Goal: Communication & Community: Answer question/provide support

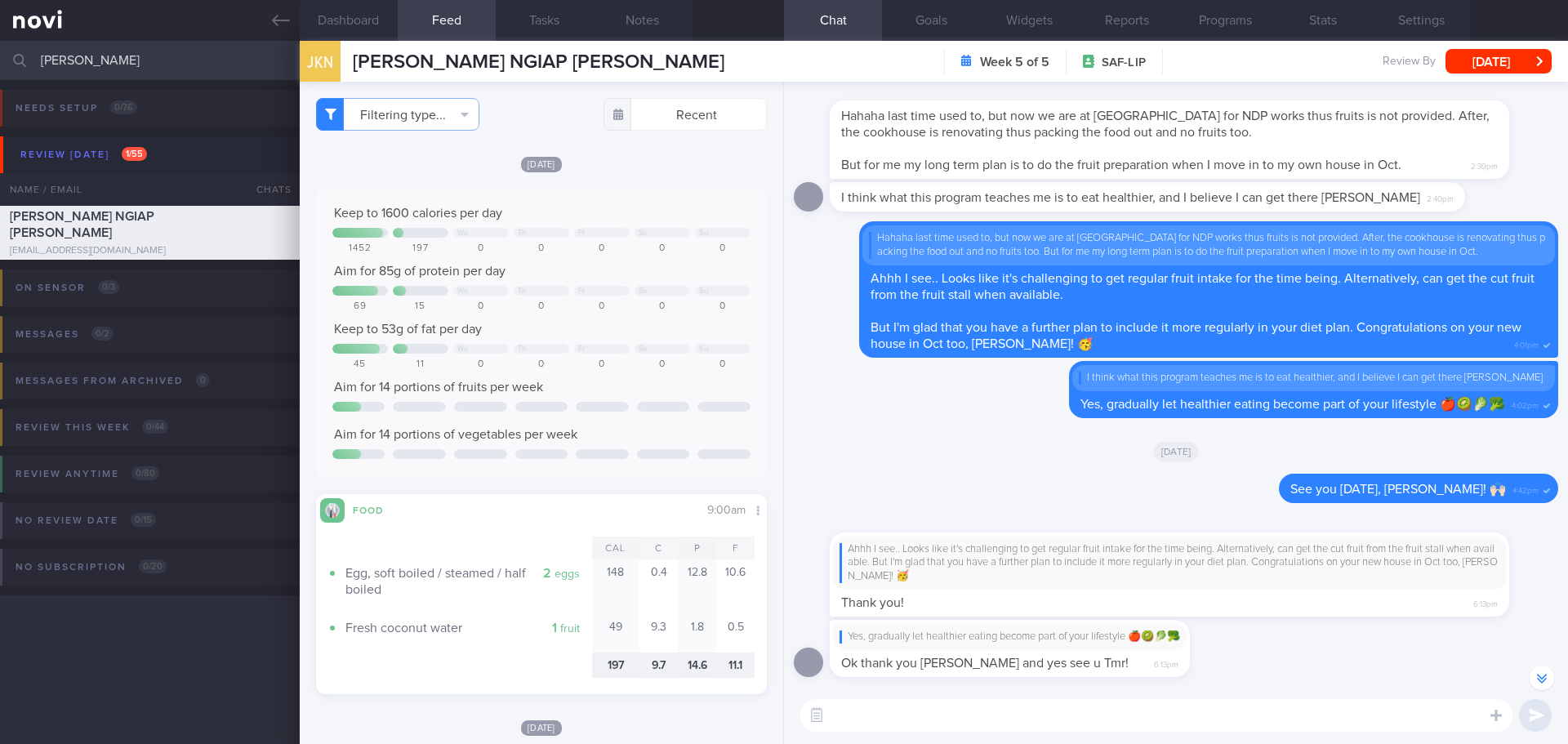
select select "7"
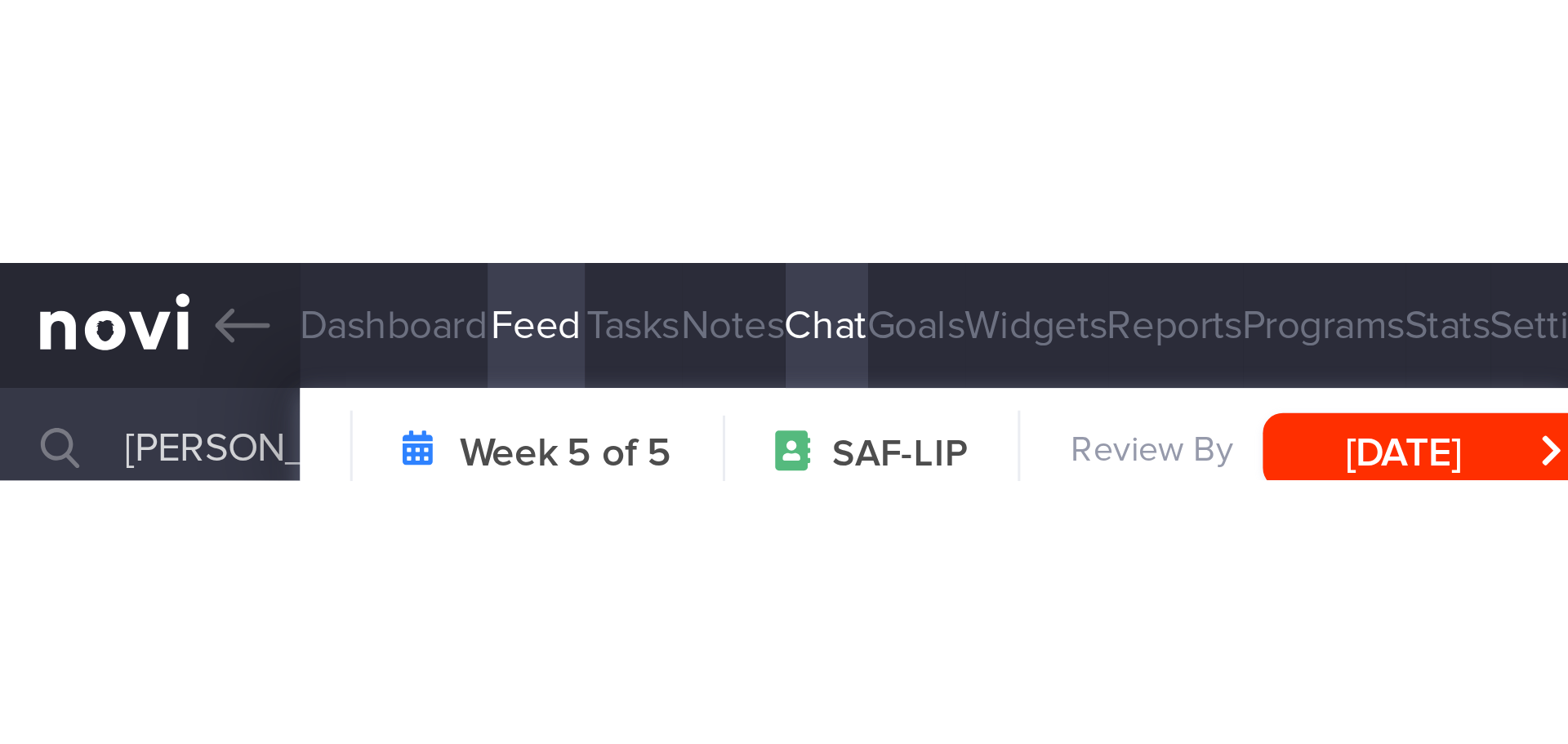
scroll to position [-1965, 0]
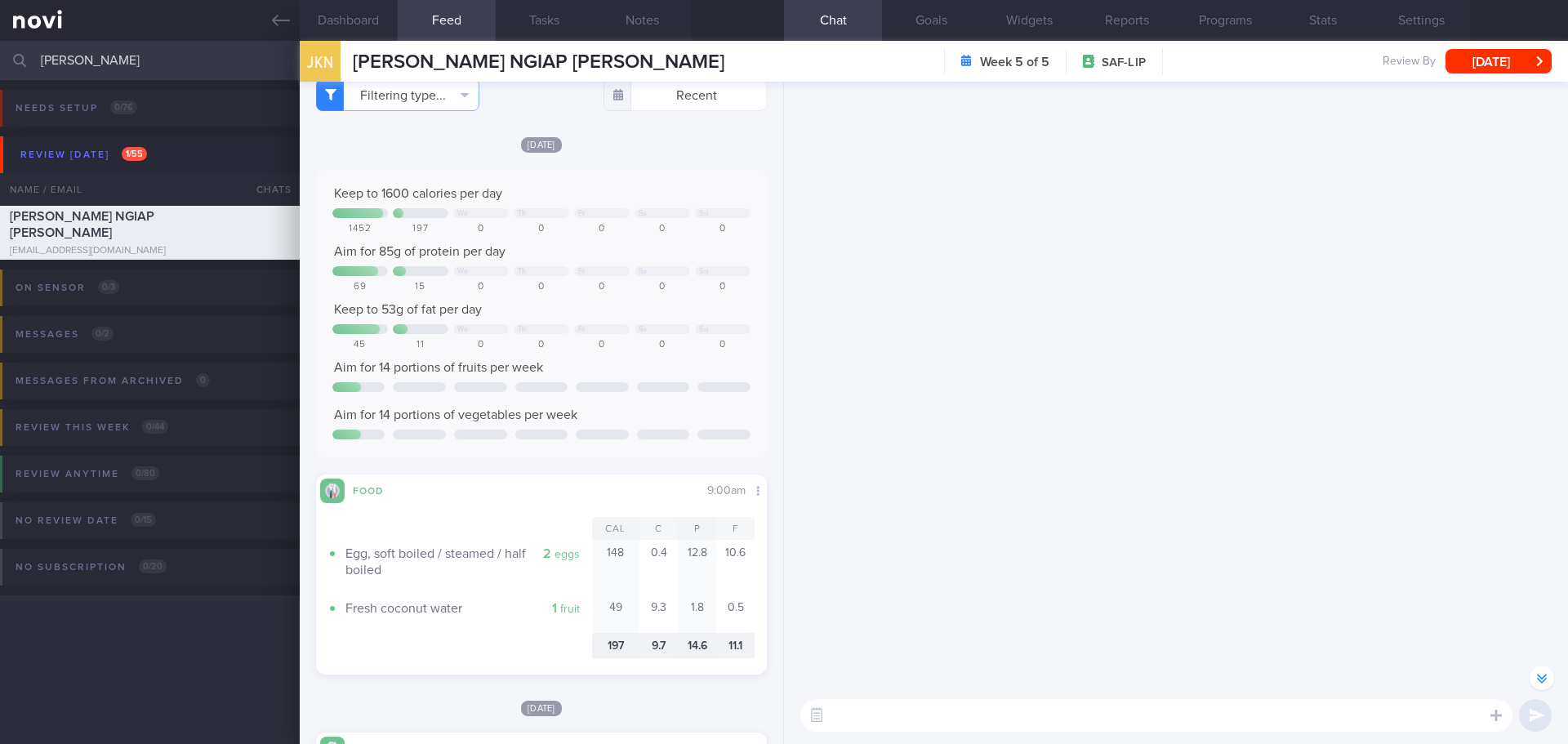
drag, startPoint x: 86, startPoint y: 58, endPoint x: -45, endPoint y: 59, distance: 131.0
click at [0, 59] on html "You are offline! Some functionality will be unavailable Patients New Users Coac…" at bounding box center [784, 372] width 1568 height 744
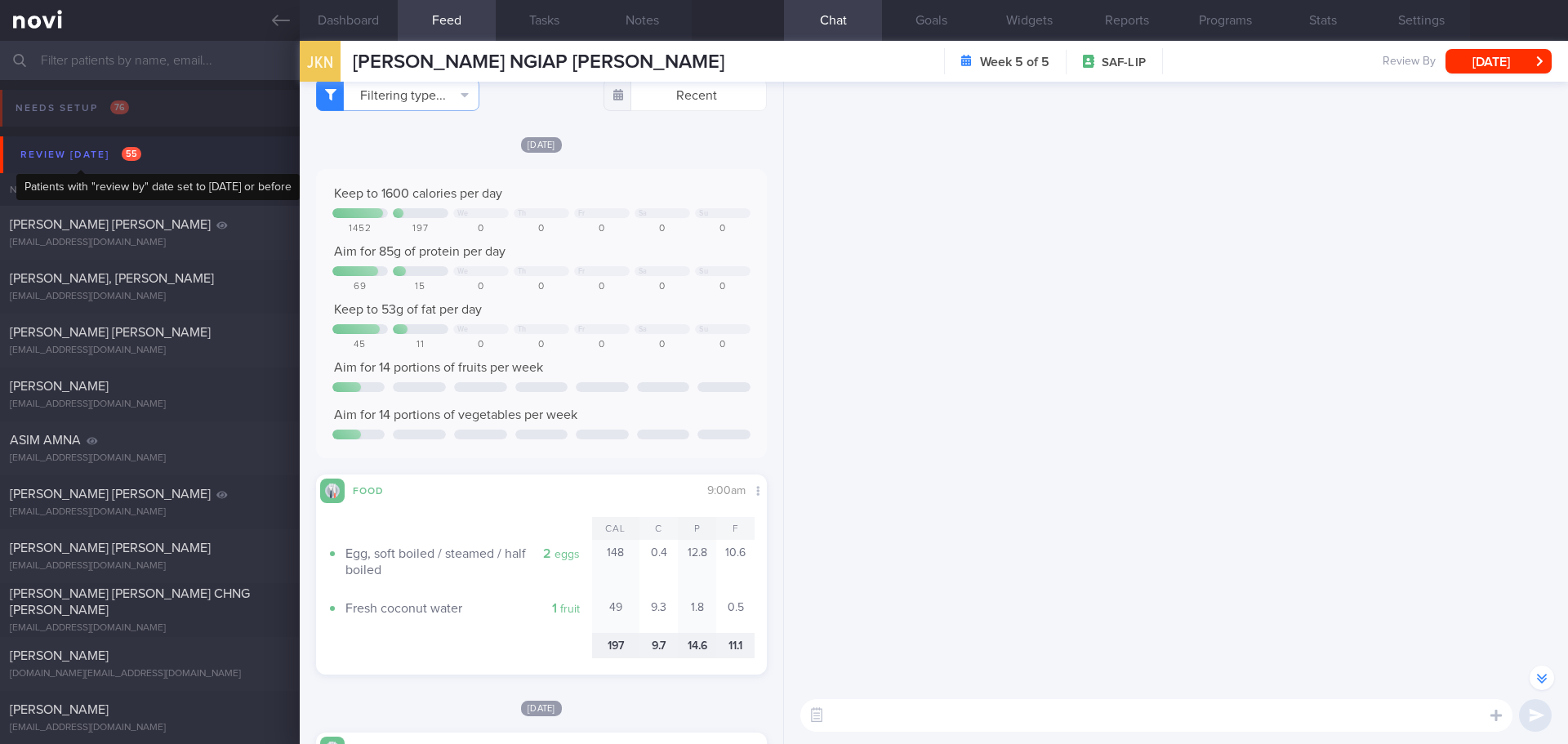
click at [60, 146] on div "Review [DATE] 55" at bounding box center [81, 155] width 129 height 22
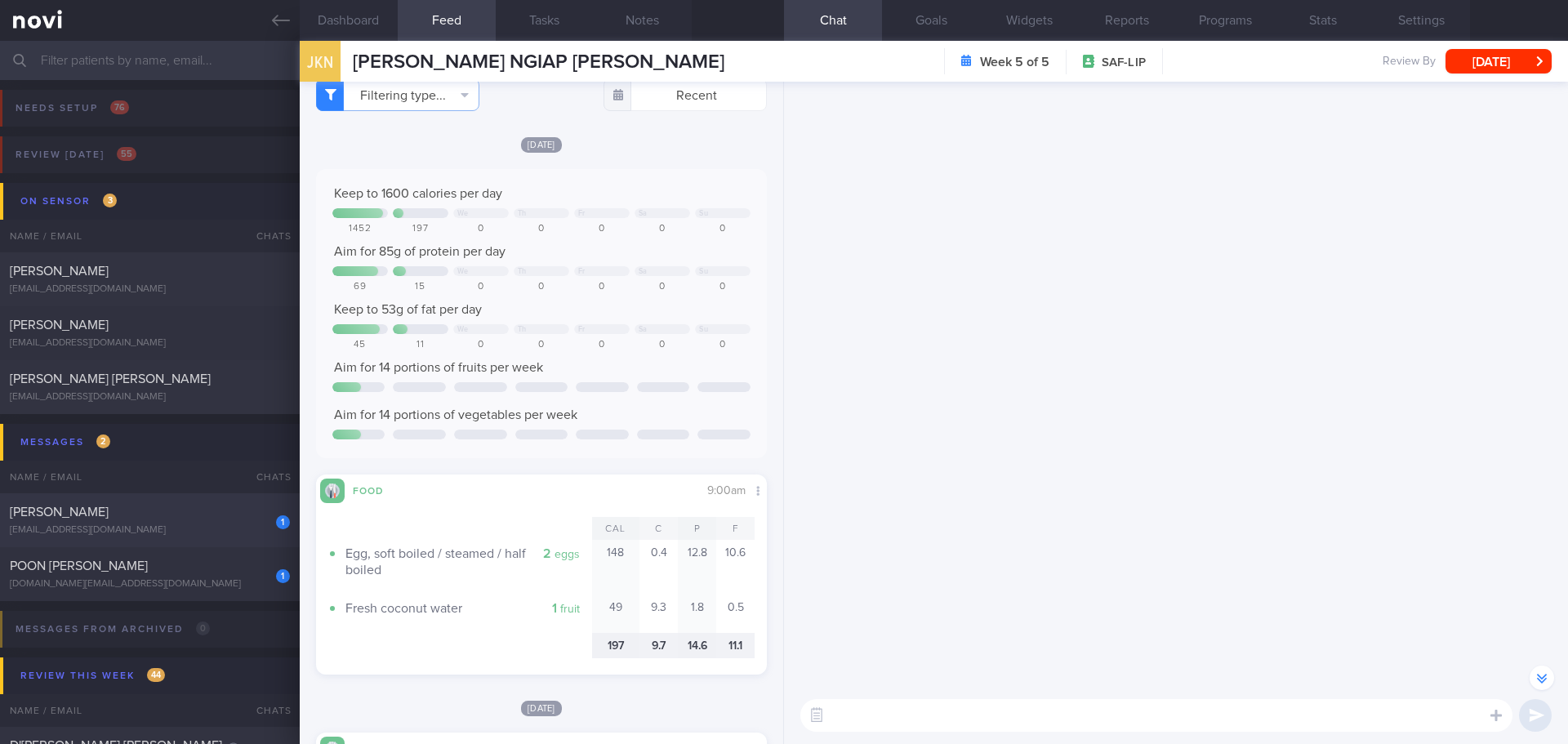
click at [192, 527] on div "[EMAIL_ADDRESS][DOMAIN_NAME]" at bounding box center [150, 530] width 280 height 12
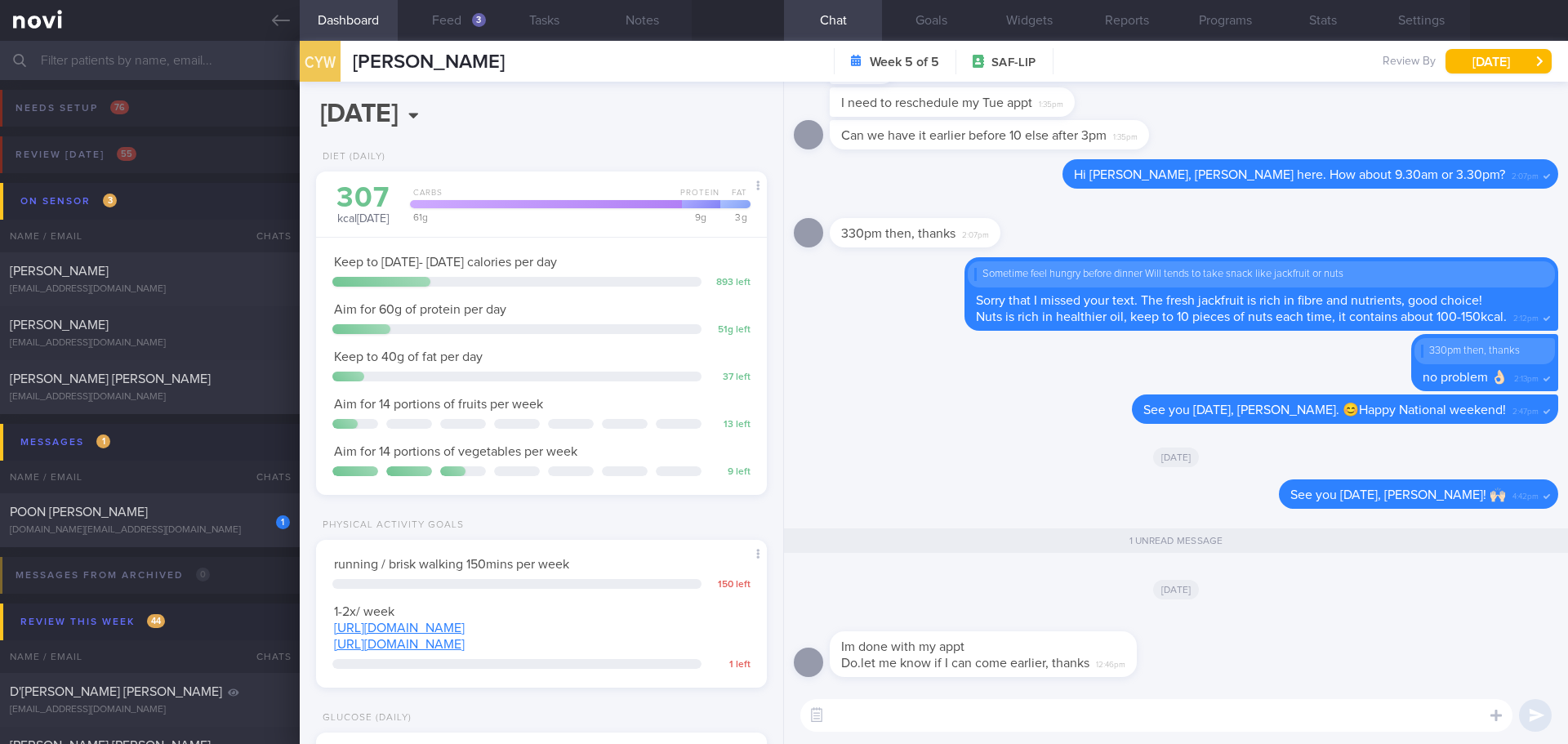
click at [1020, 716] on textarea at bounding box center [1156, 715] width 712 height 32
type textarea "O"
type textarea "I"
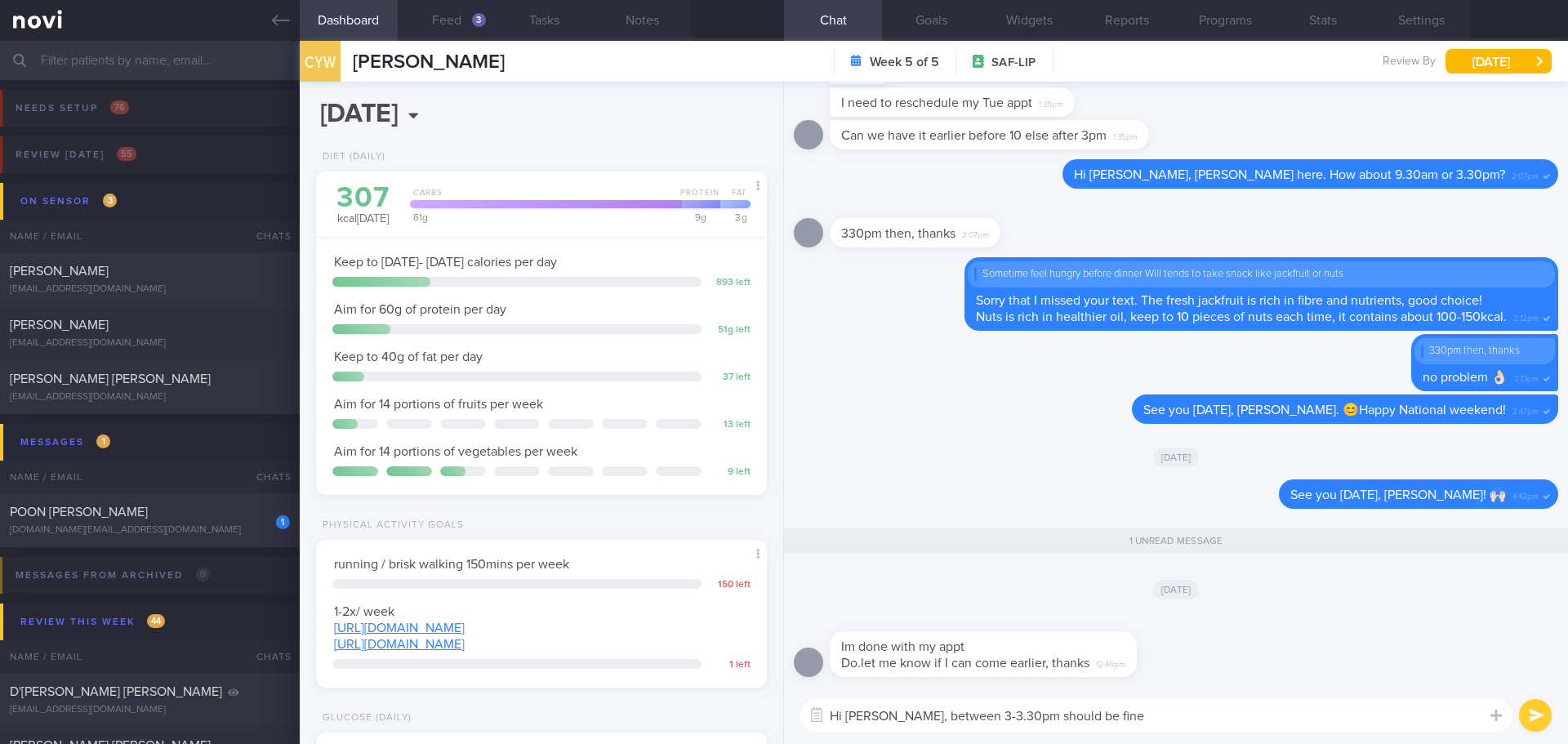
type textarea "Hi [PERSON_NAME], between 3-3.30pm should be fine"
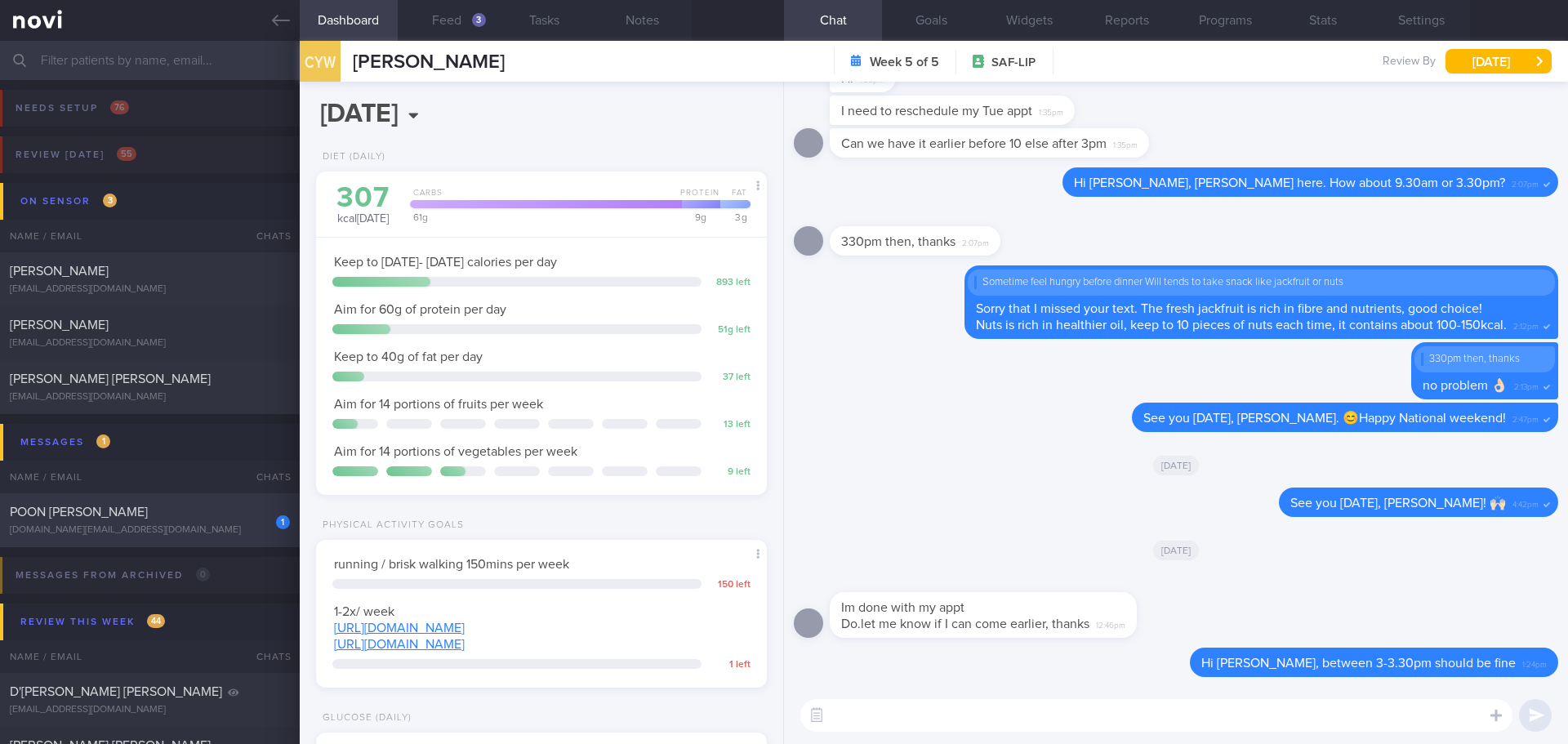
click at [196, 504] on div "POON [PERSON_NAME]" at bounding box center [148, 512] width 276 height 17
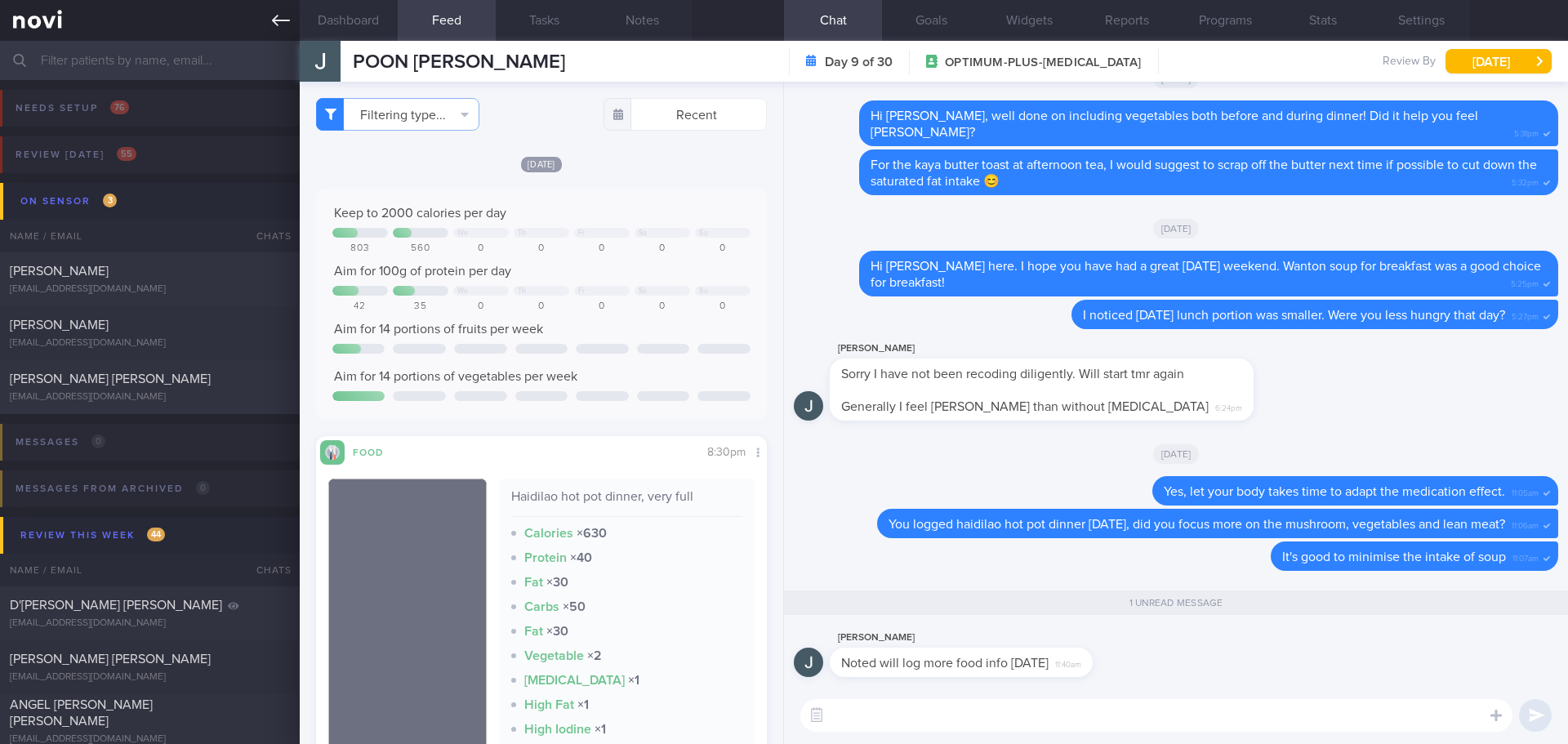
click at [265, 14] on link at bounding box center [150, 21] width 300 height 41
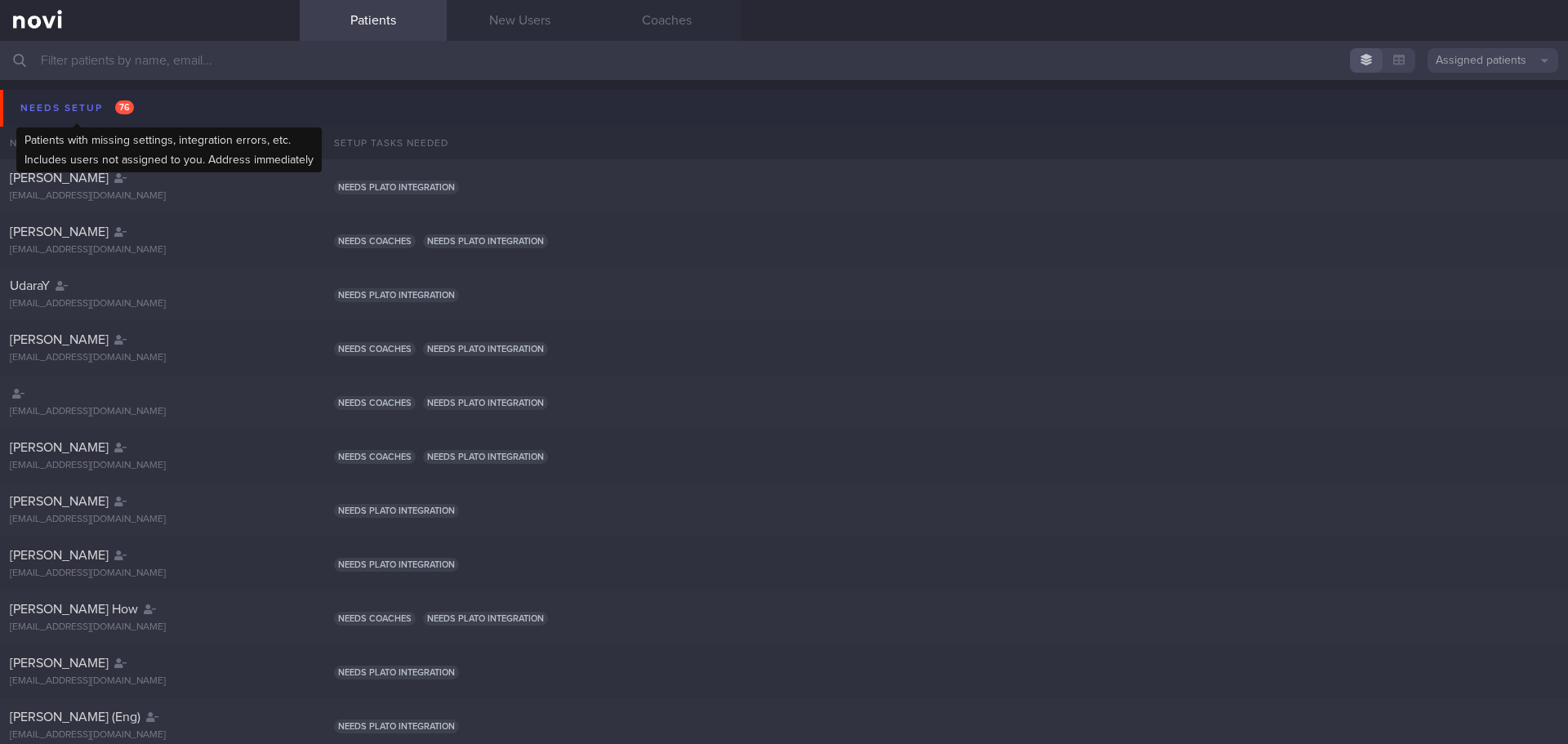
click at [82, 101] on div "Needs setup 76" at bounding box center [77, 108] width 122 height 22
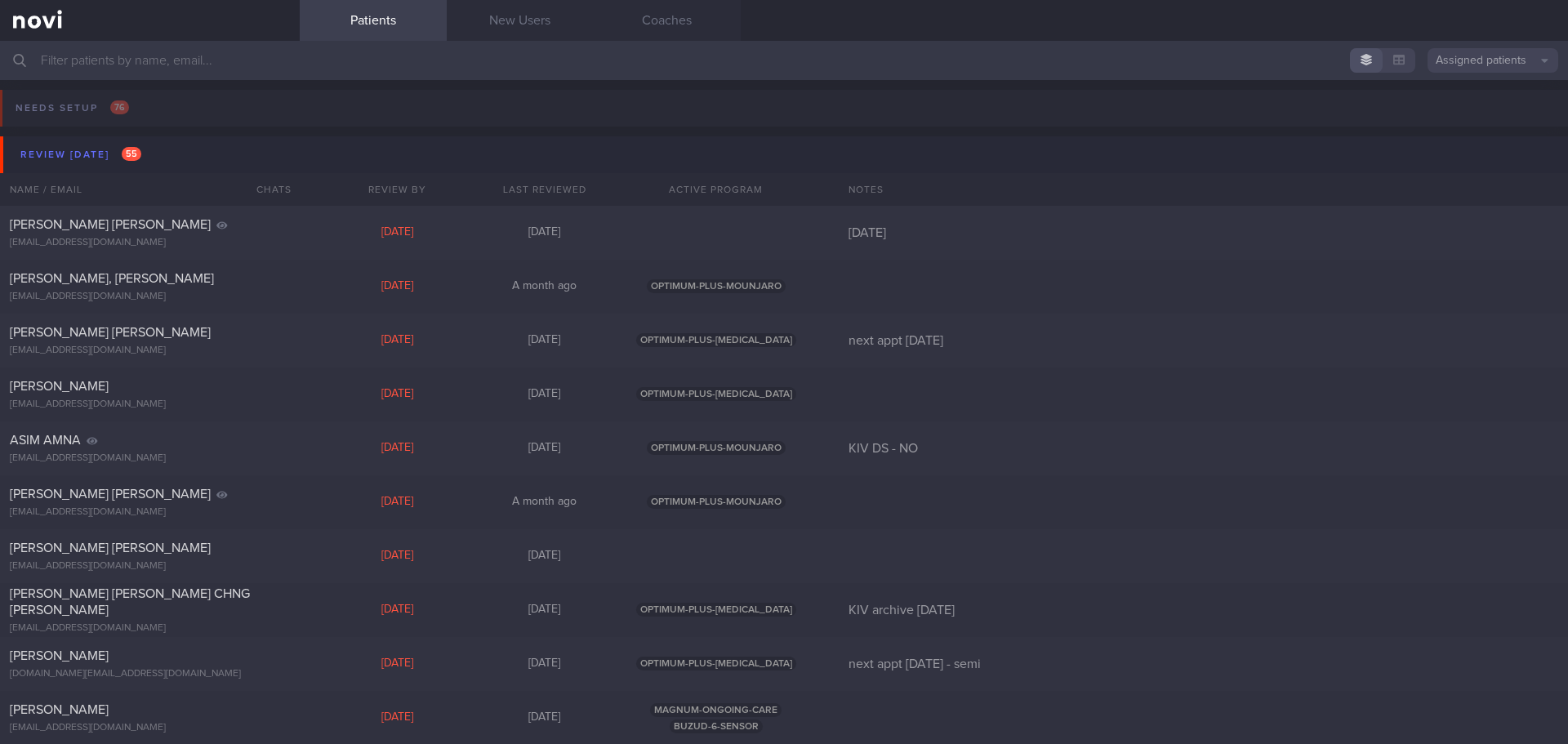
click at [109, 60] on input "text" at bounding box center [784, 61] width 1568 height 39
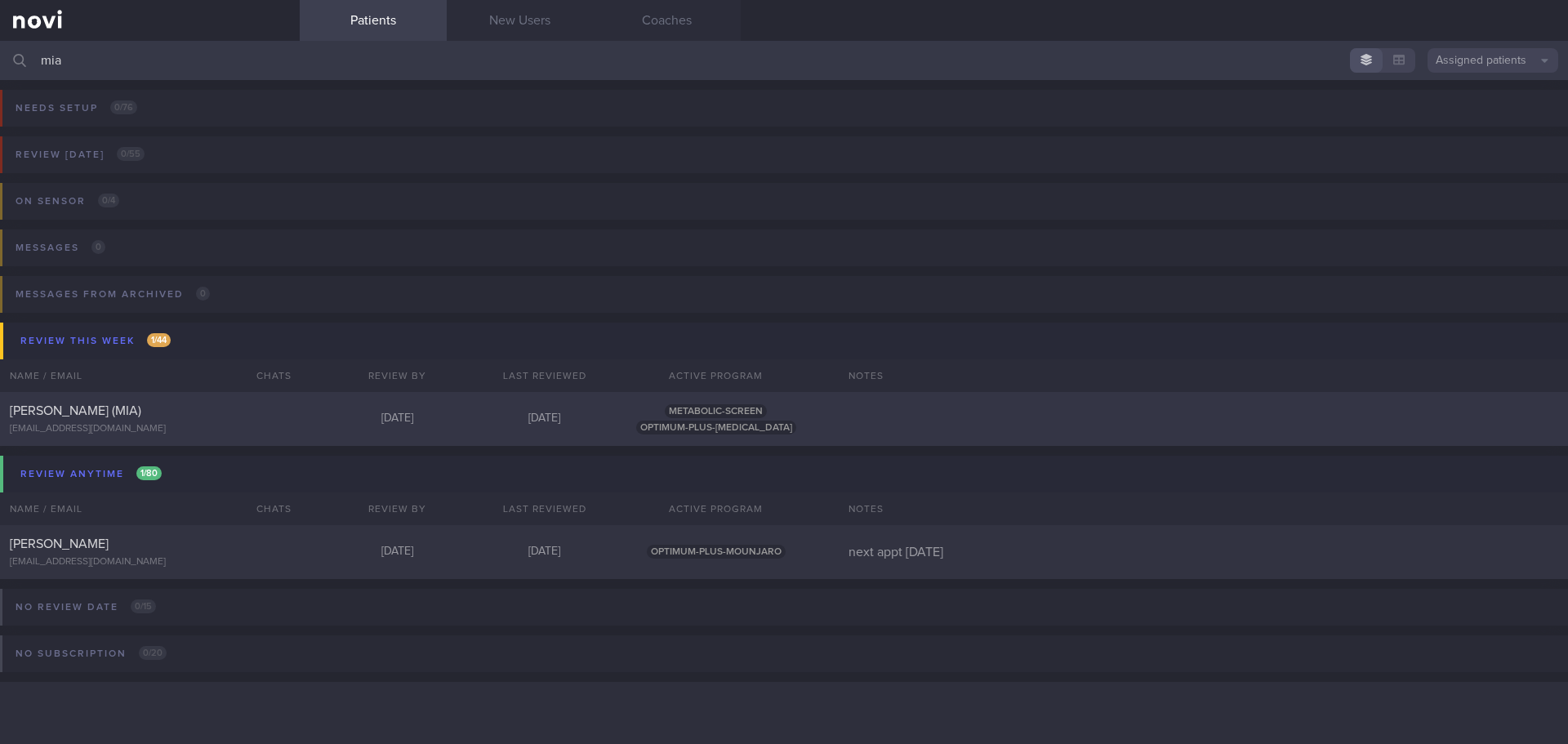
type input "mia"
click at [167, 422] on div "[PERSON_NAME] (MIA) [EMAIL_ADDRESS][DOMAIN_NAME]" at bounding box center [150, 419] width 300 height 32
select select "7"
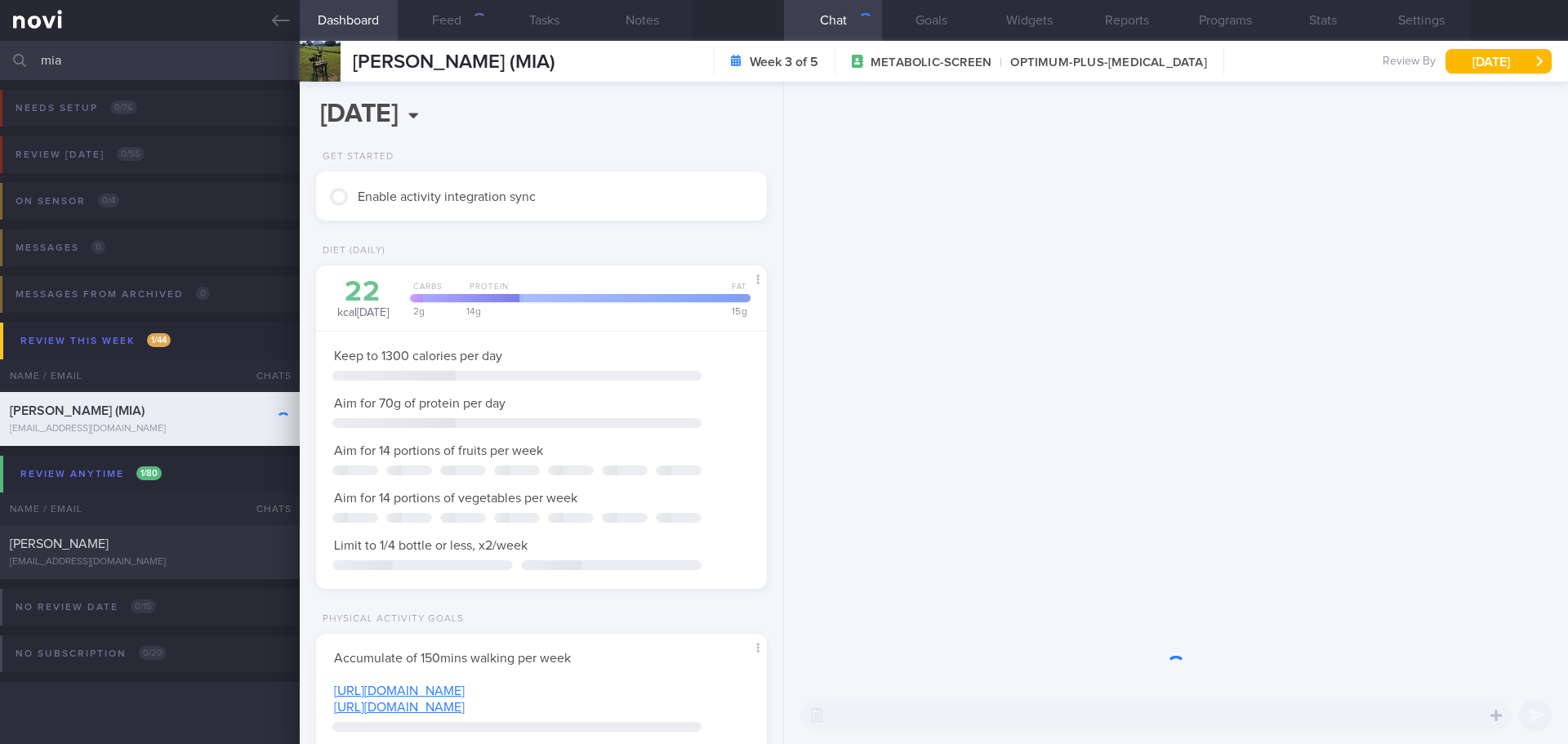
scroll to position [227, 410]
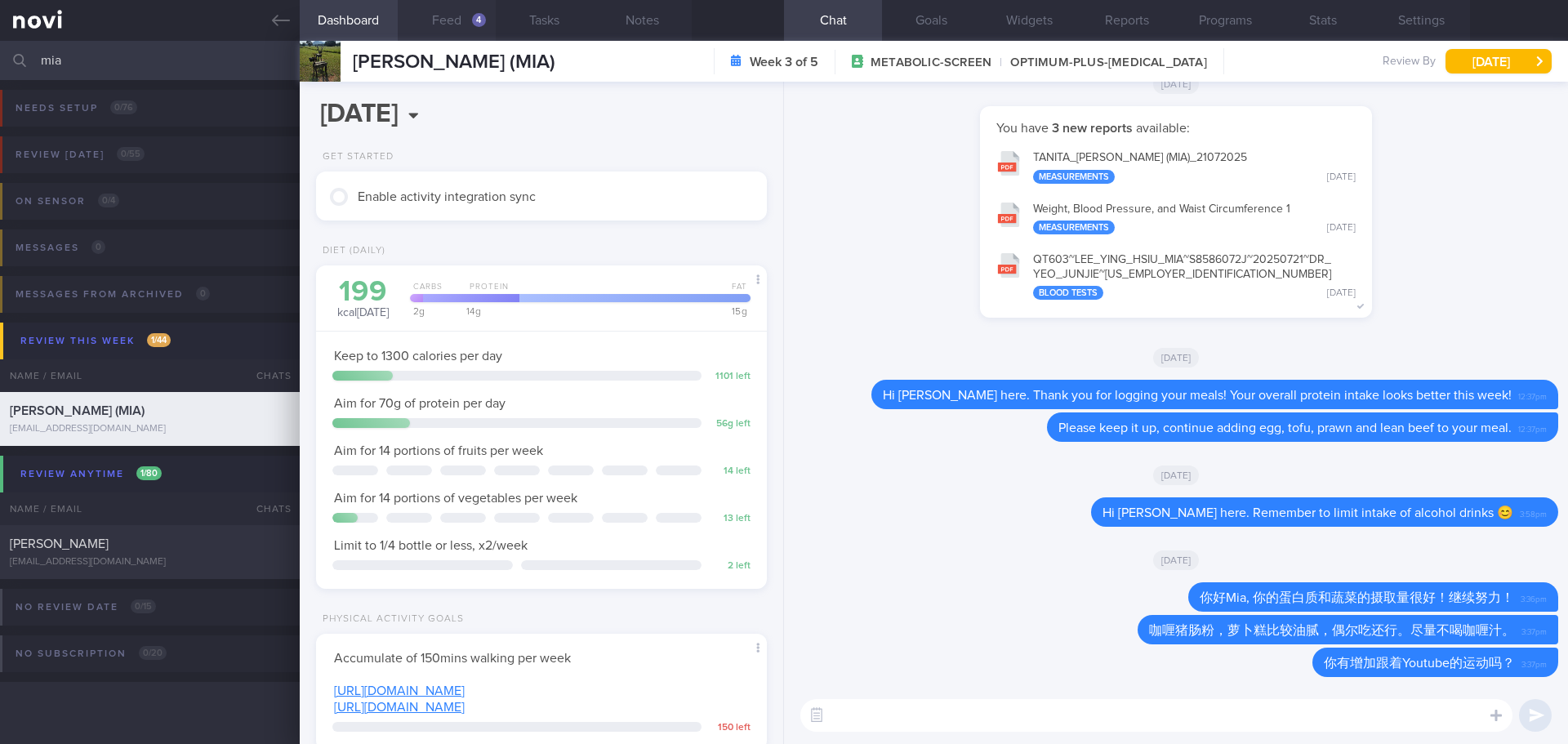
click at [460, 16] on button "Feed 4" at bounding box center [447, 21] width 98 height 41
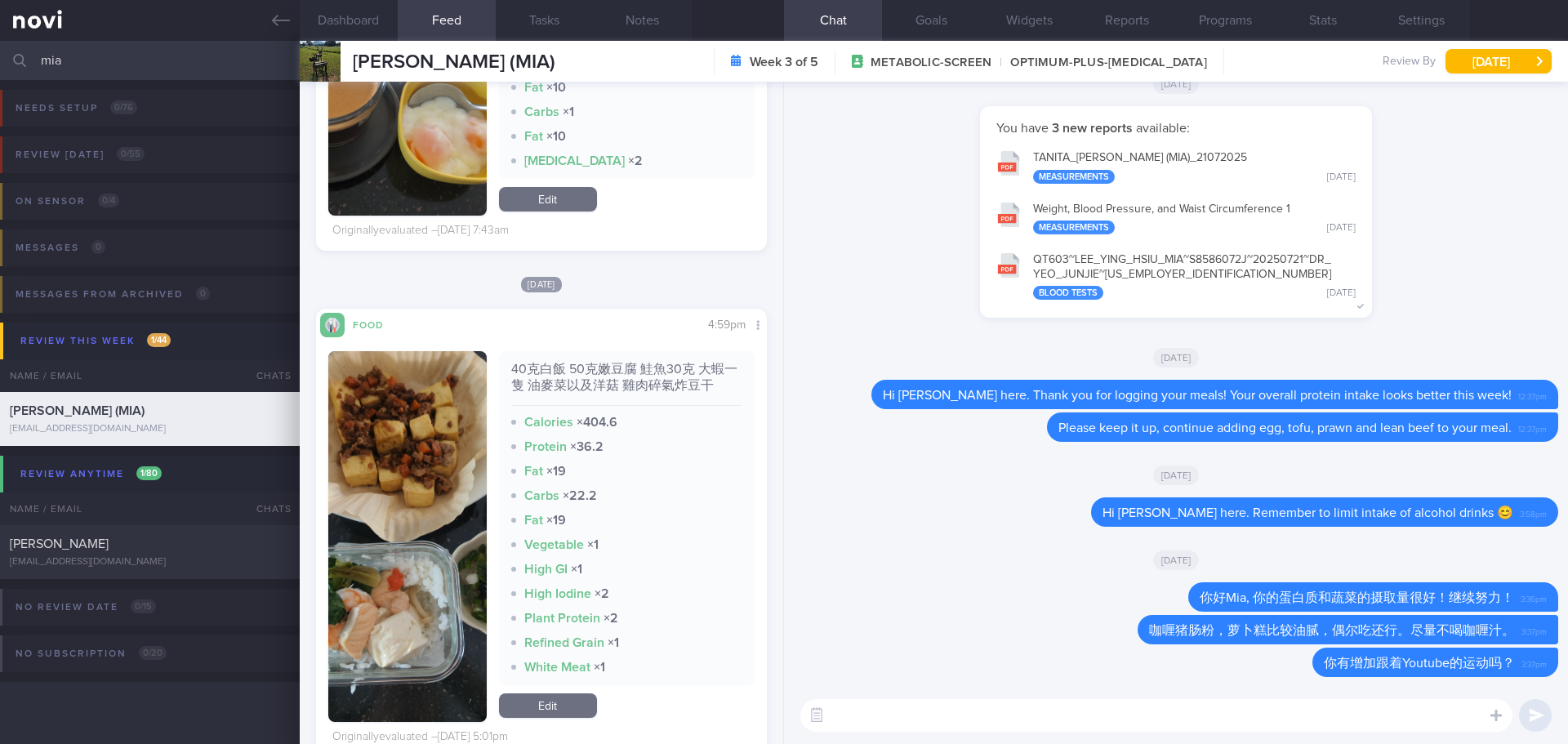
scroll to position [1633, 0]
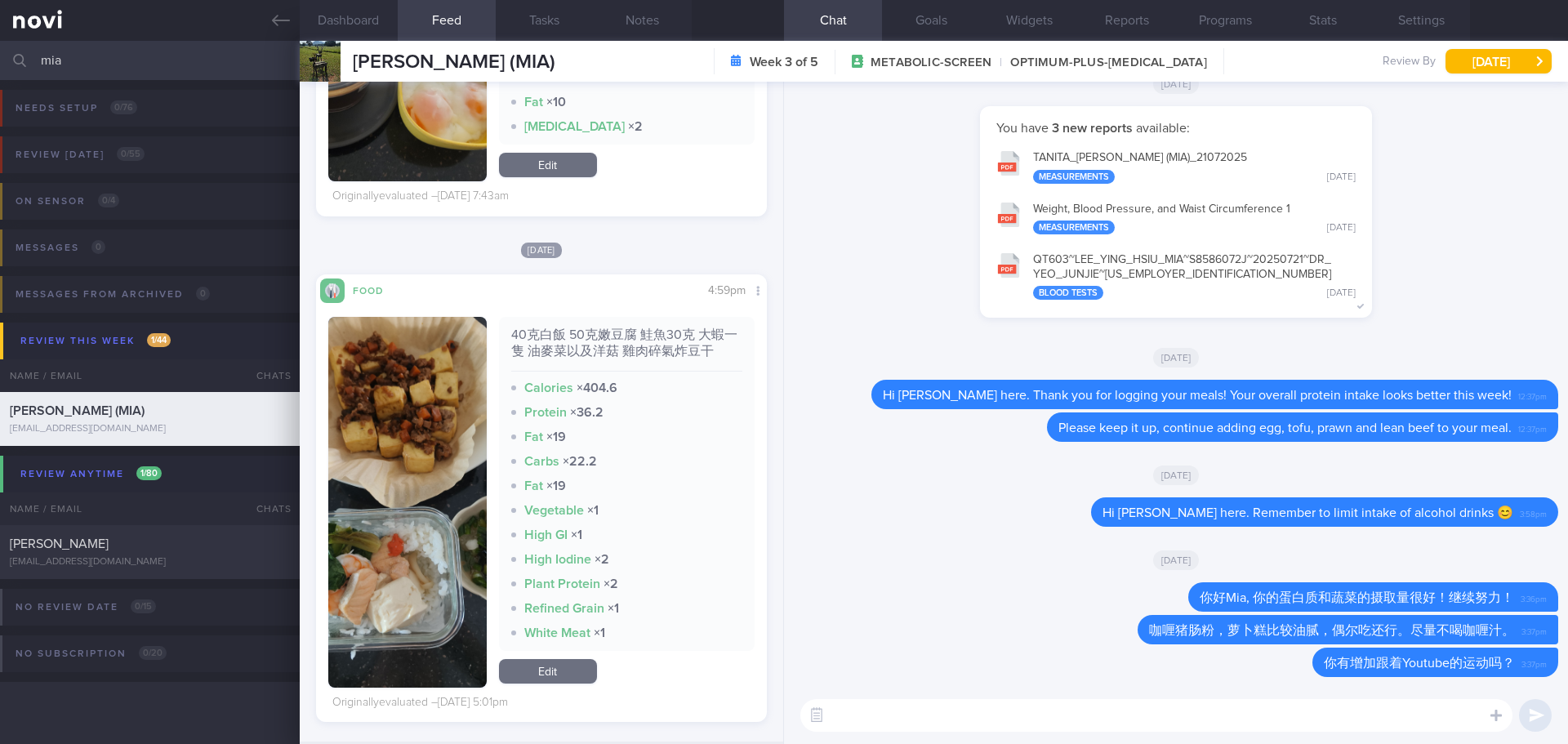
click at [419, 456] on button "button" at bounding box center [408, 502] width 159 height 371
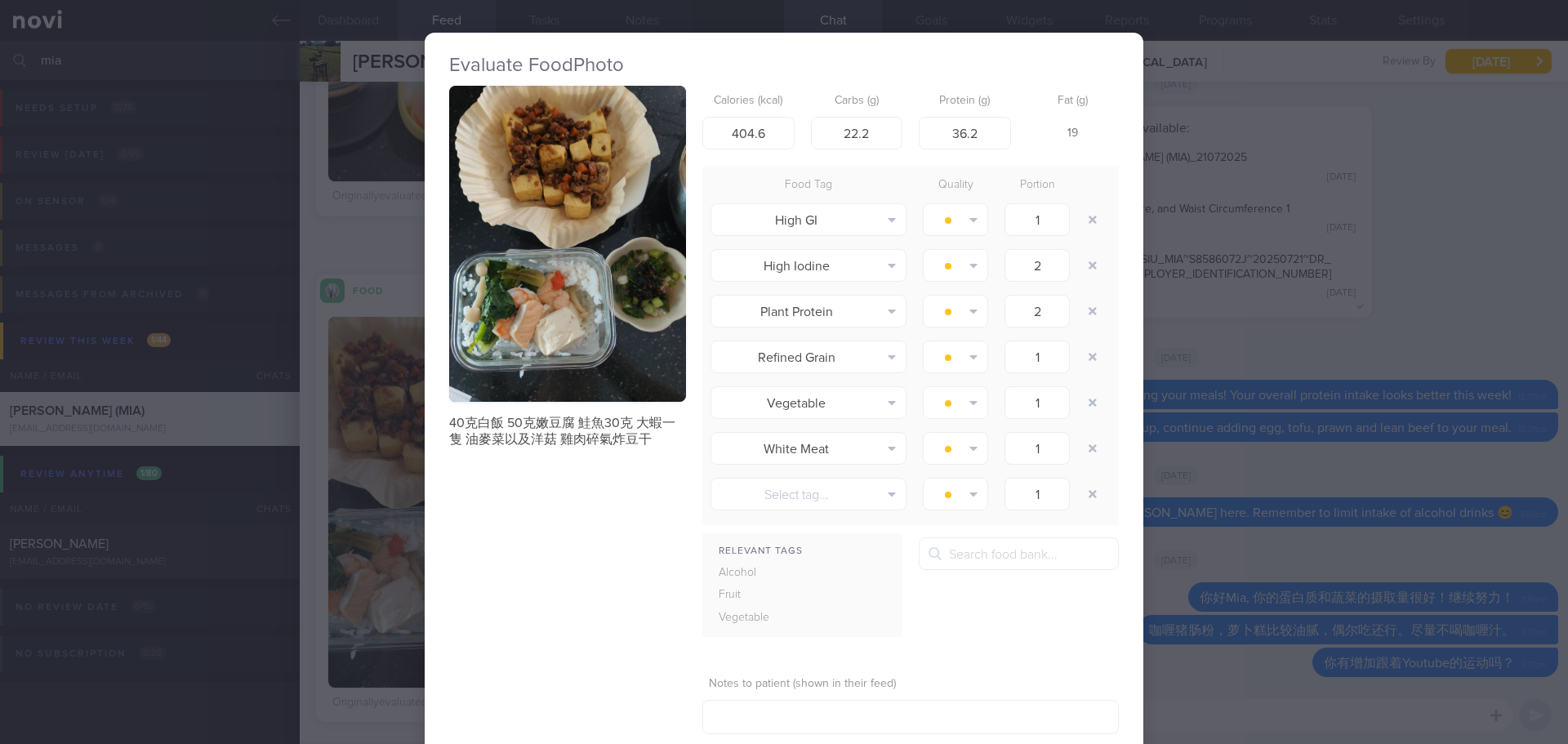
click at [1427, 198] on div "Evaluate Food Photo 40克白飯 50克嫩豆腐 鮭魚30克 大蝦一隻 油麥菜以及洋菇 雞肉碎氣炸豆干 Calories (kcal) 404…" at bounding box center [784, 372] width 1568 height 744
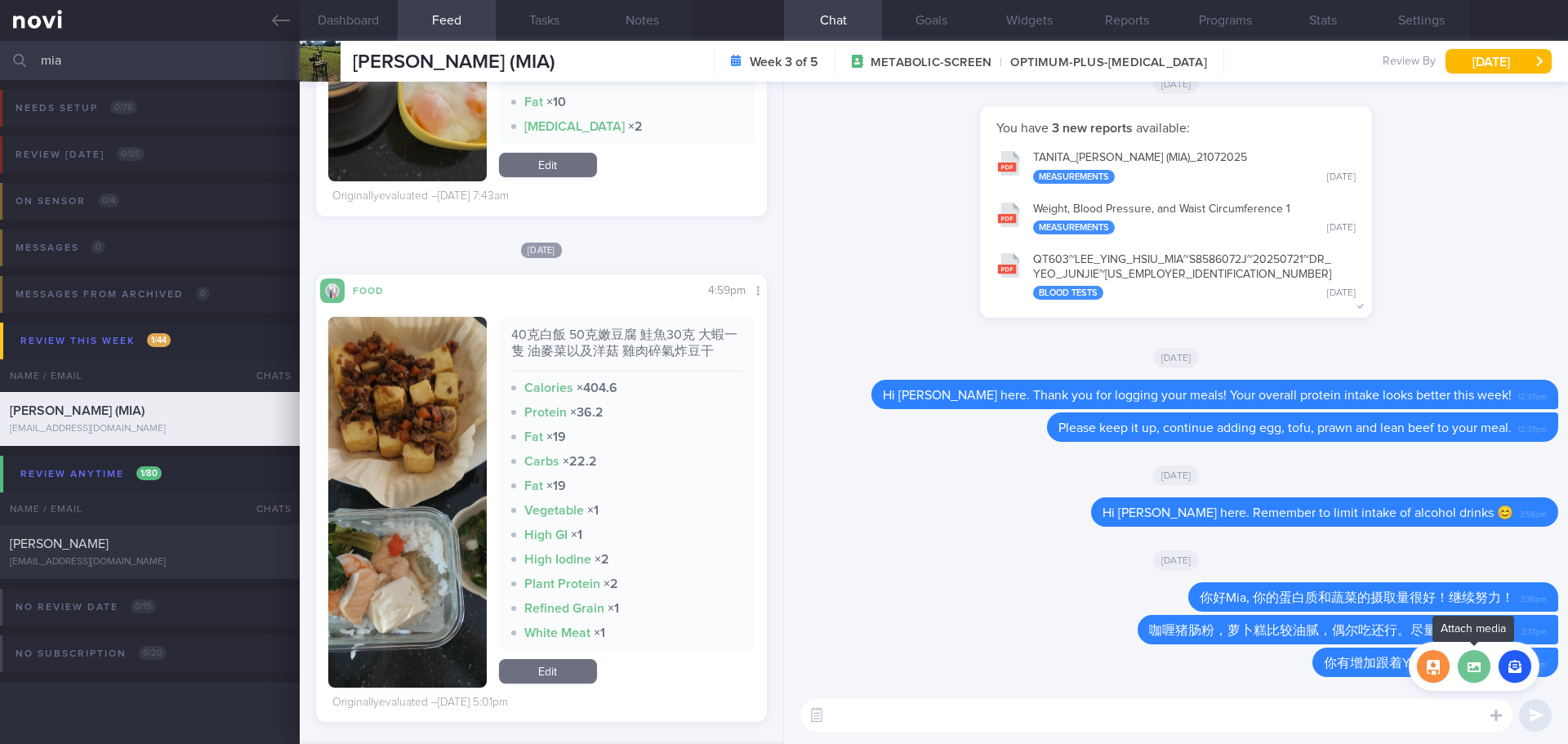
click at [1485, 664] on label at bounding box center [1473, 666] width 32 height 32
click at [0, 0] on input "file" at bounding box center [0, 0] width 0 height 0
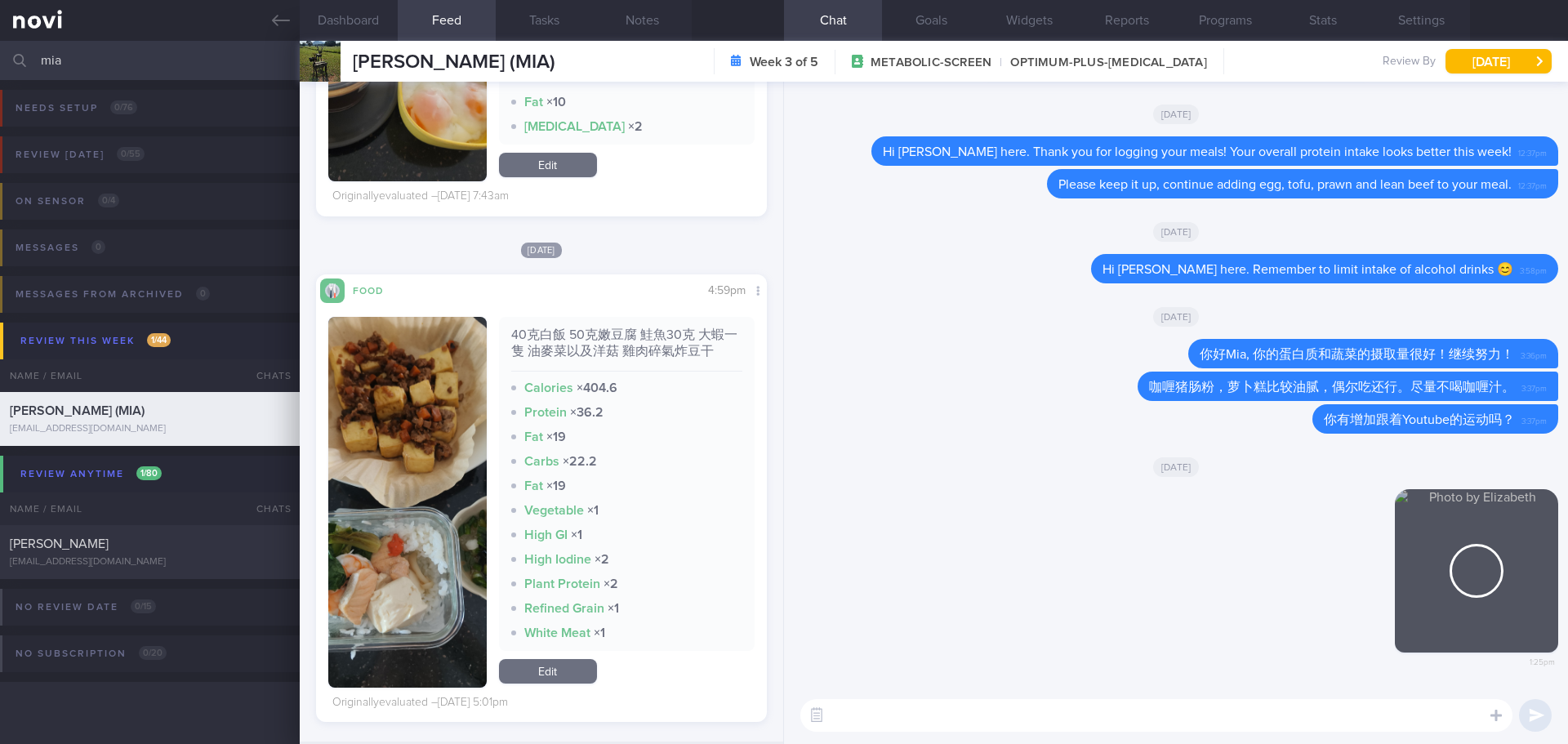
click at [1054, 718] on textarea at bounding box center [1156, 715] width 712 height 32
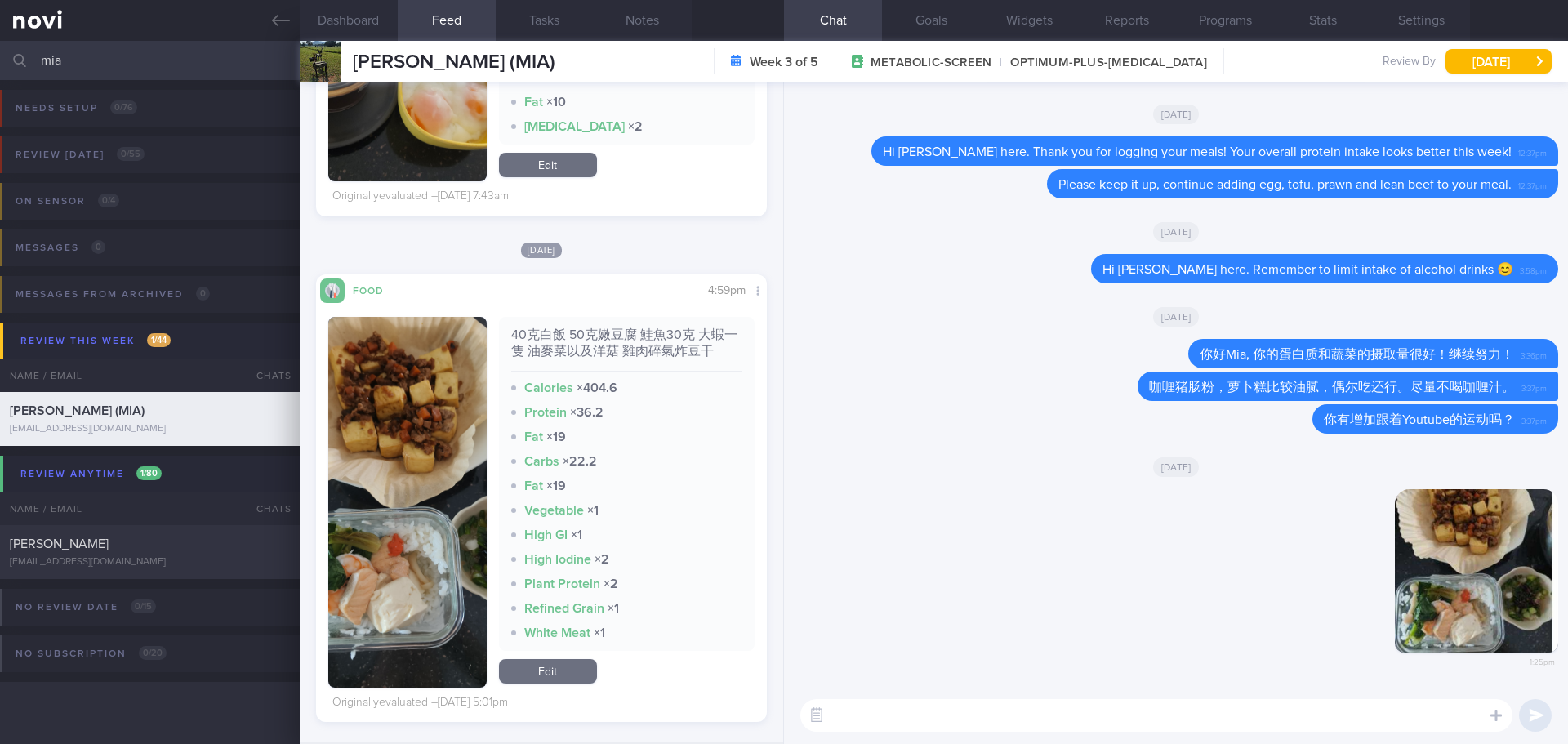
click at [1054, 718] on textarea at bounding box center [1156, 715] width 712 height 32
type textarea "这餐的蛋白质很好！"
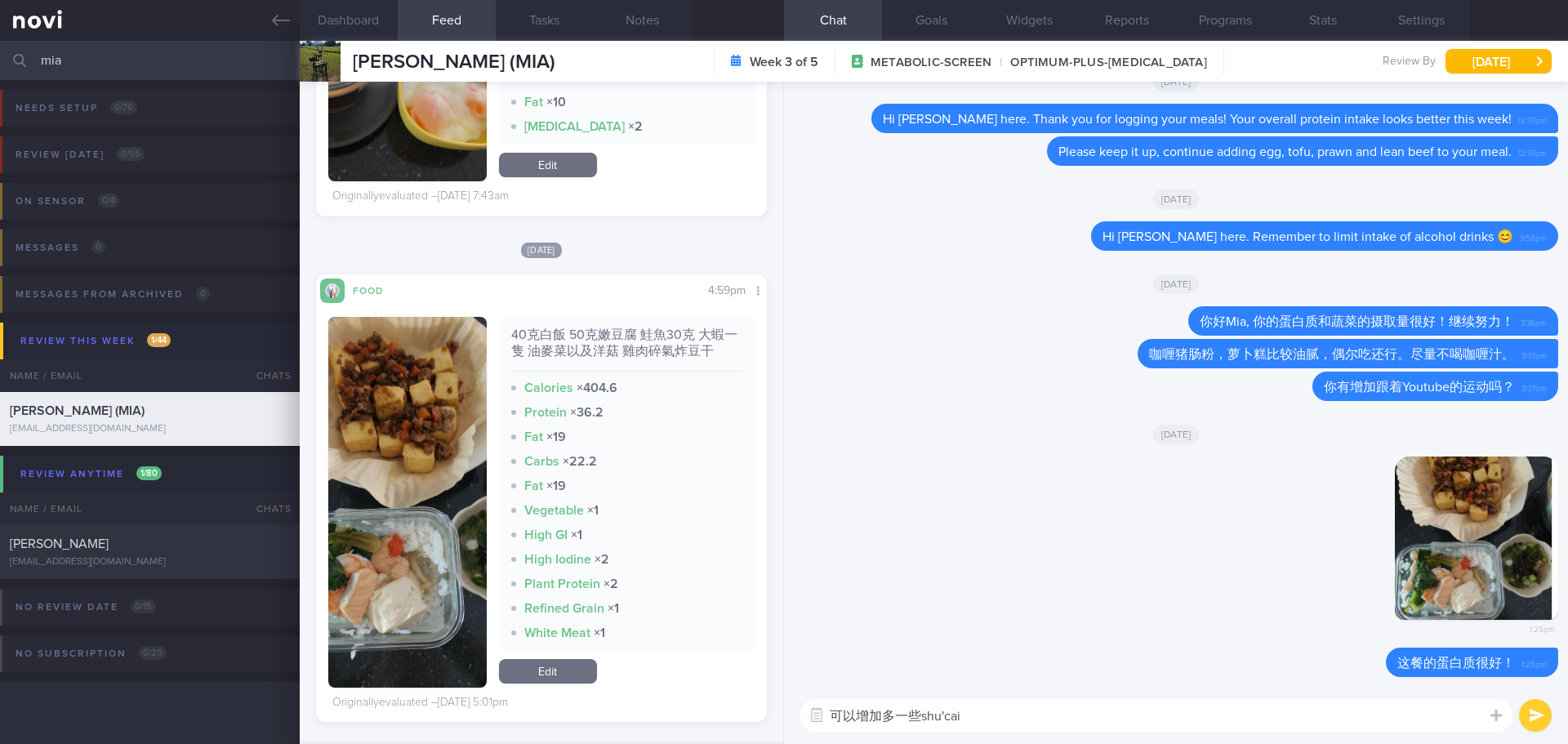
type textarea "可以增加多一些蔬菜"
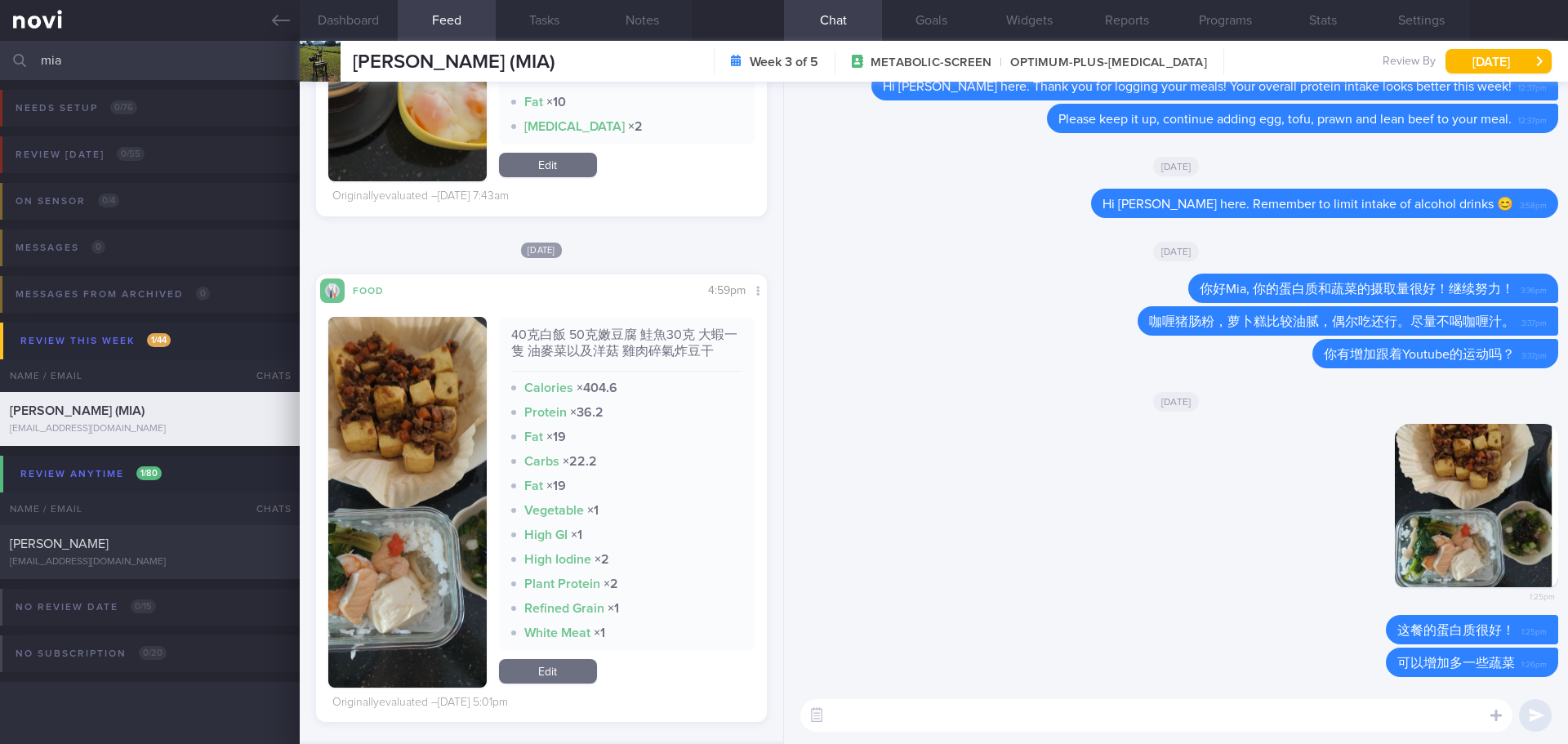
drag, startPoint x: 98, startPoint y: 66, endPoint x: -75, endPoint y: 67, distance: 173.0
click at [0, 67] on html "You are offline! Some functionality will be unavailable Patients New Users Coac…" at bounding box center [784, 372] width 1568 height 744
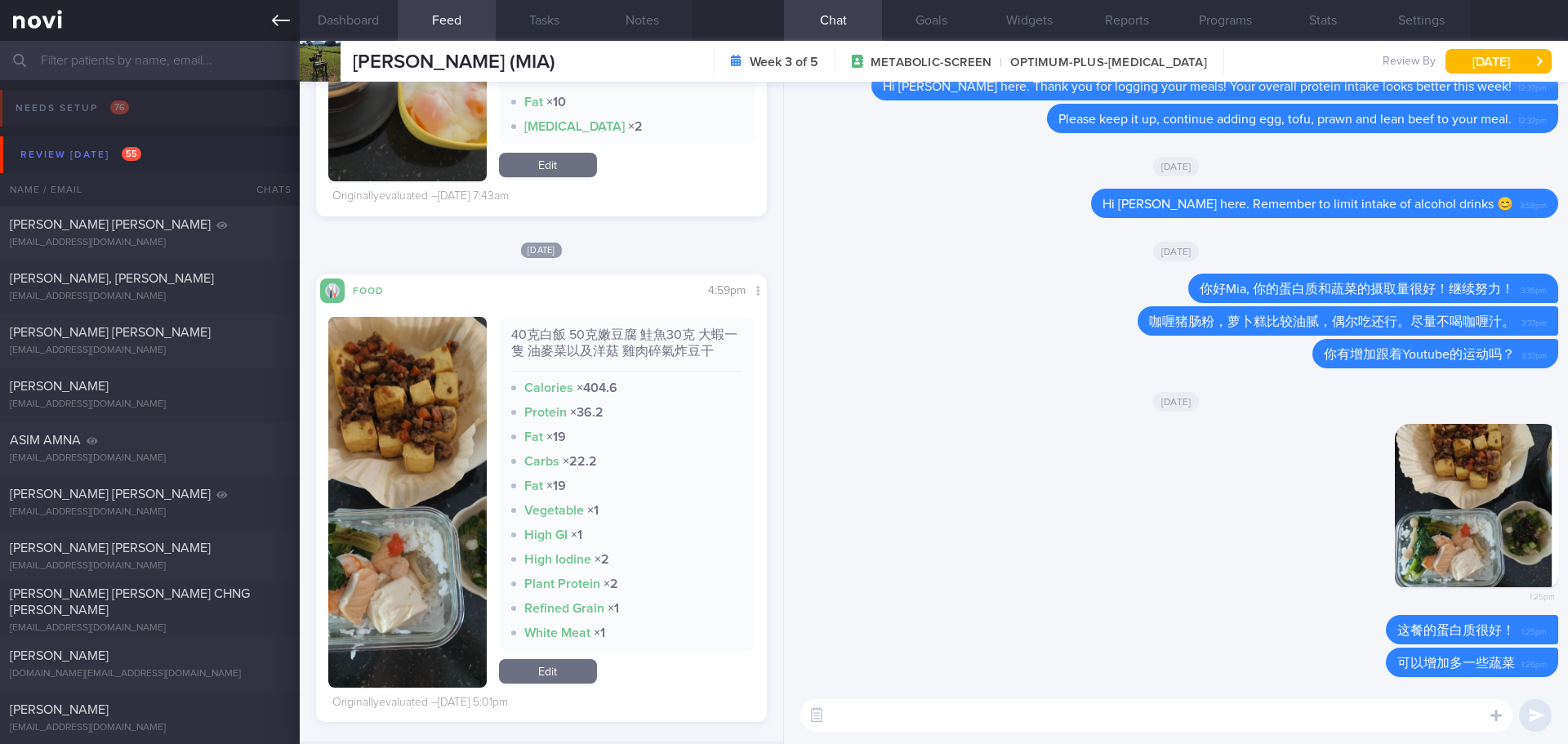
click at [270, 17] on link at bounding box center [150, 21] width 300 height 41
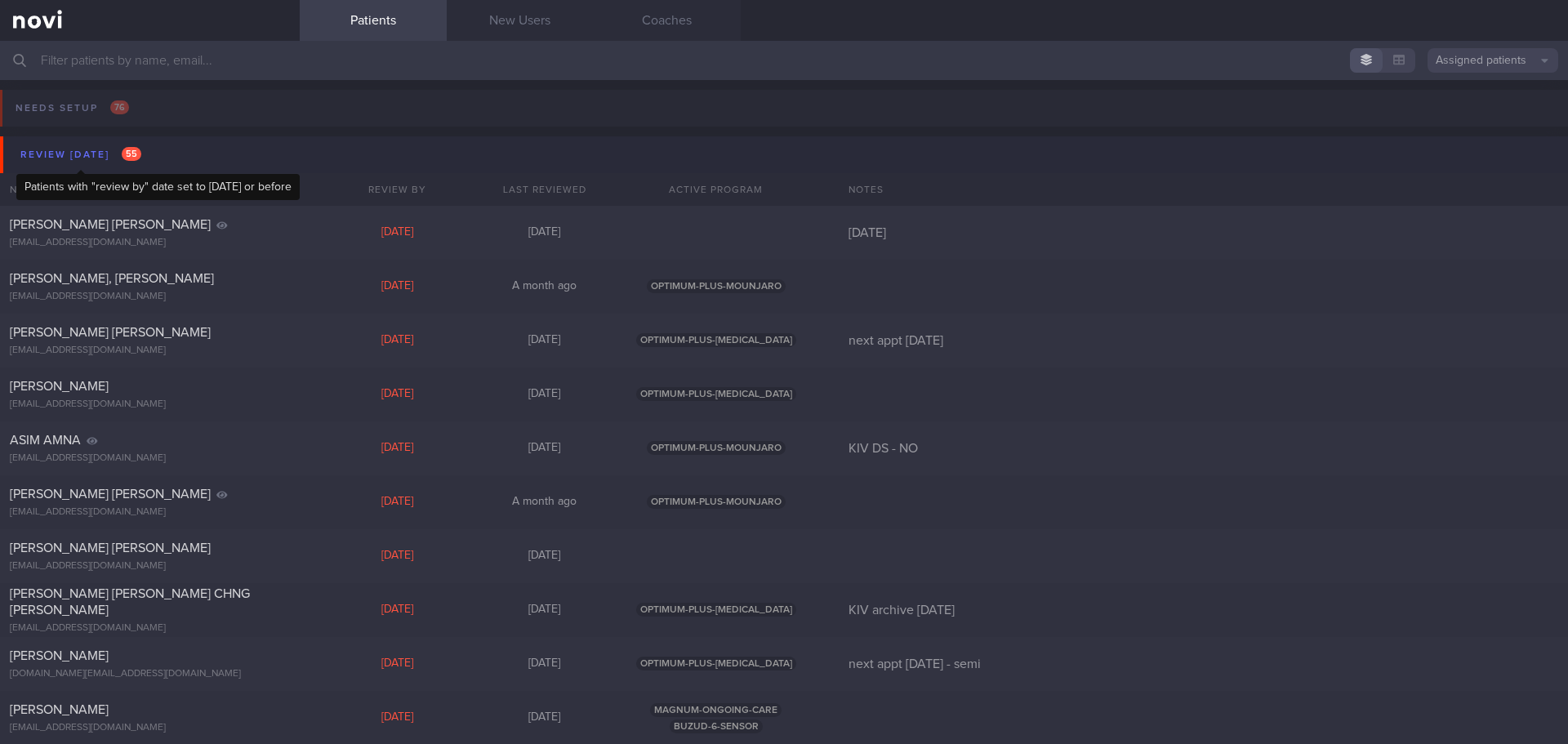
click at [63, 145] on div "Review [DATE] 55" at bounding box center [81, 155] width 129 height 22
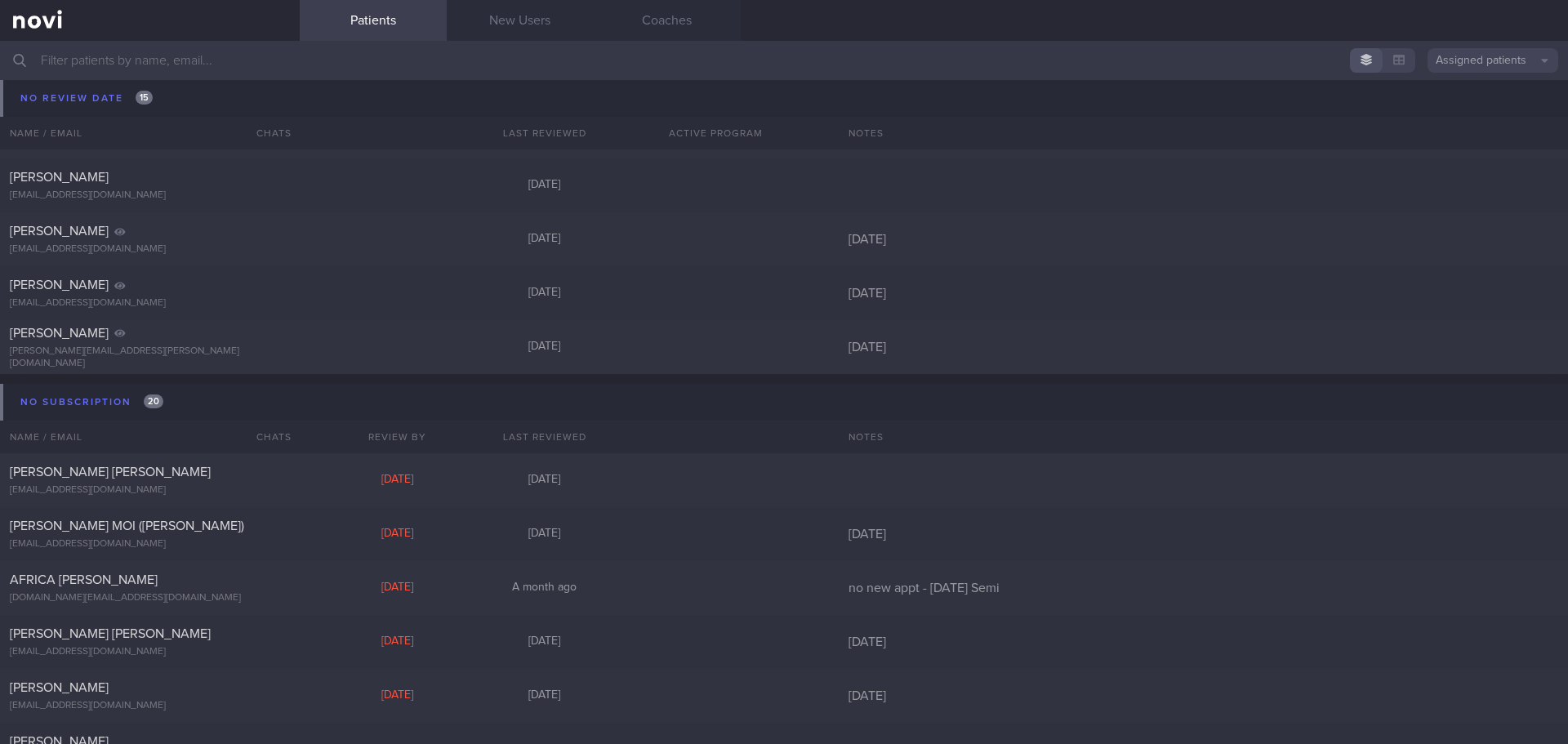
scroll to position [8036, 0]
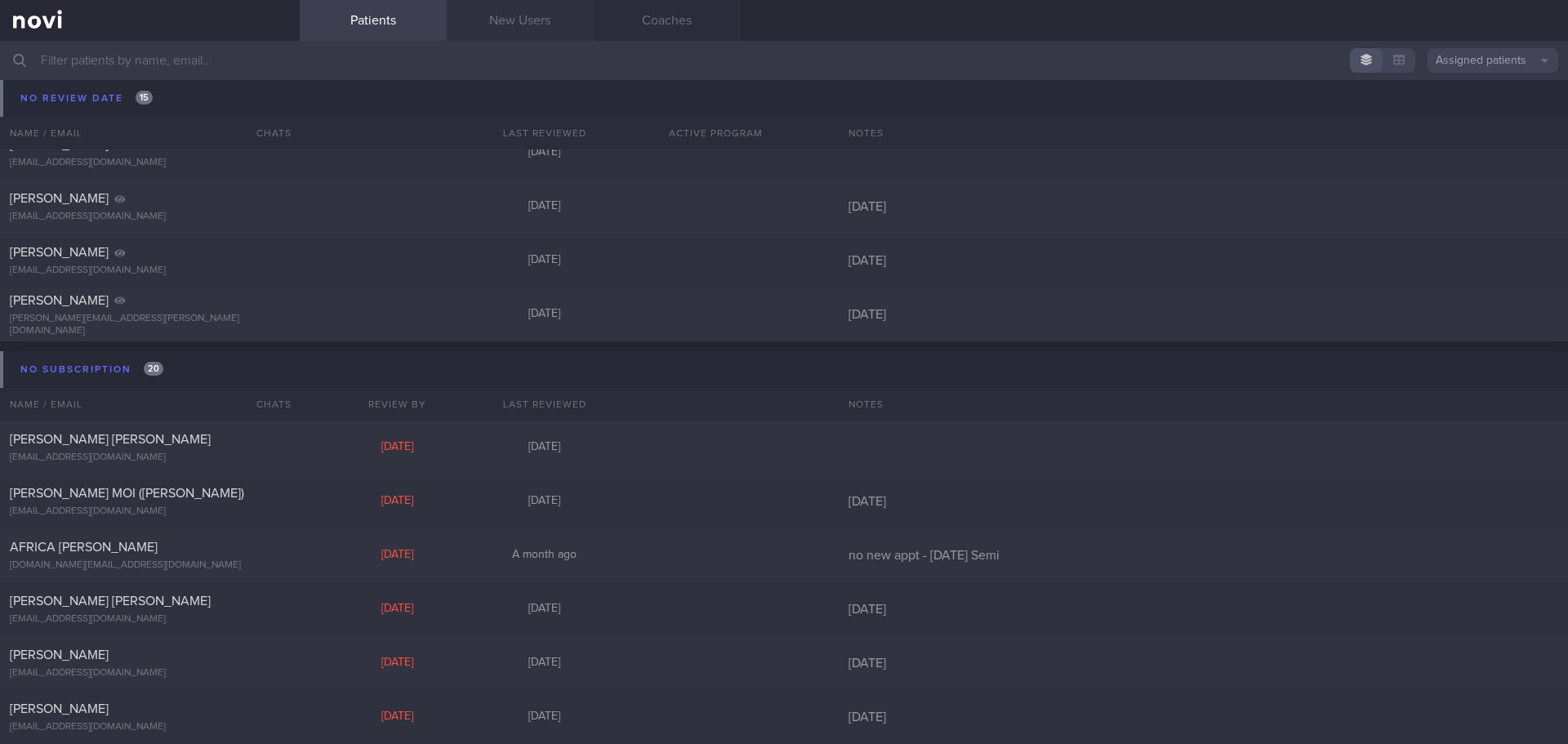
click at [491, 18] on link "New Users" at bounding box center [520, 21] width 147 height 41
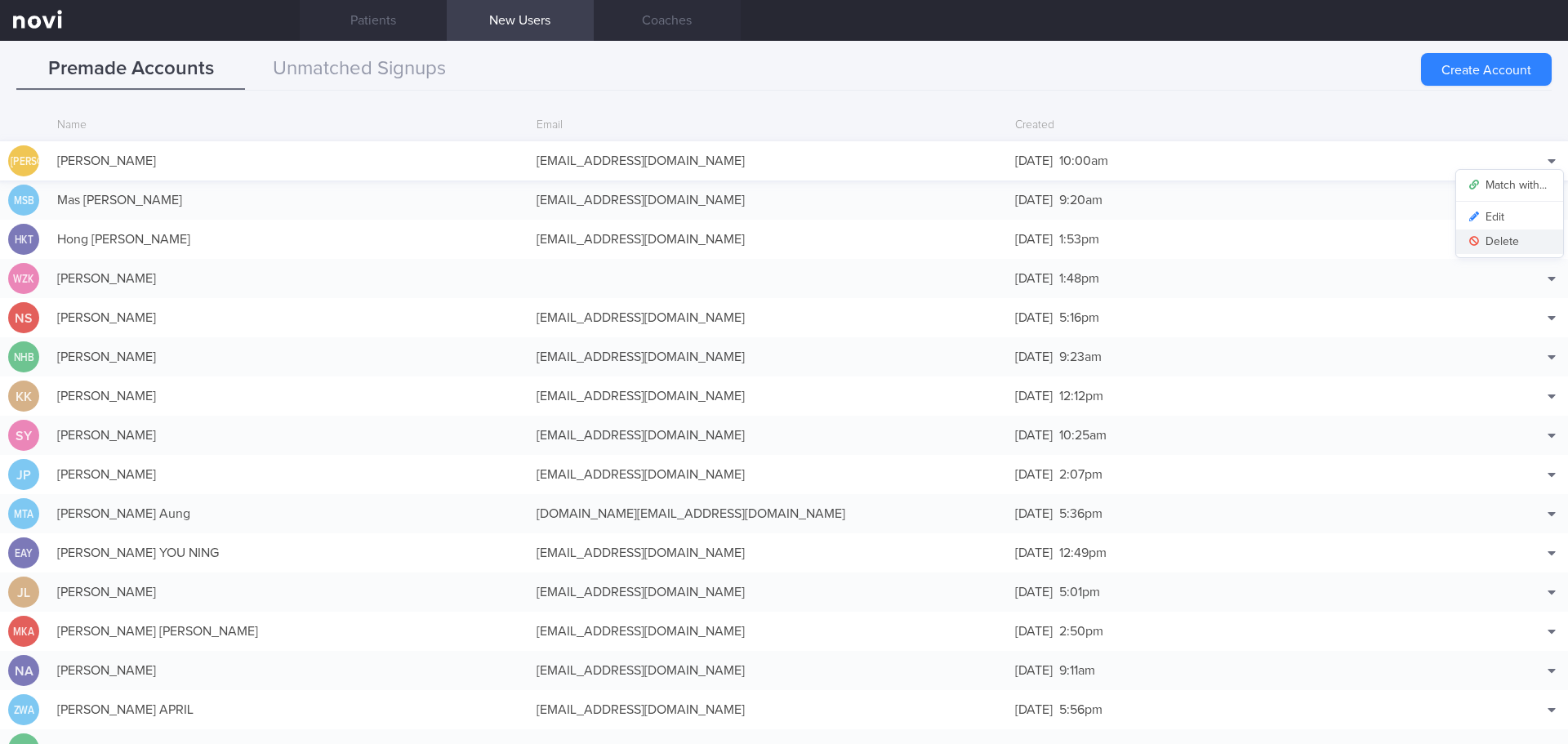
click at [1505, 238] on button "Delete" at bounding box center [1509, 241] width 107 height 25
click at [1486, 236] on div "Match with... Edit [GEOGRAPHIC_DATA]" at bounding box center [1526, 238] width 81 height 32
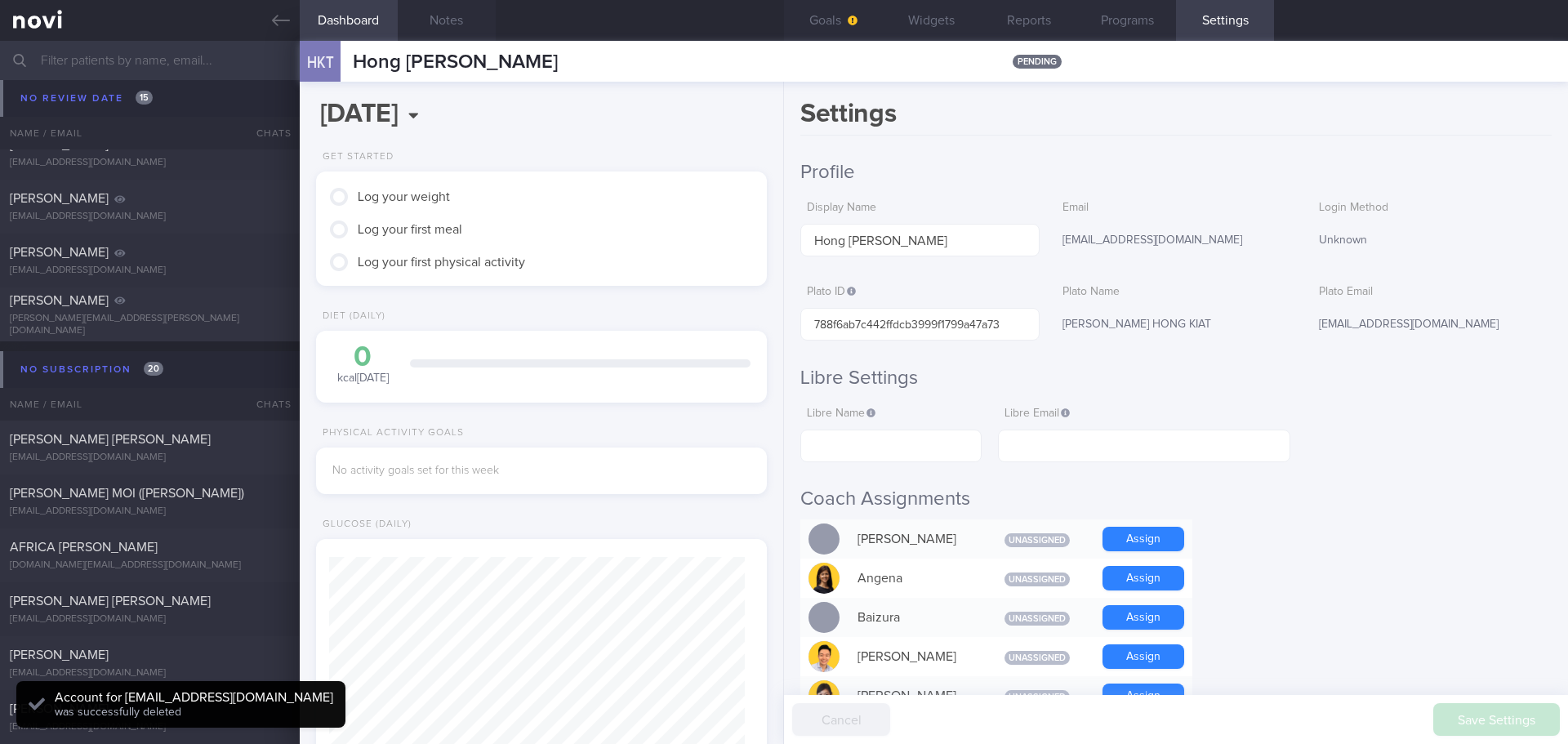
scroll to position [208, 416]
click at [286, 18] on icon at bounding box center [280, 21] width 18 height 18
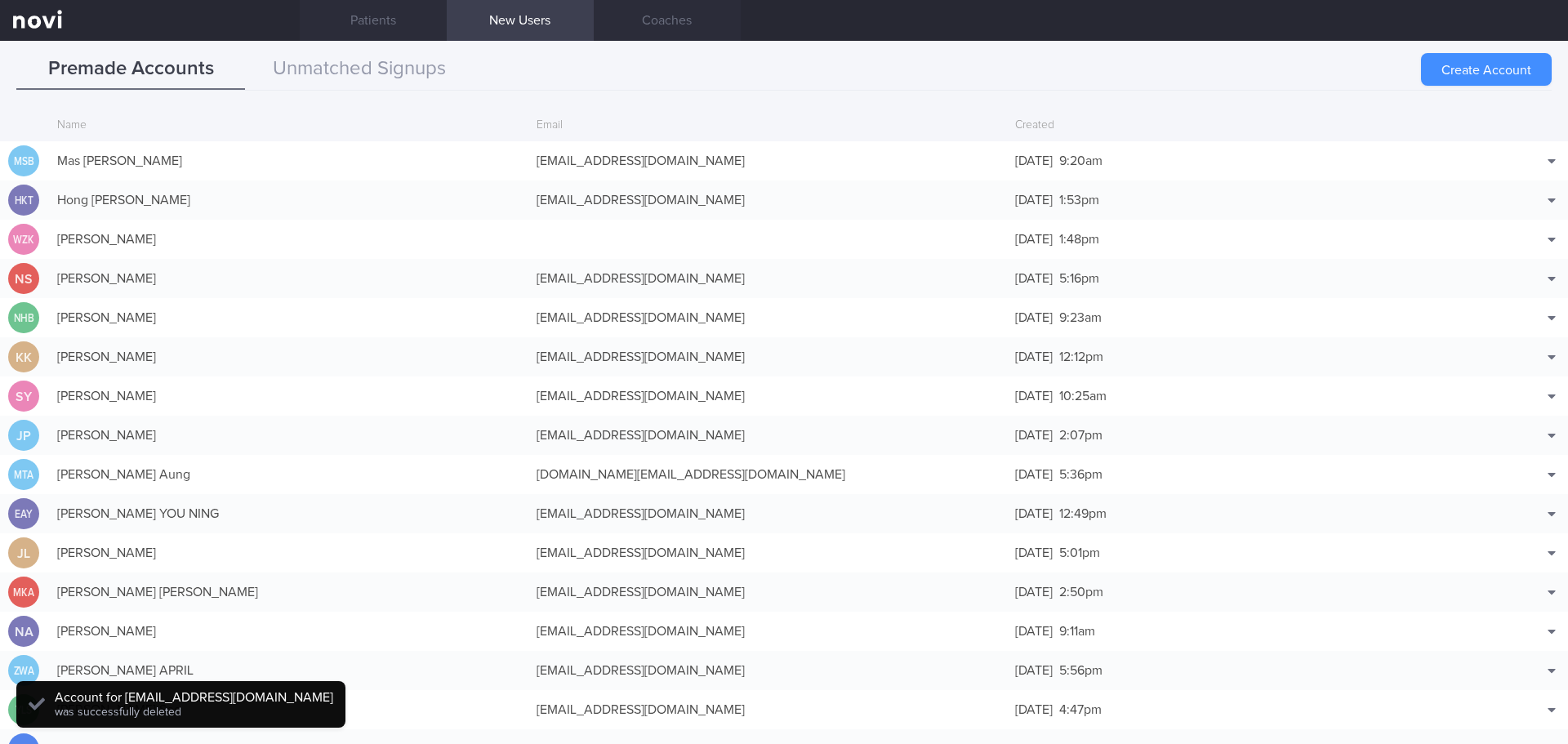
click at [1437, 60] on button "Create Account" at bounding box center [1486, 69] width 130 height 32
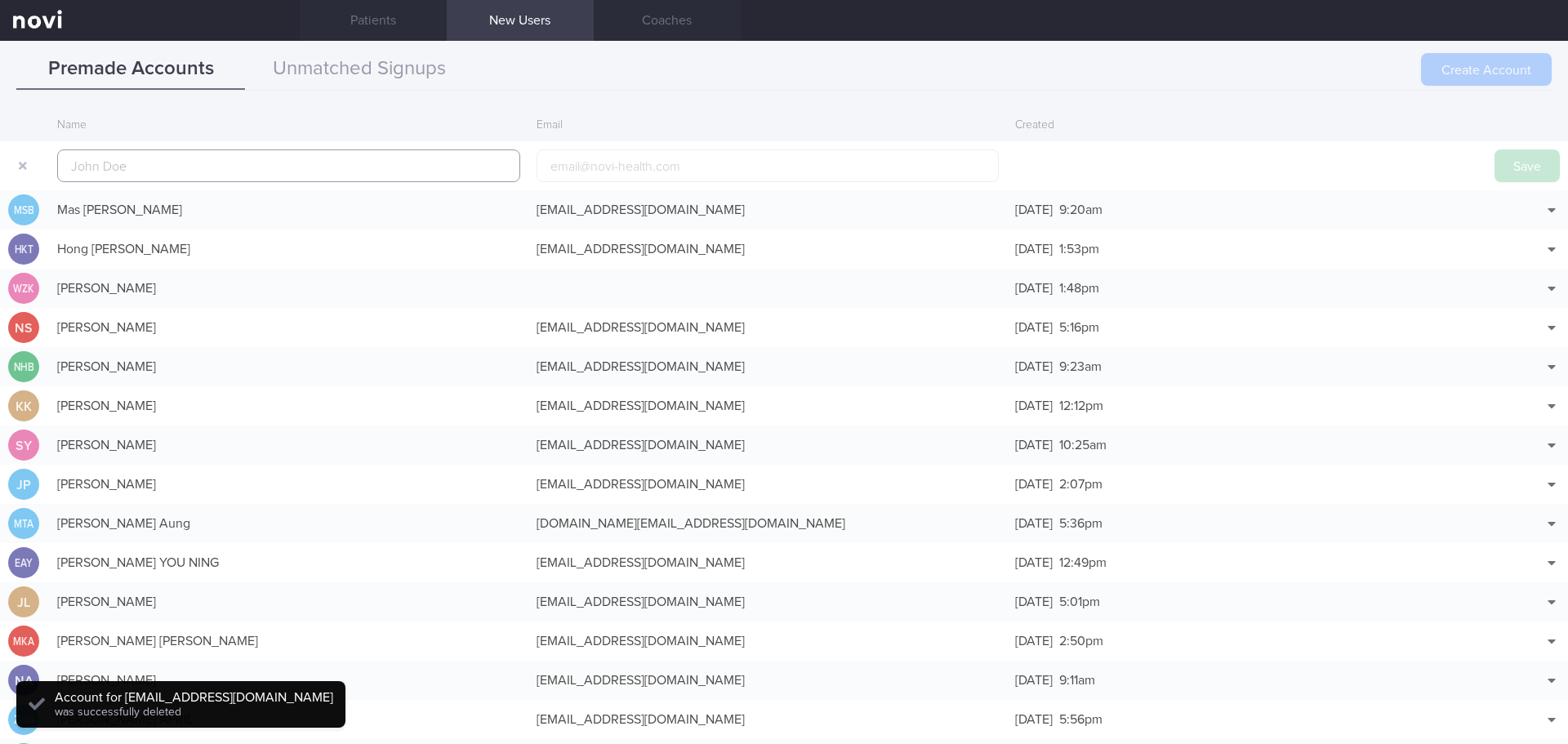
click at [1517, 67] on div "Create Account" at bounding box center [1486, 69] width 130 height 32
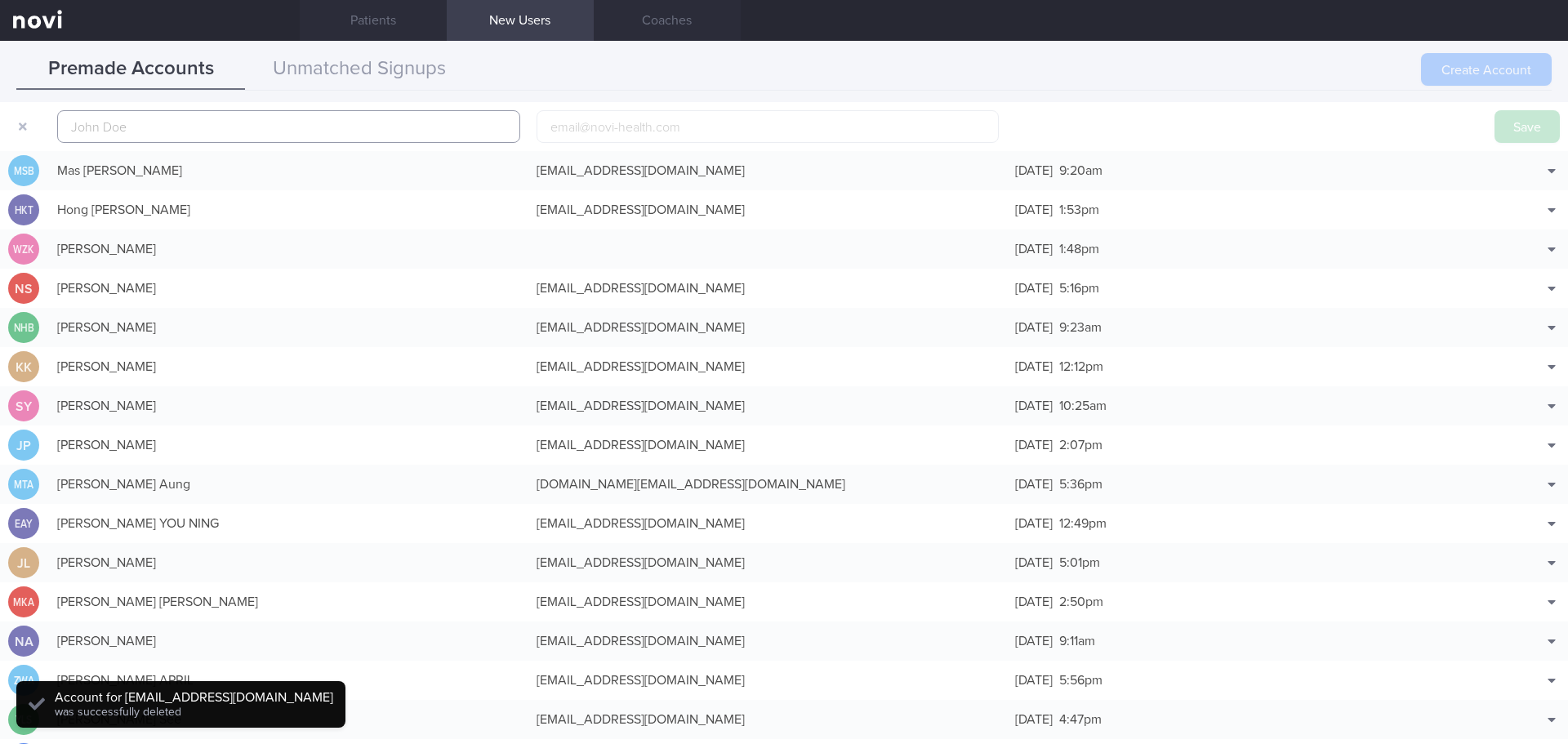
click at [237, 124] on input "text" at bounding box center [288, 125] width 463 height 32
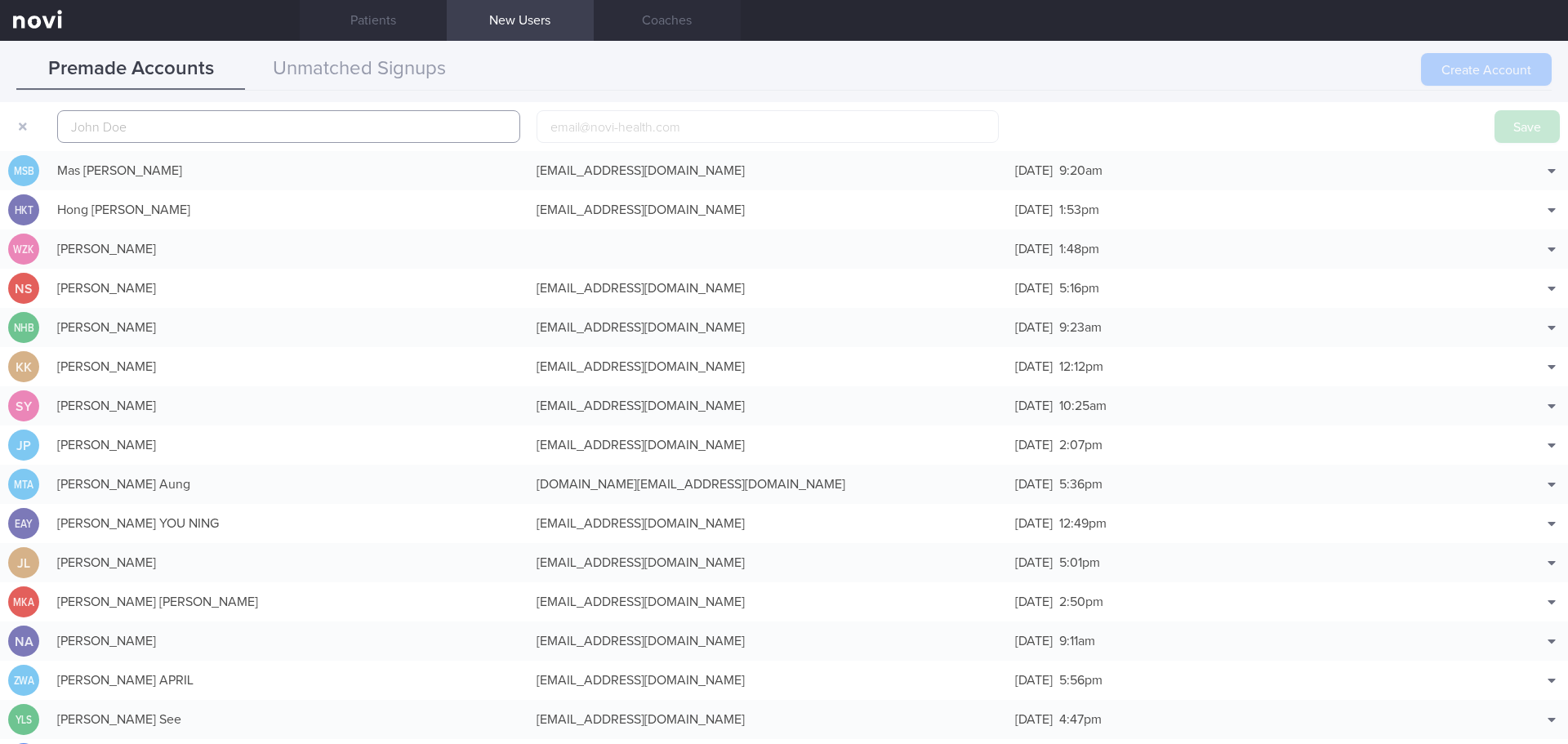
paste input "[PERSON_NAME] [PERSON_NAME]"
type input "[PERSON_NAME] [PERSON_NAME]"
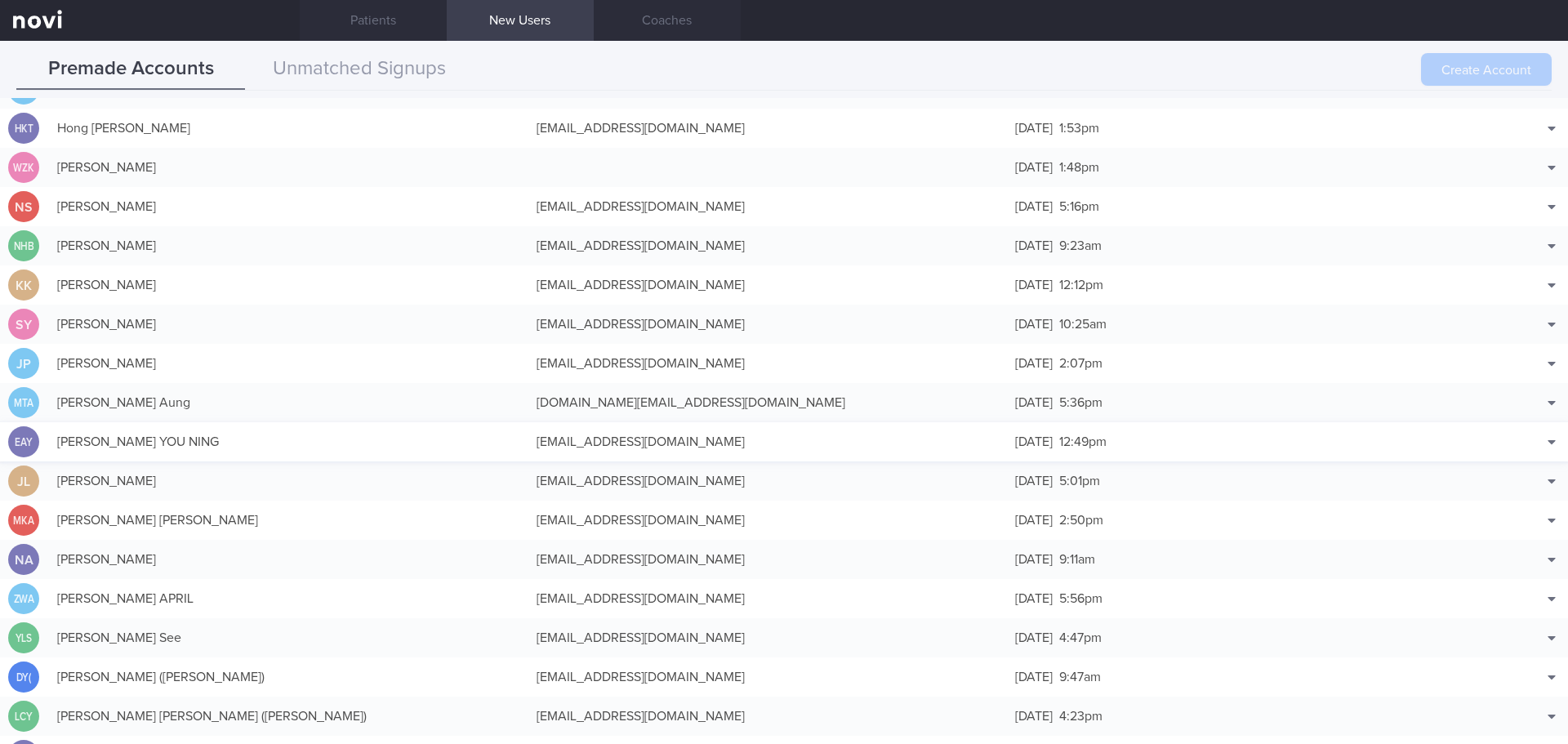
scroll to position [0, 0]
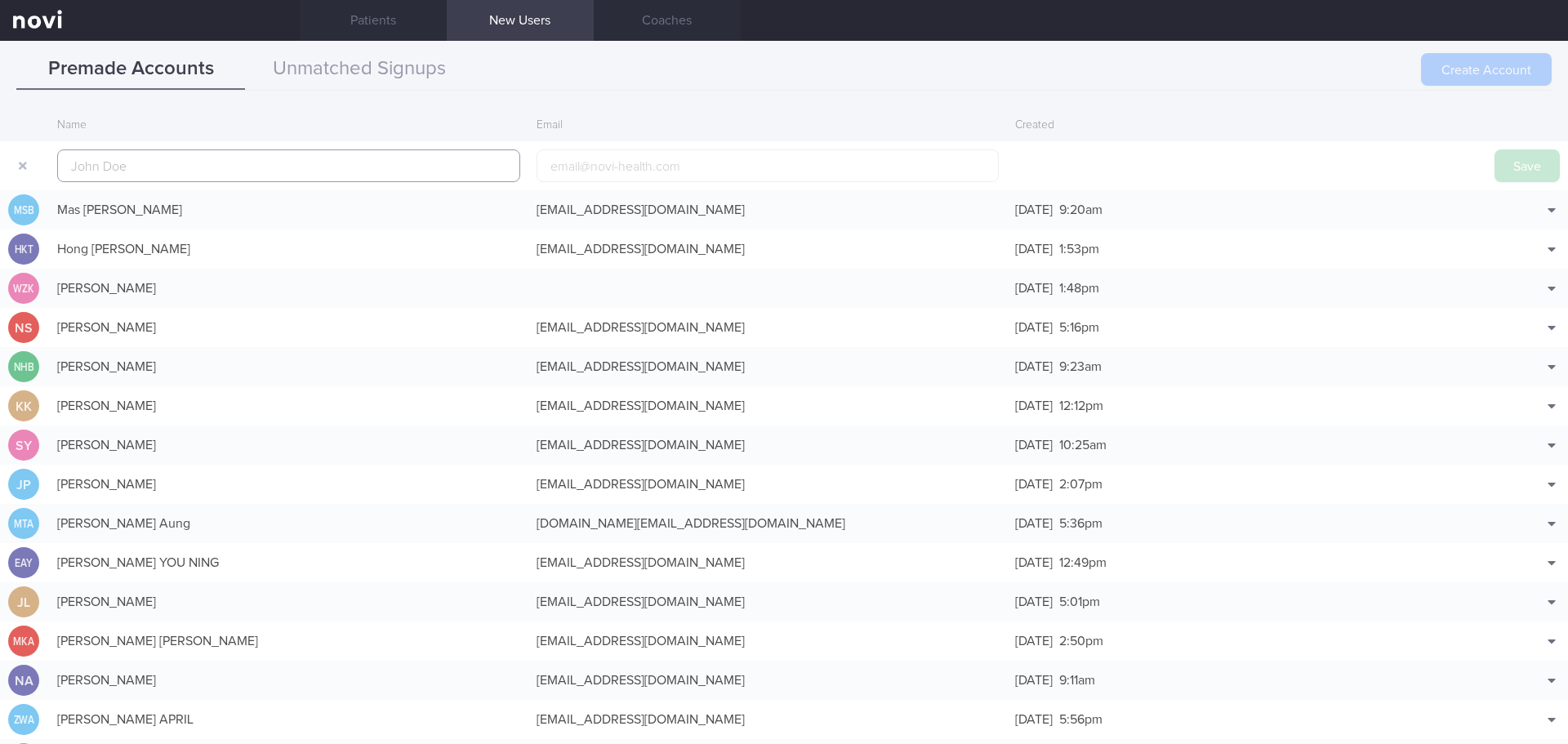
click at [185, 172] on input "text" at bounding box center [288, 165] width 463 height 32
click at [273, 168] on input "text" at bounding box center [288, 165] width 463 height 32
paste input "[PERSON_NAME] [PERSON_NAME]"
type input "[PERSON_NAME] [PERSON_NAME]"
click at [588, 172] on input "email" at bounding box center [767, 165] width 463 height 32
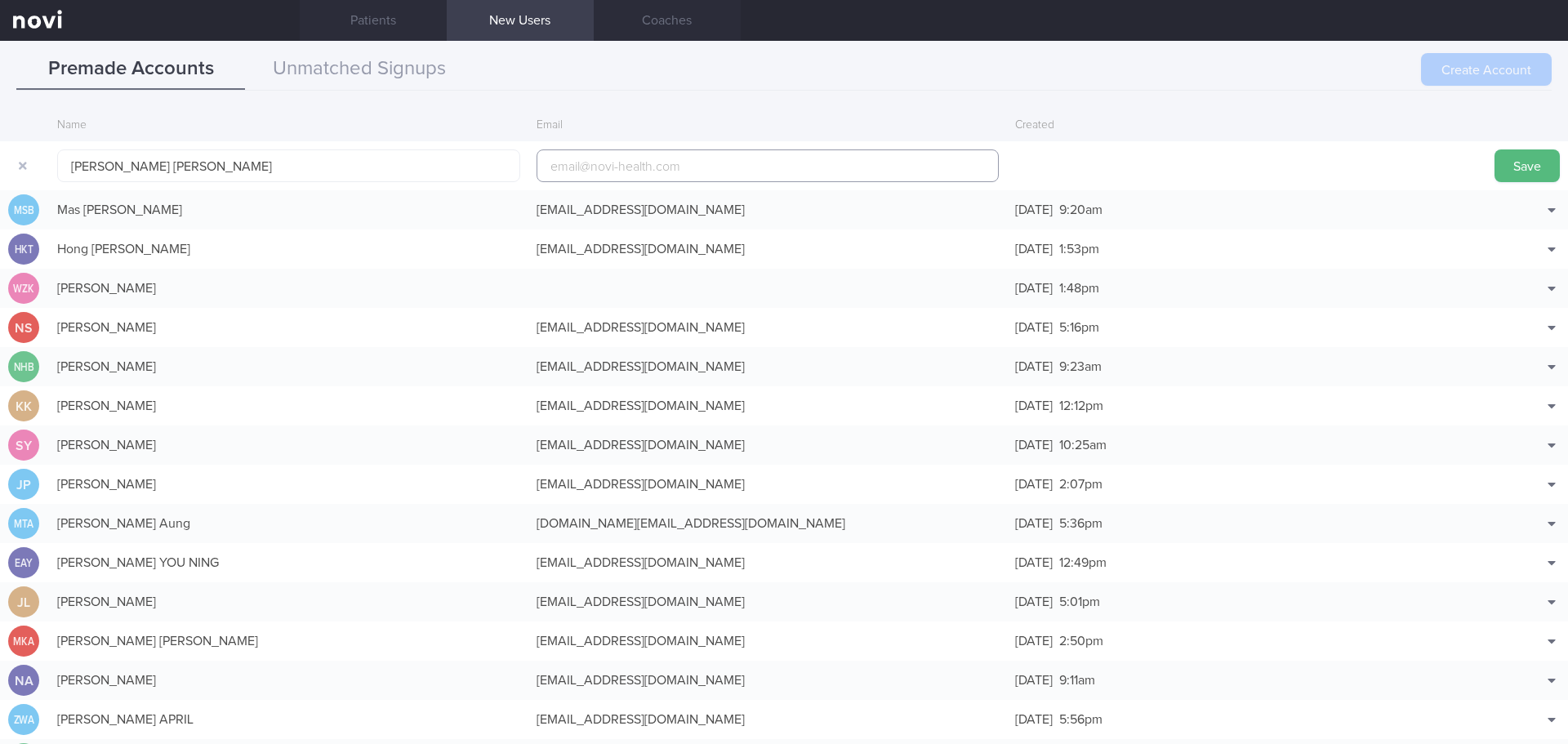
paste input "[EMAIL_ADDRESS][DOMAIN_NAME]"
click at [655, 168] on input "[EMAIL_ADDRESS][DOMAIN_NAME]" at bounding box center [767, 165] width 463 height 32
type input "[EMAIL_ADDRESS][DOMAIN_NAME]"
click at [1495, 169] on button "Save" at bounding box center [1527, 165] width 66 height 32
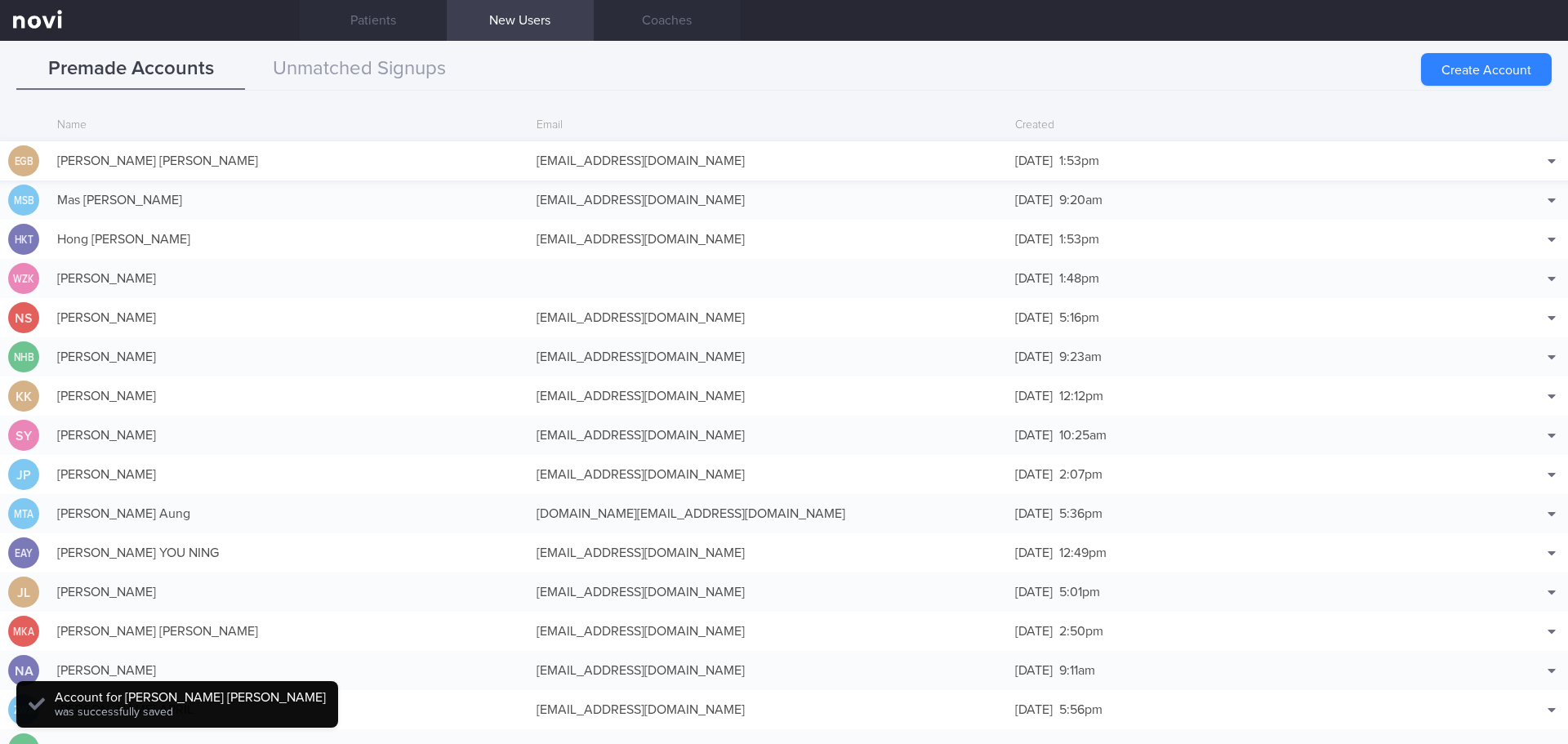
click at [143, 159] on div "[PERSON_NAME] [PERSON_NAME]" at bounding box center [288, 160] width 479 height 32
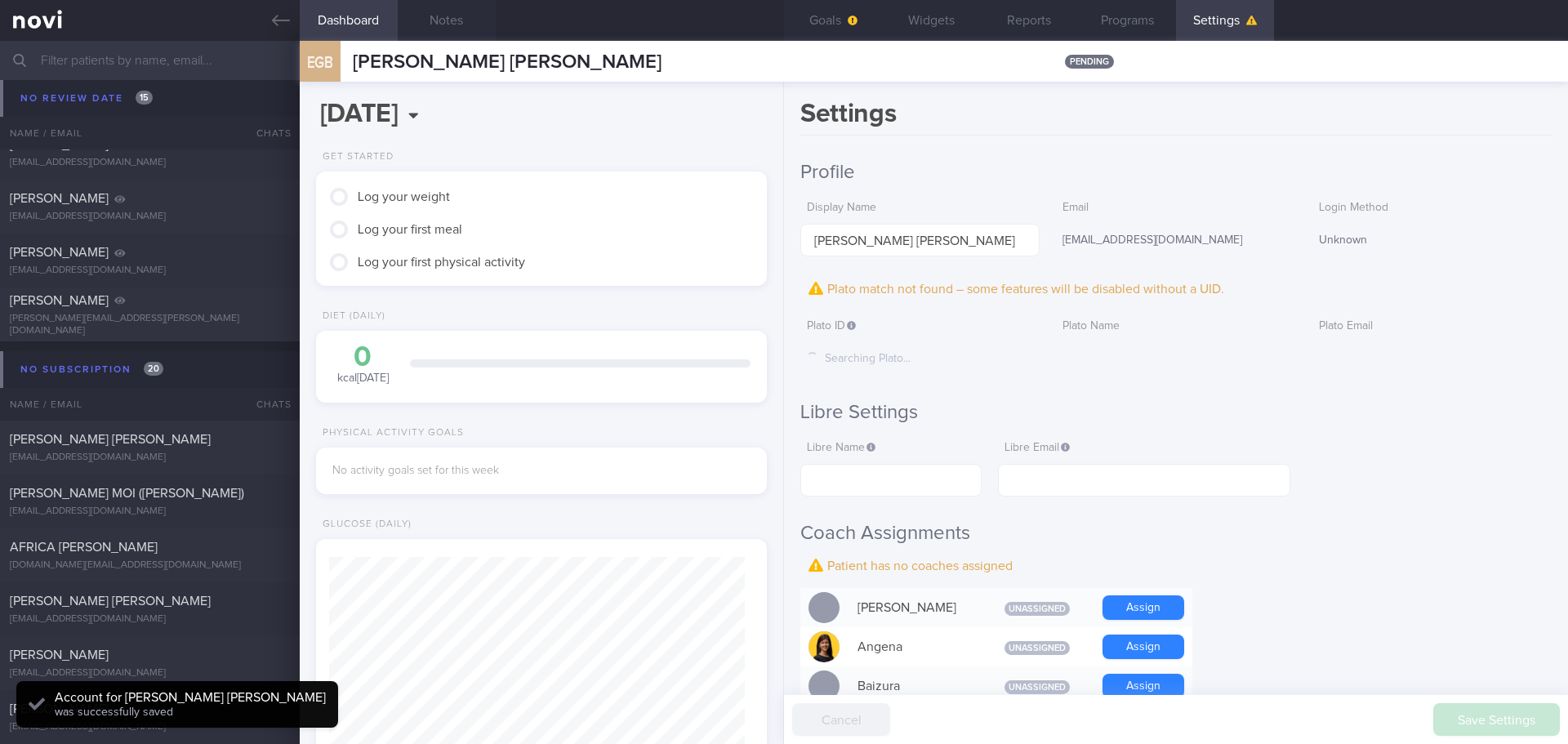
scroll to position [208, 416]
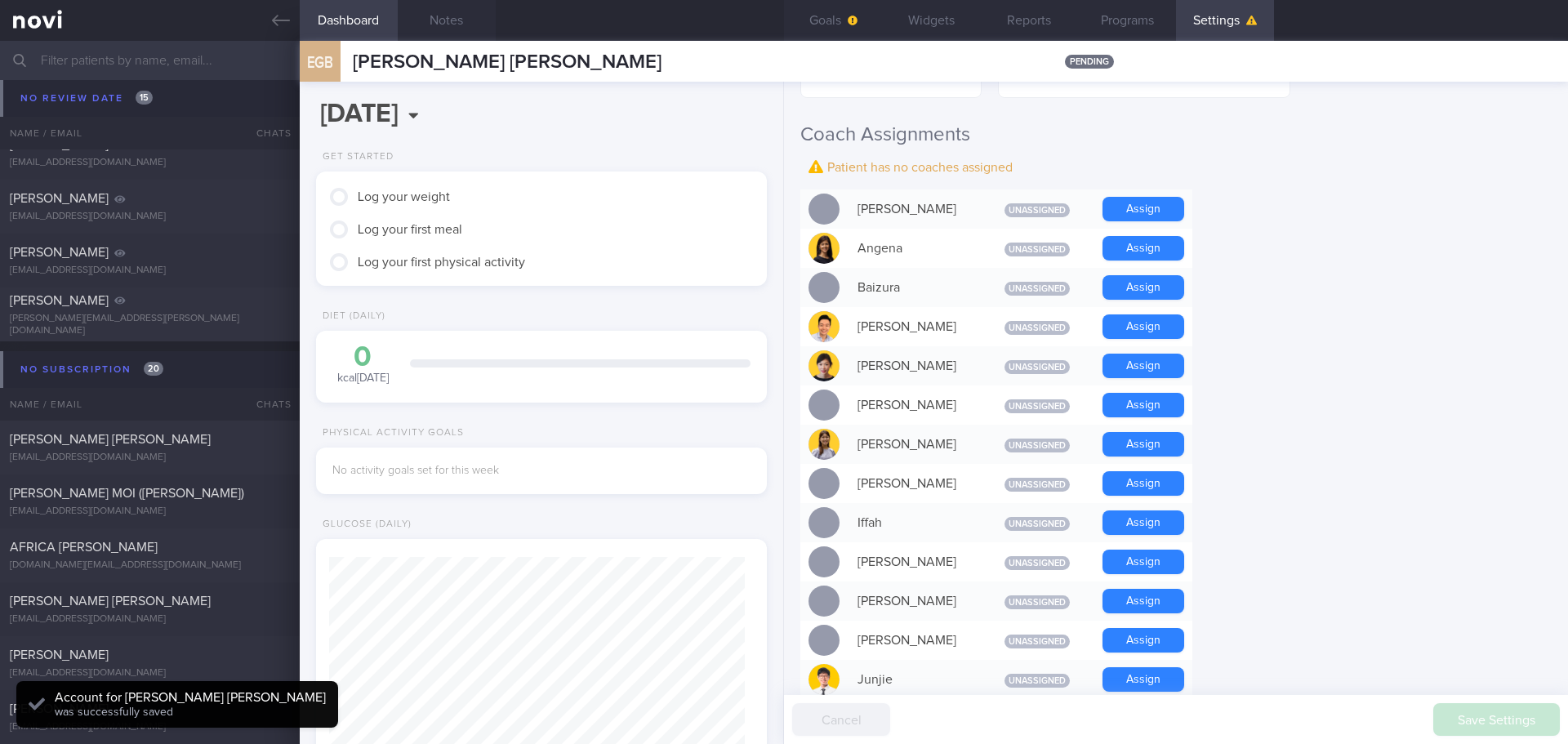
scroll to position [409, 0]
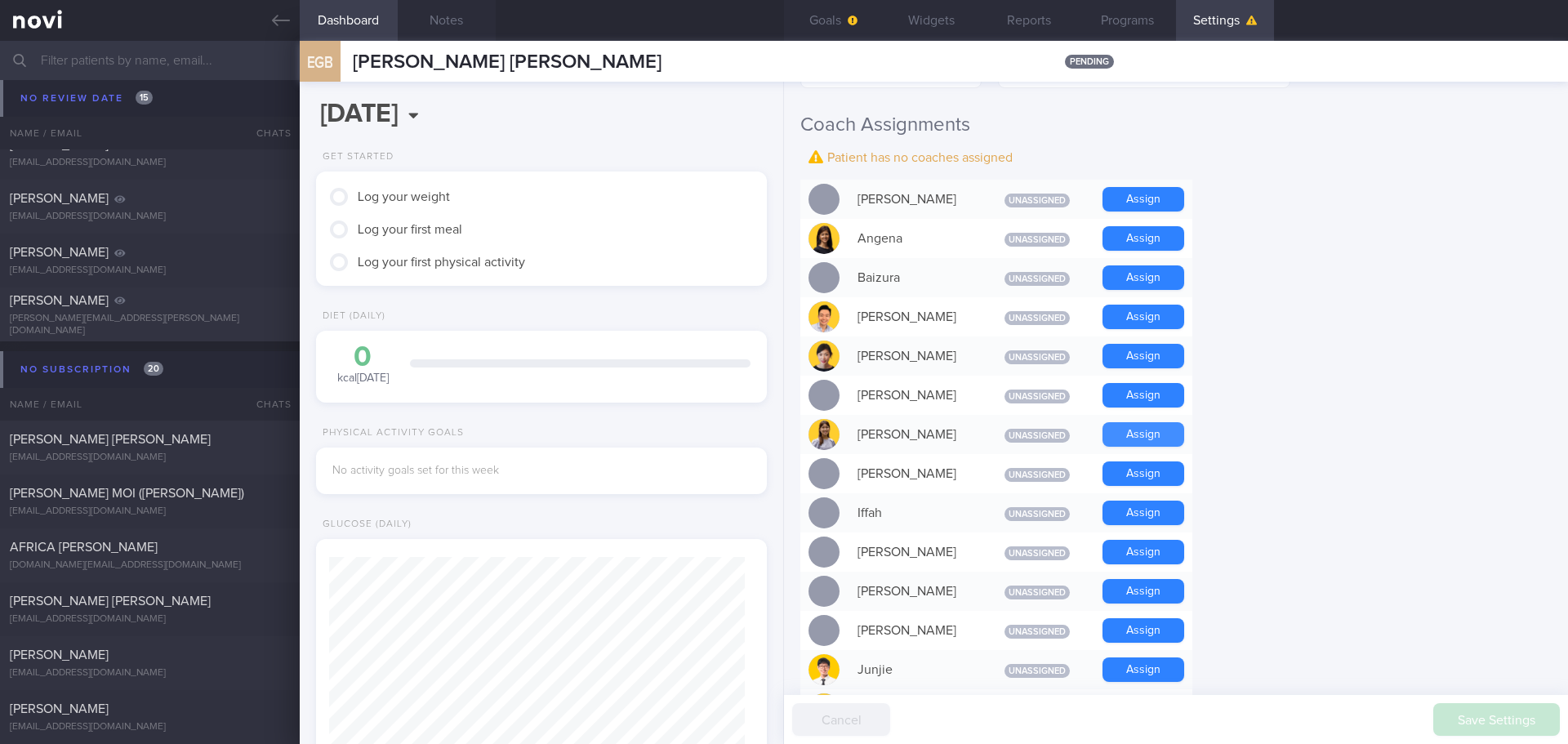
click at [1152, 429] on button "Assign" at bounding box center [1143, 434] width 81 height 25
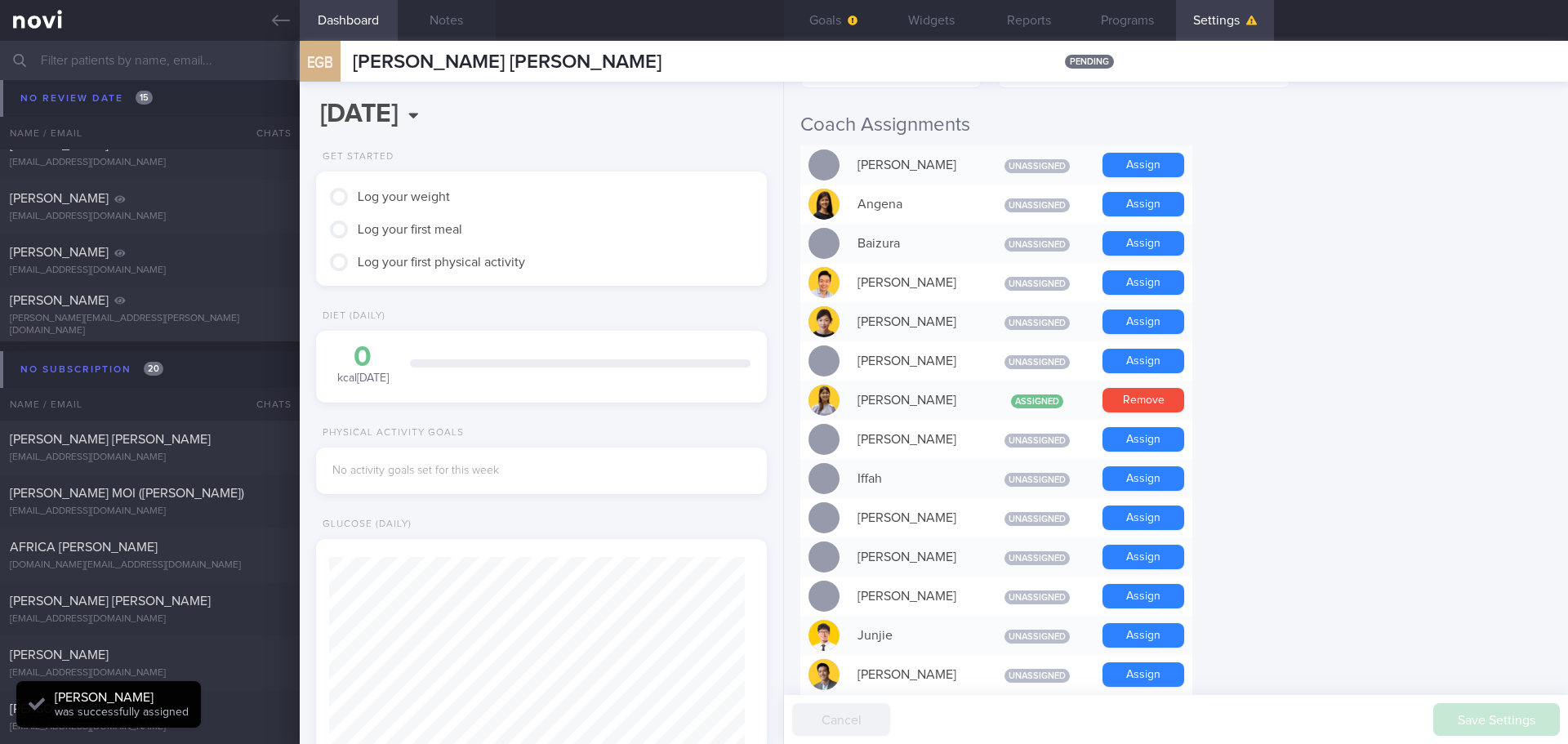
scroll to position [208, 416]
click at [1321, 425] on form "Profile Display Name [PERSON_NAME] [PERSON_NAME] Email [EMAIL_ADDRESS][DOMAIN_N…" at bounding box center [1176, 600] width 752 height 1697
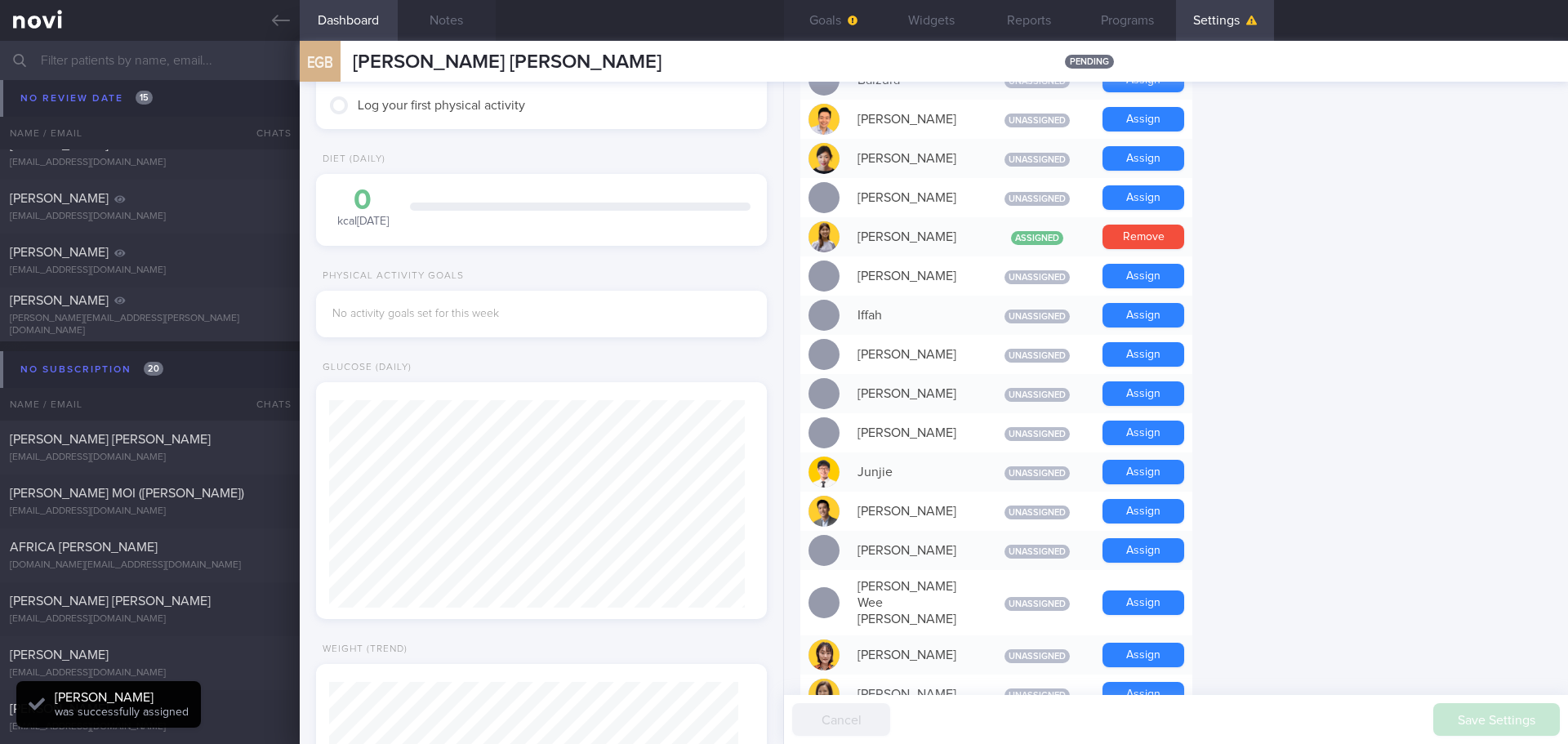
scroll to position [164, 0]
click at [821, 13] on button "Goals" at bounding box center [833, 21] width 98 height 41
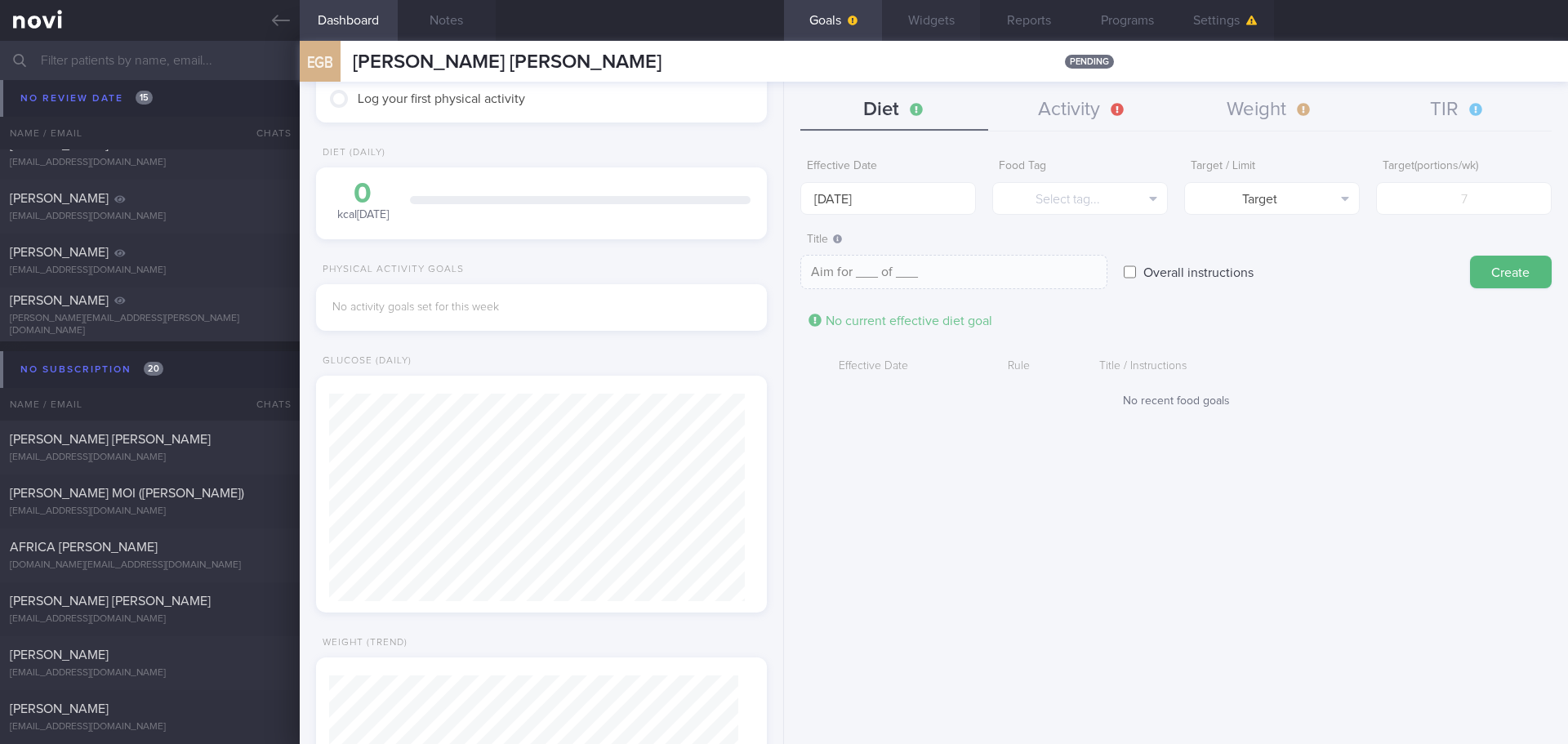
click at [937, 22] on button "Widgets" at bounding box center [931, 21] width 98 height 41
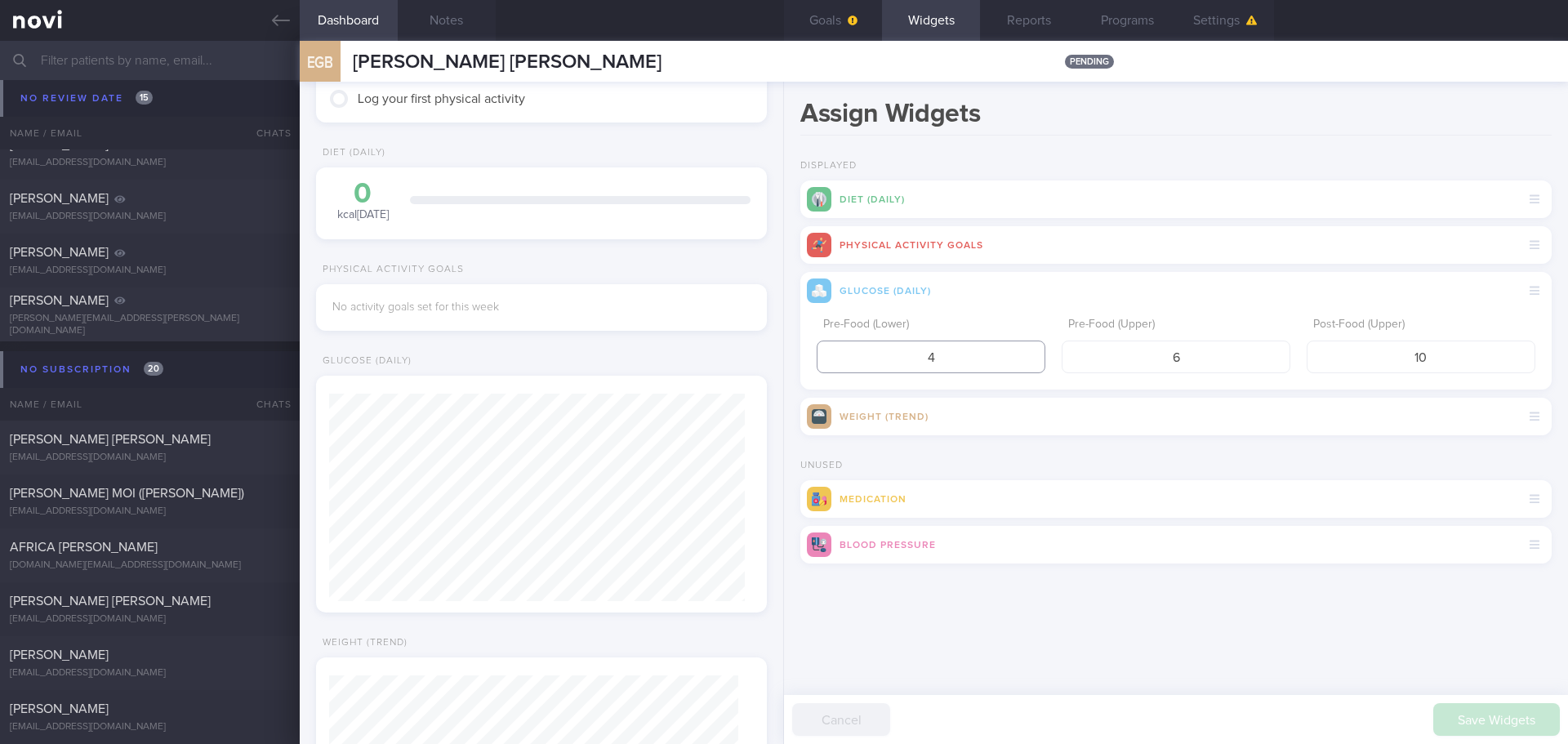
click at [952, 364] on input "4" at bounding box center [930, 356] width 228 height 32
type input "3.9"
click at [1230, 370] on input "6" at bounding box center [1175, 356] width 228 height 32
type input "5"
drag, startPoint x: 1416, startPoint y: 358, endPoint x: 1399, endPoint y: 363, distance: 17.7
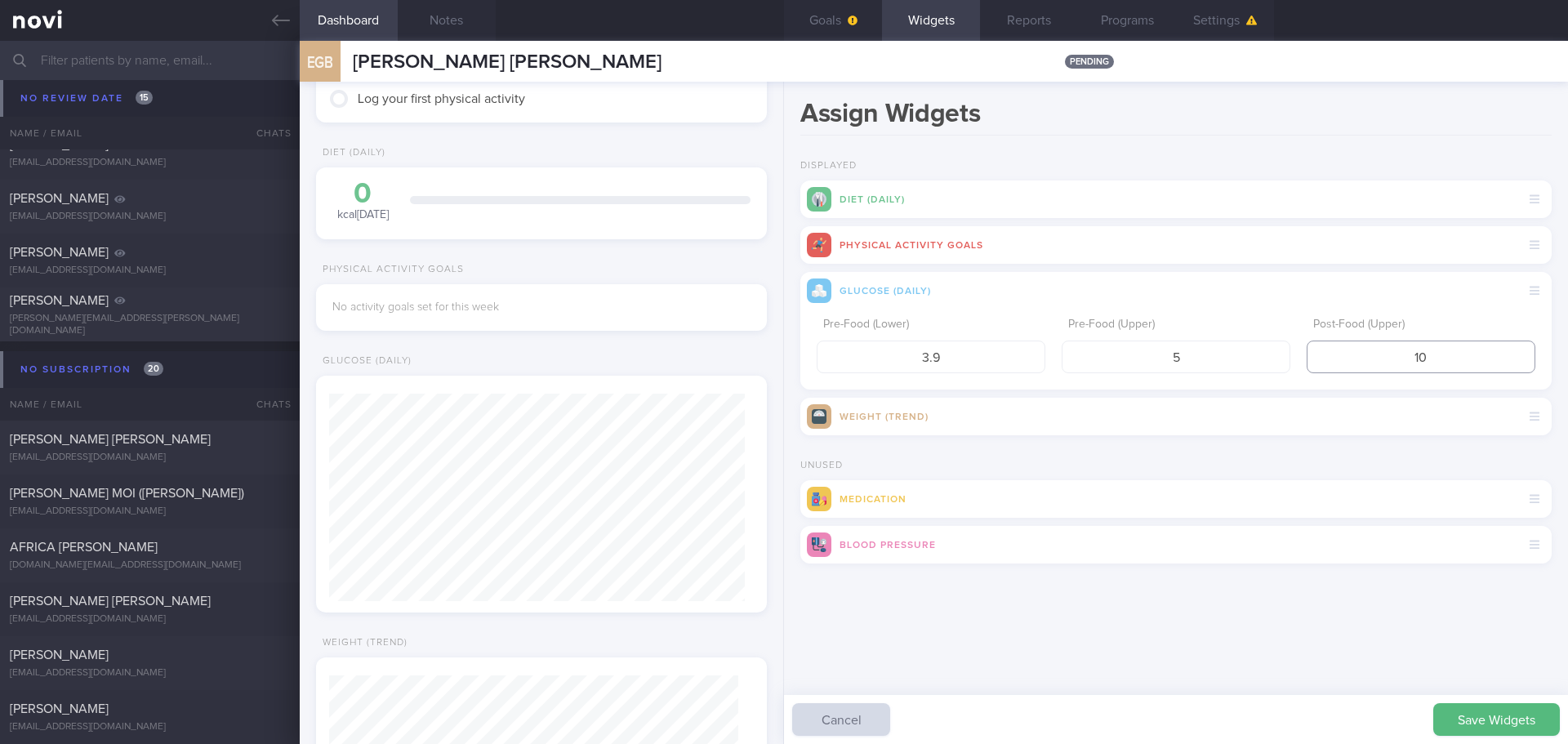
click at [1399, 363] on input "10" at bounding box center [1420, 356] width 228 height 32
type input "7.8"
click at [1461, 727] on button "Save Widgets" at bounding box center [1495, 719] width 126 height 32
click at [1001, 644] on div "Assign Widgets Displayed Diet (Daily) Physical Activity Goals Glucose (Daily) P…" at bounding box center [1176, 413] width 784 height 663
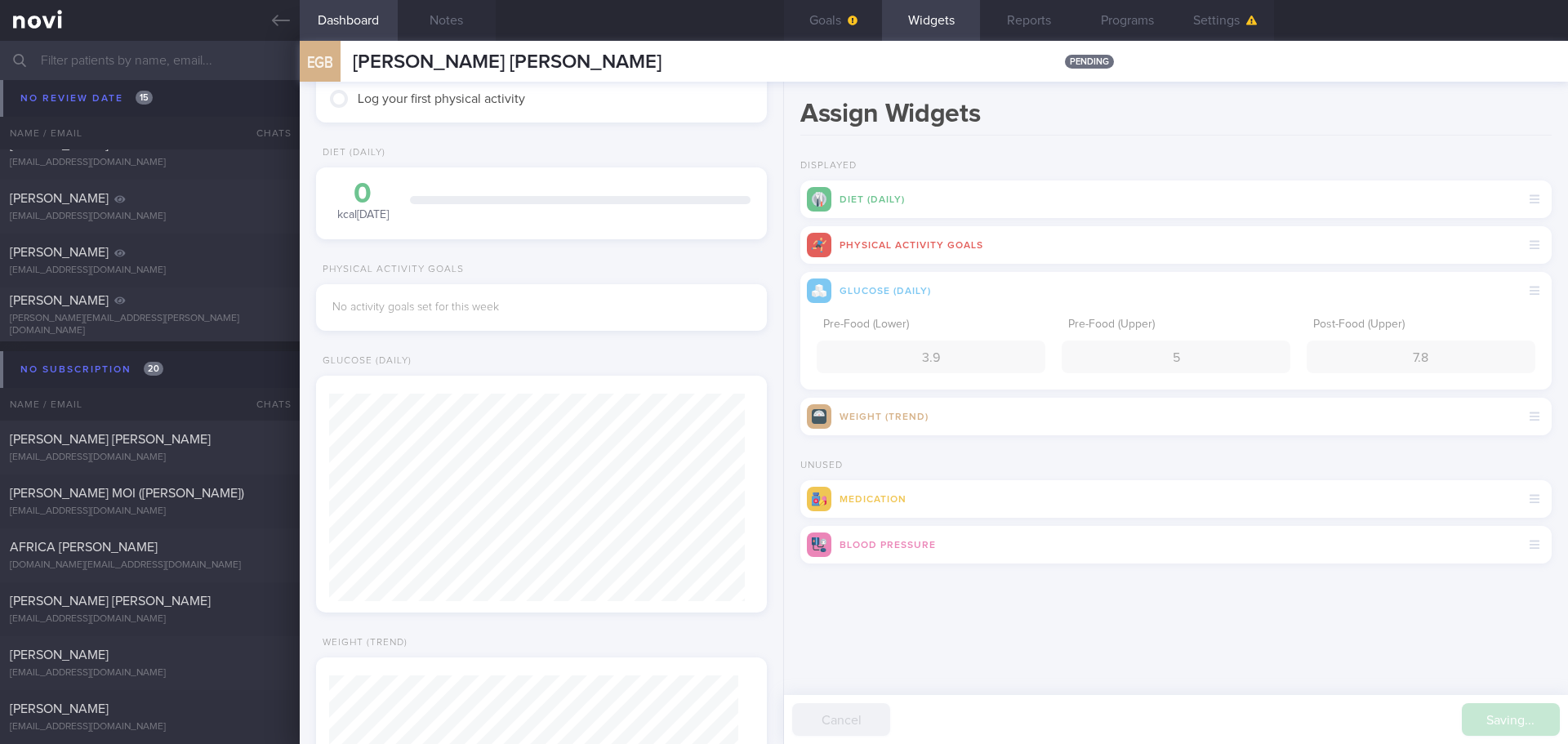
click at [995, 648] on div "Assign Widgets Displayed Diet (Daily) Physical Activity Goals Glucose (Daily) P…" at bounding box center [1176, 413] width 784 height 663
click at [989, 649] on div "Assign Widgets Displayed Diet (Daily) Physical Activity Goals Glucose (Daily) P…" at bounding box center [1176, 413] width 784 height 663
click at [1030, 659] on div "Assign Widgets Displayed Diet (Daily) Physical Activity Goals Glucose (Daily) P…" at bounding box center [1176, 413] width 784 height 663
click at [287, 24] on icon at bounding box center [280, 21] width 18 height 18
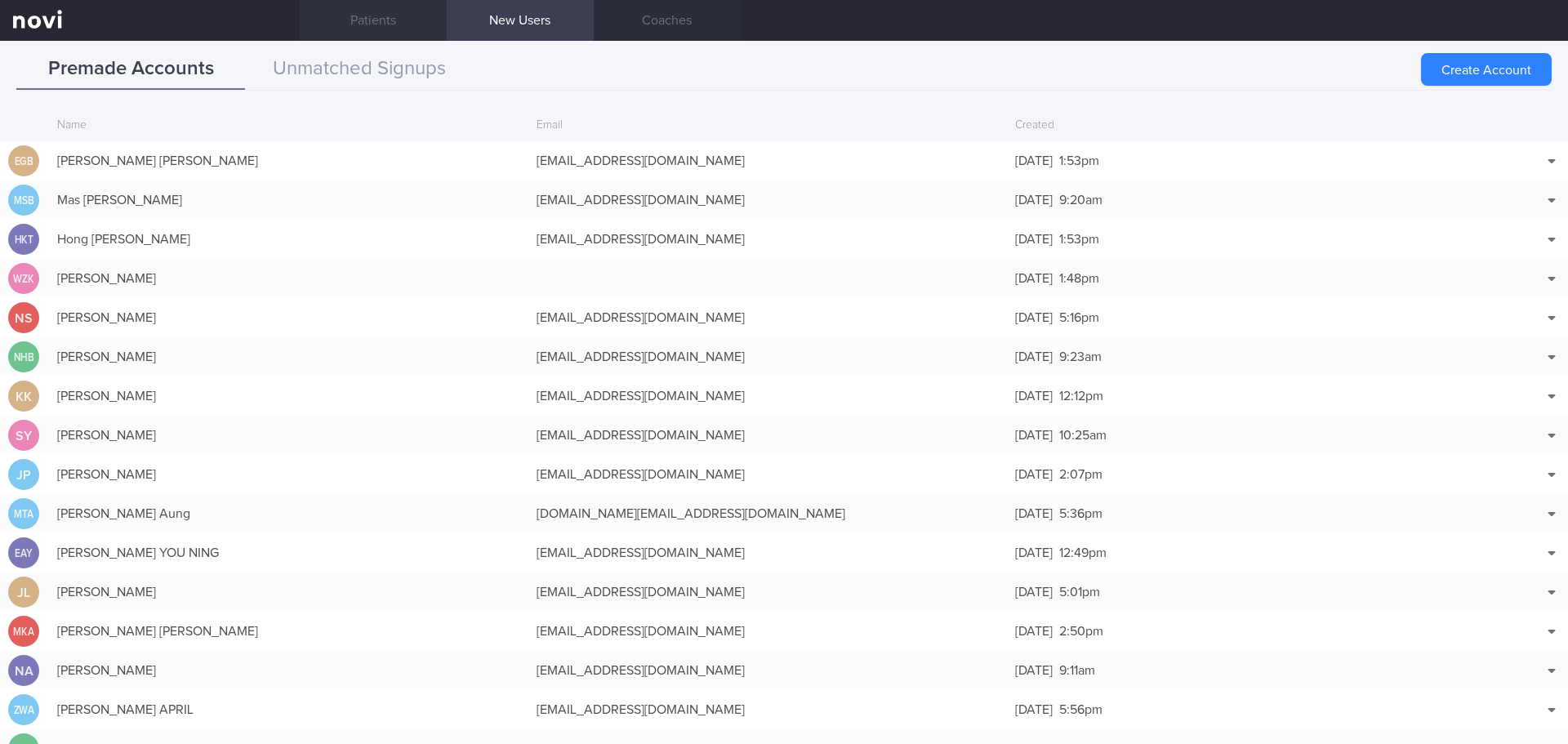
click at [399, 13] on link "Patients" at bounding box center [373, 21] width 147 height 41
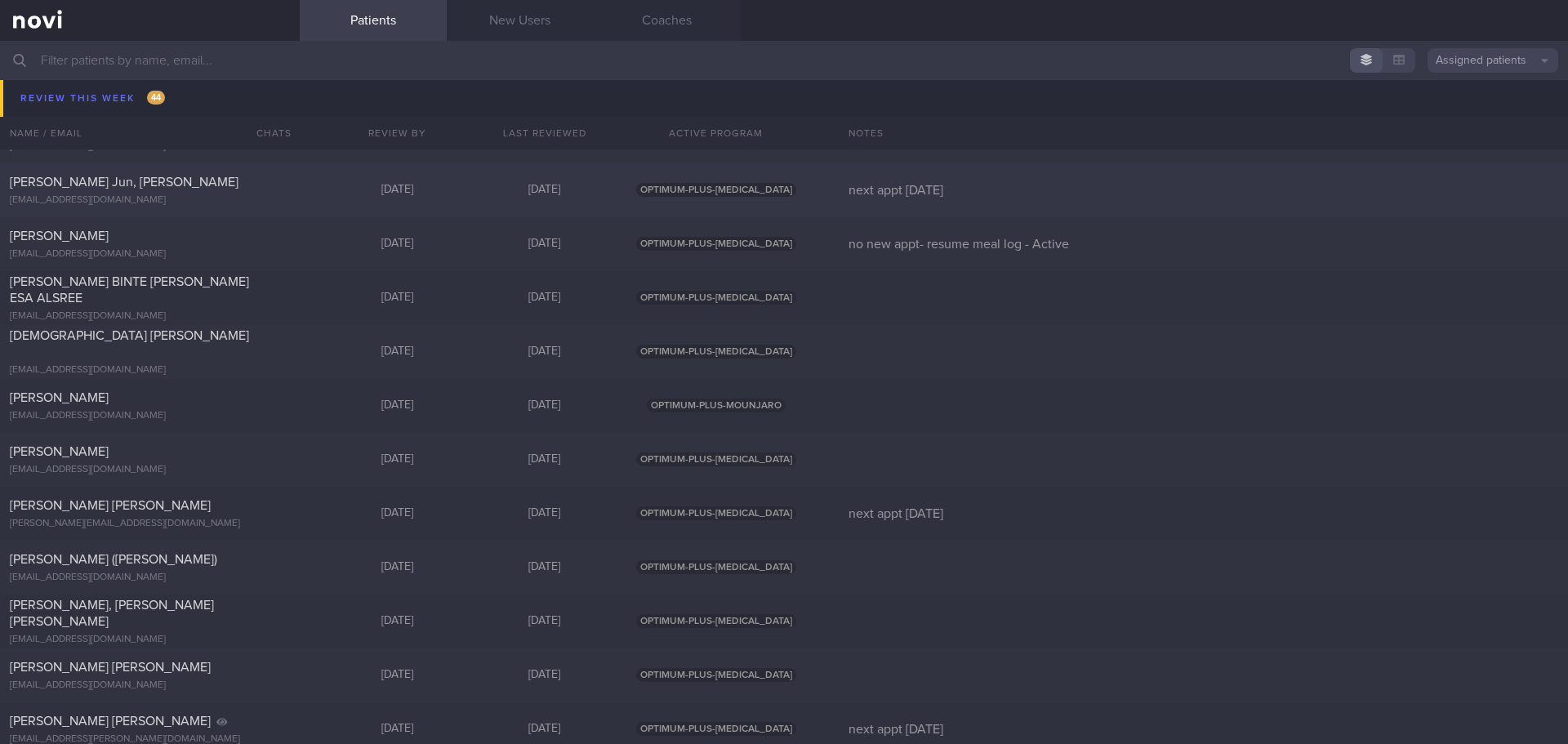
scroll to position [2238, 0]
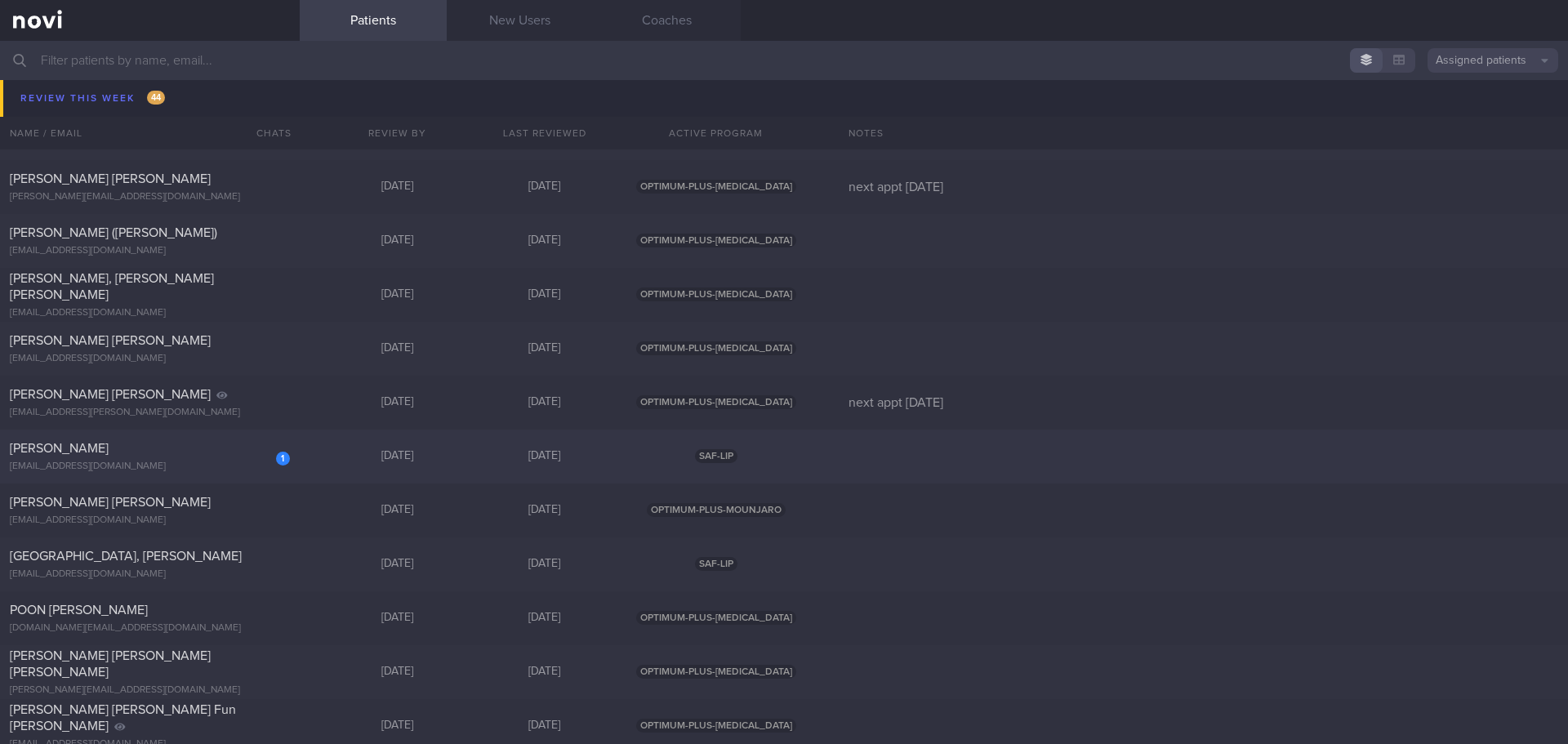
click at [178, 466] on div "[EMAIL_ADDRESS][DOMAIN_NAME]" at bounding box center [150, 467] width 280 height 12
select select "7"
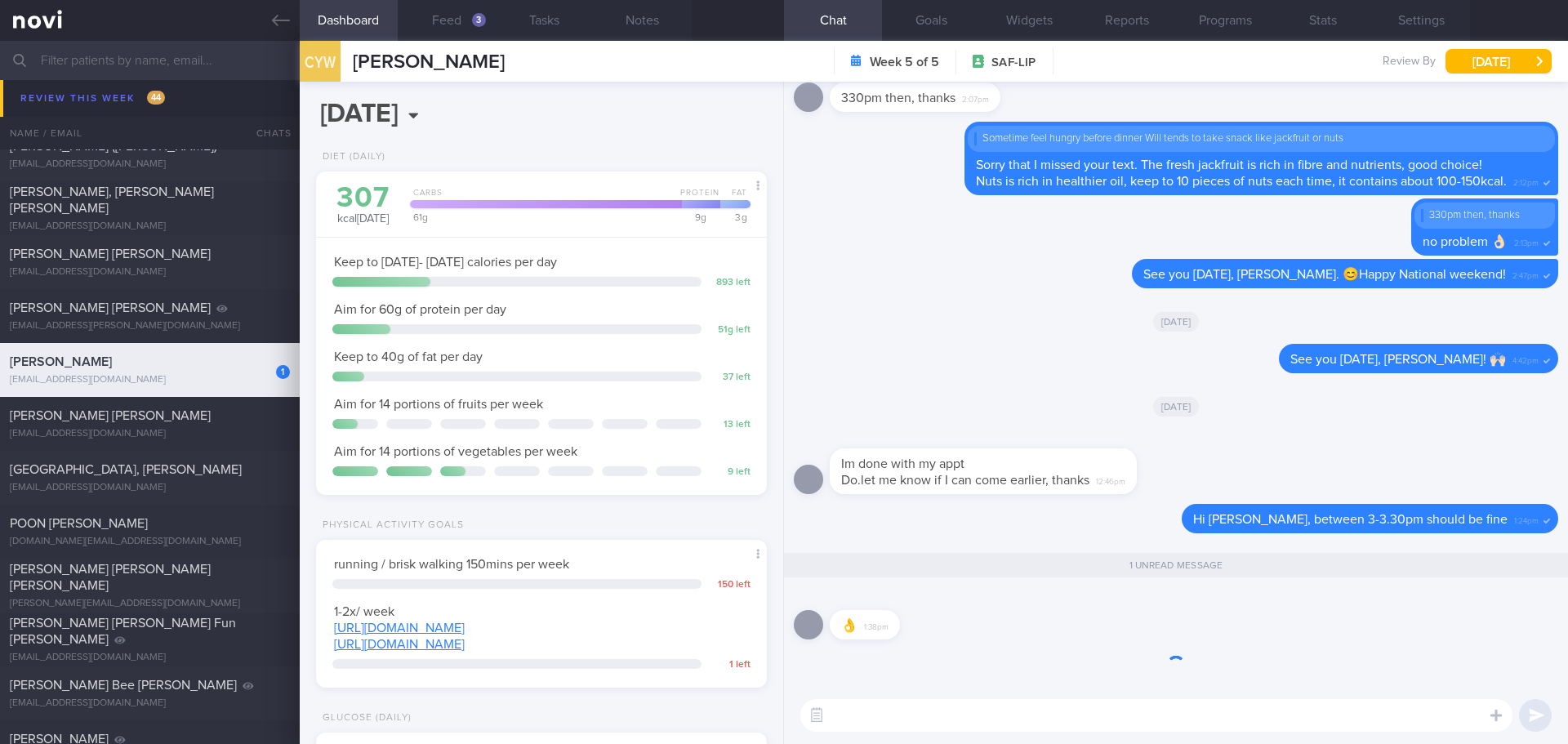
scroll to position [2152, 0]
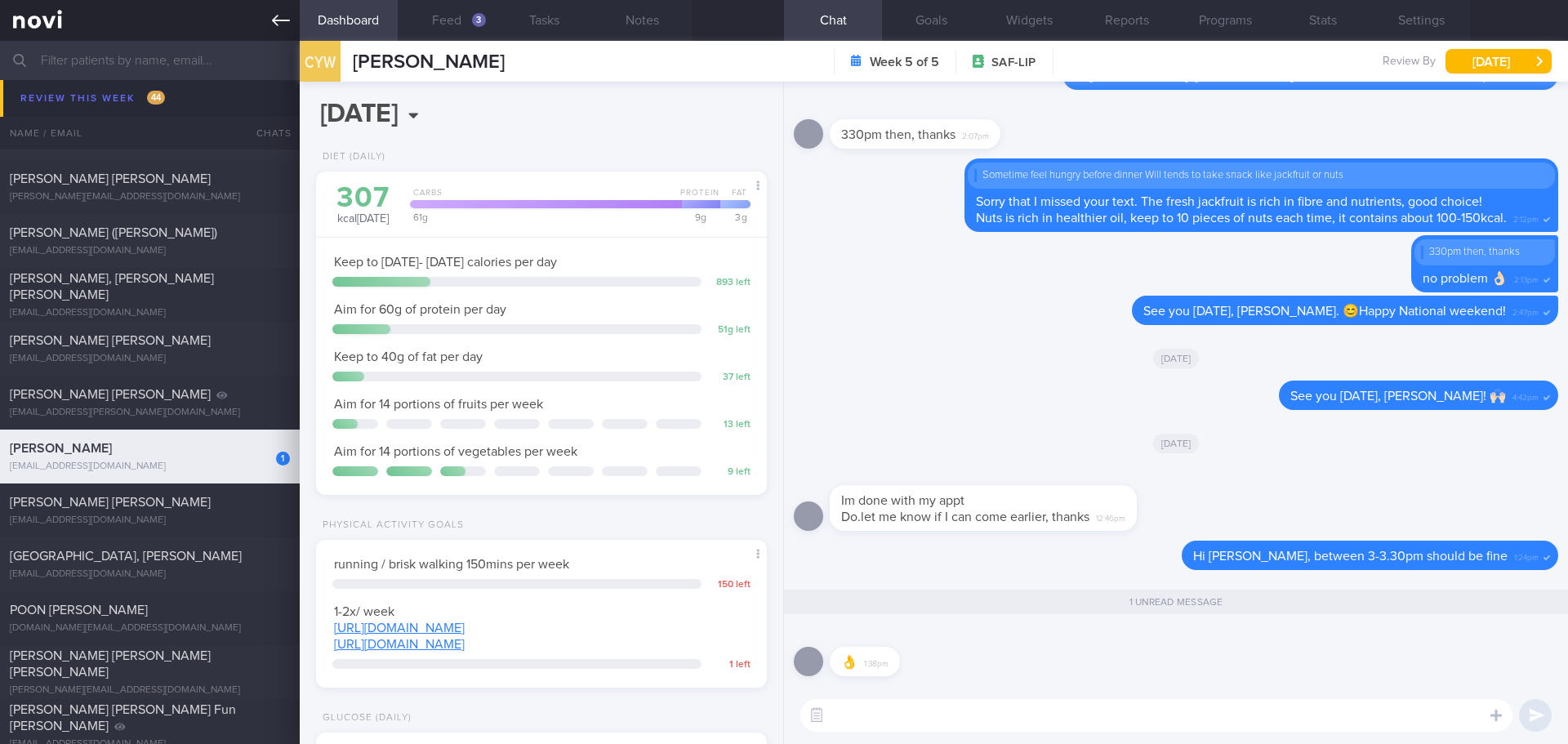
click at [268, 19] on link at bounding box center [150, 21] width 300 height 41
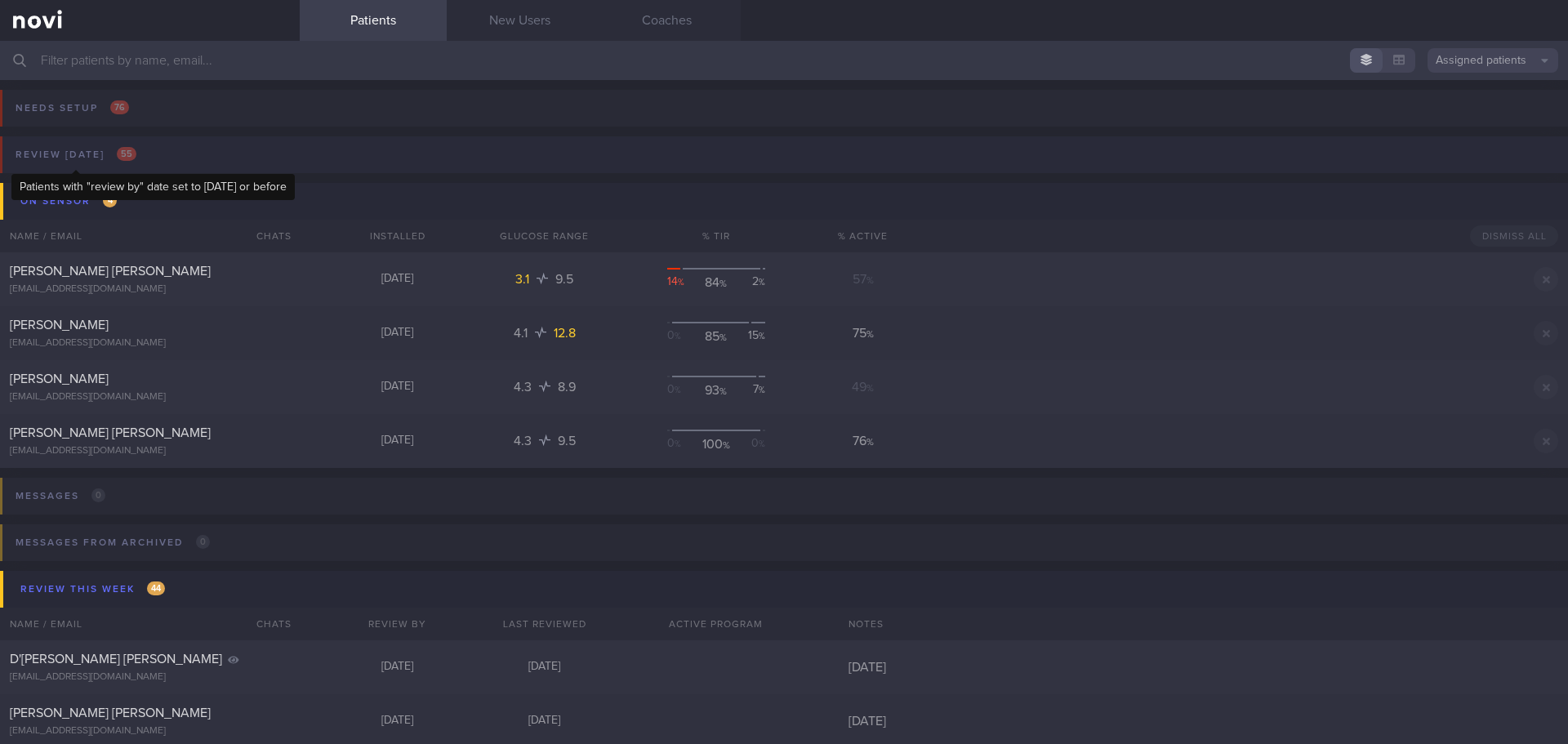
click at [90, 159] on div "Review [DATE] 55" at bounding box center [76, 155] width 129 height 22
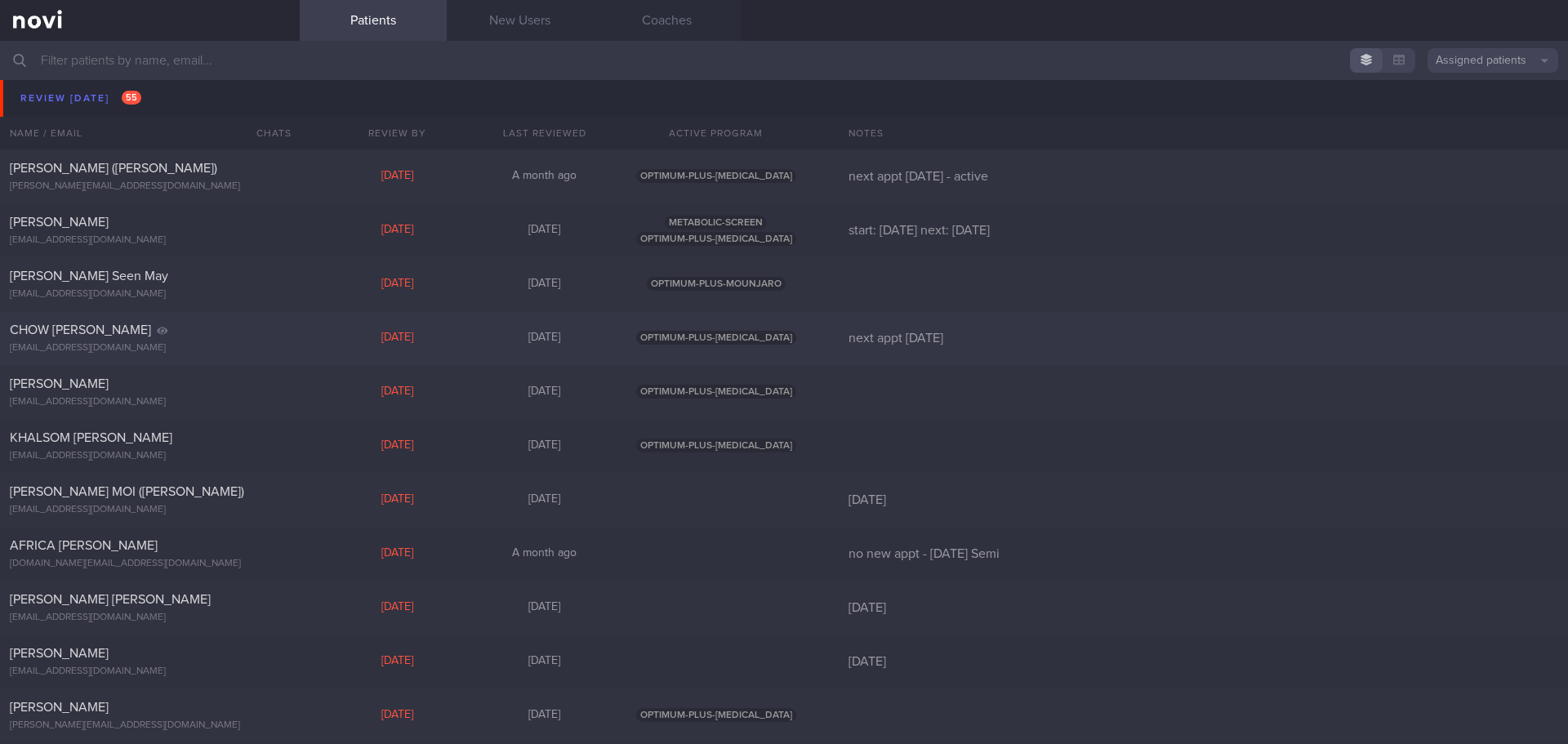
scroll to position [898, 0]
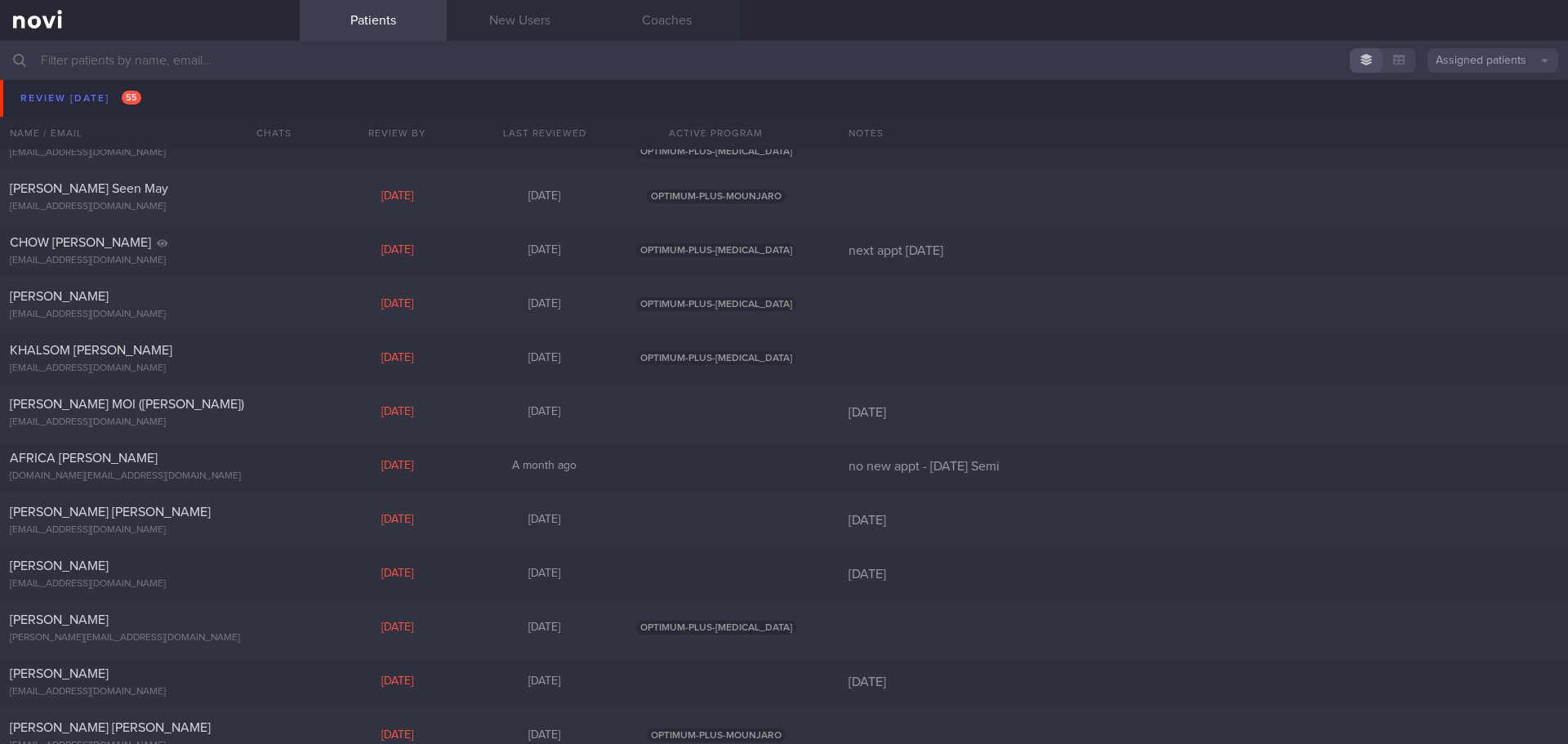
click at [199, 57] on input "text" at bounding box center [784, 61] width 1568 height 39
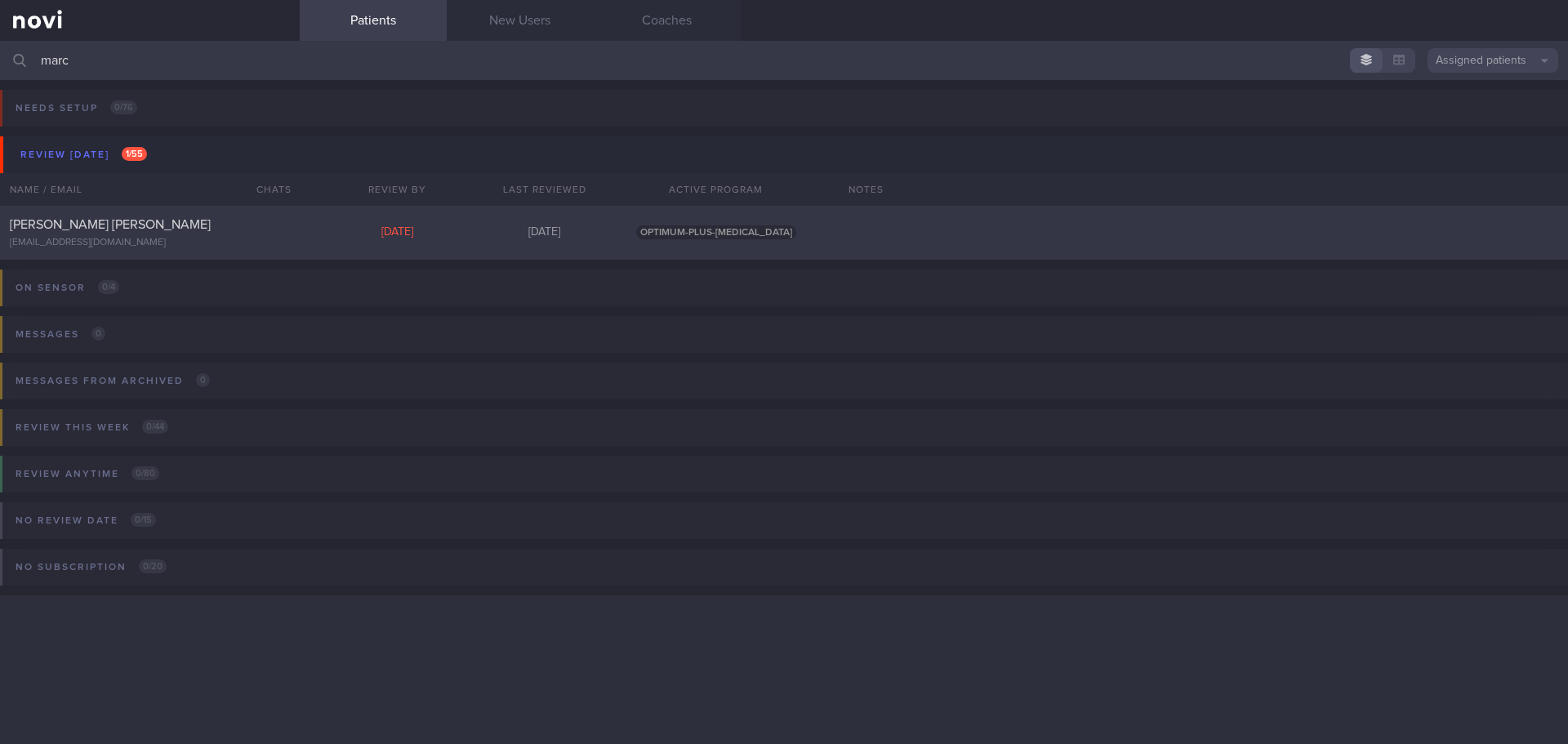
type input "marc"
click at [146, 228] on div "[PERSON_NAME] [PERSON_NAME]" at bounding box center [148, 224] width 276 height 17
select select "7"
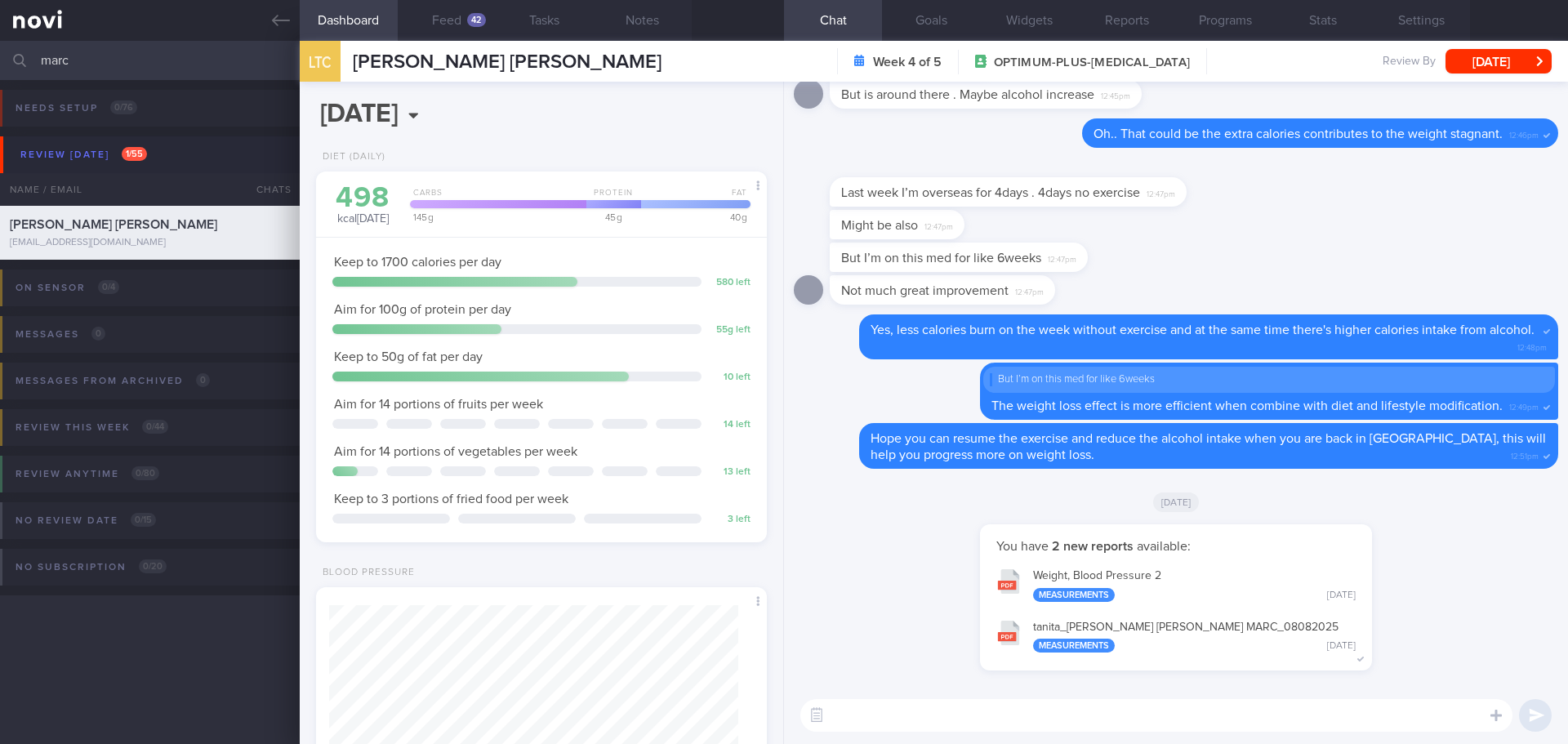
scroll to position [227, 410]
click at [1260, 240] on div "Might be also 12:47pm" at bounding box center [1176, 225] width 764 height 32
click at [1062, 719] on textarea at bounding box center [1156, 715] width 712 height 32
type textarea "Hi [PERSON_NAME], [PERSON_NAME] here."
click at [1120, 621] on button "tanita_ [PERSON_NAME] [PERSON_NAME] MARC_ 08082025 Measurements [DATE]" at bounding box center [1175, 635] width 375 height 51
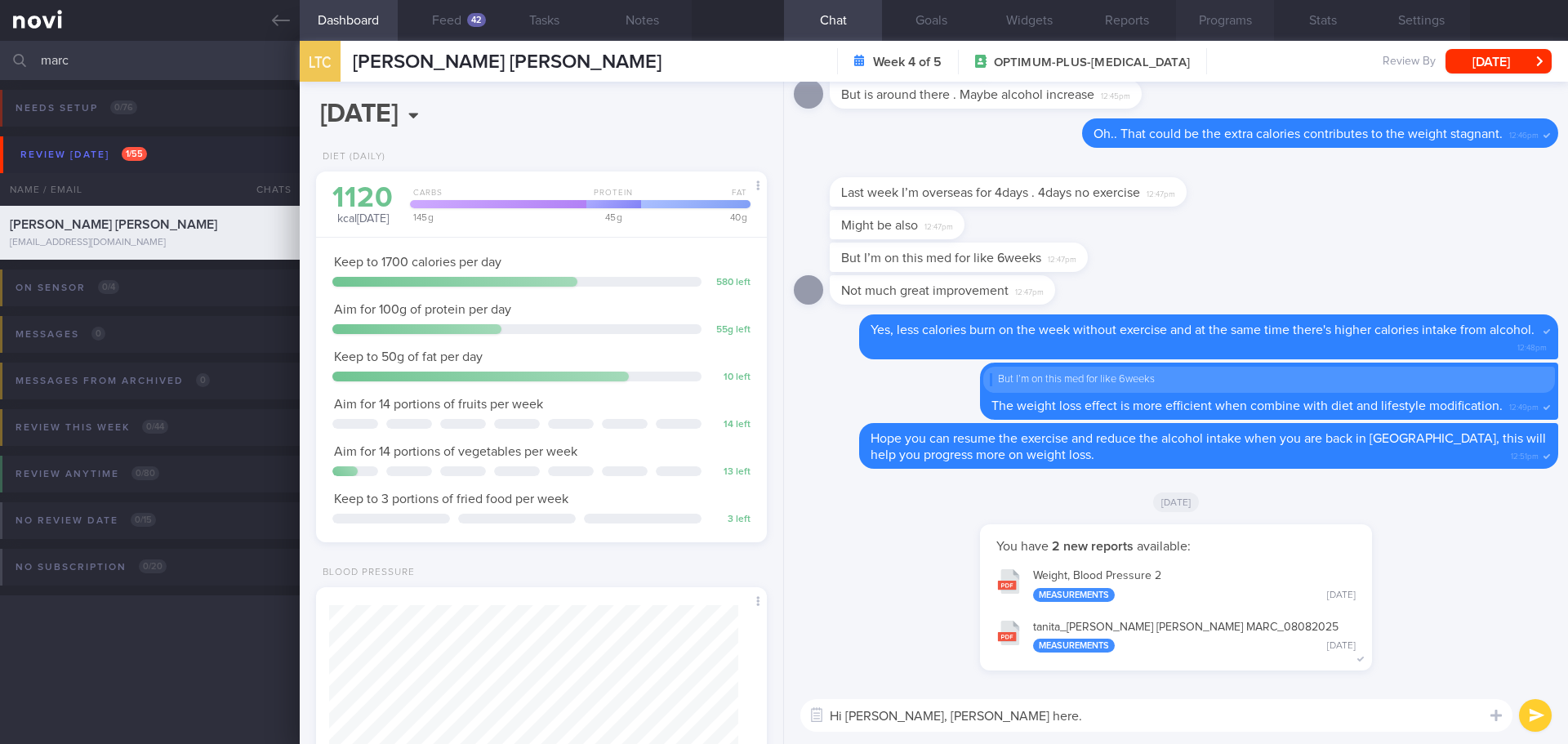
click at [1206, 14] on button "Programs" at bounding box center [1225, 21] width 98 height 41
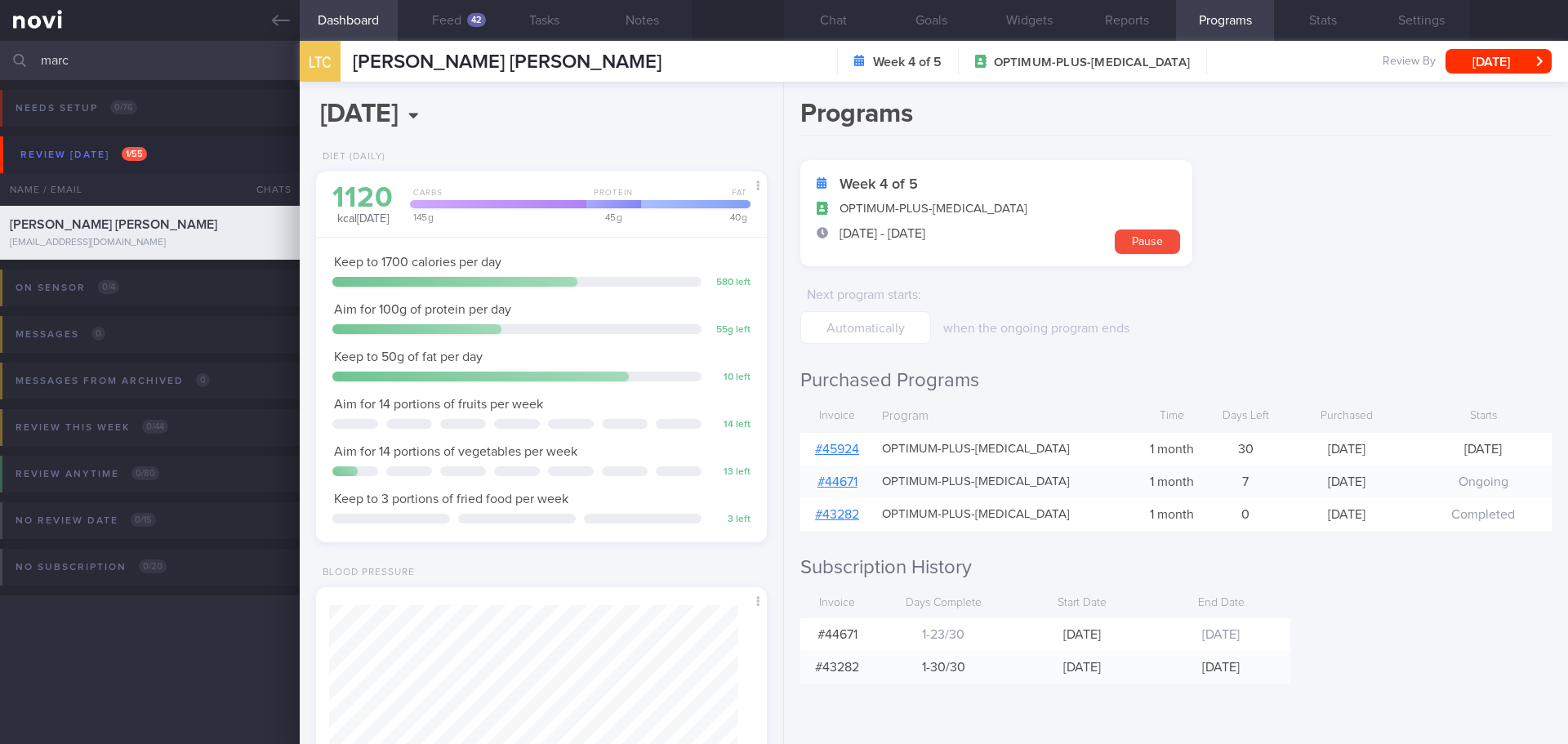
click at [840, 449] on link "# 45924" at bounding box center [836, 449] width 44 height 13
click at [463, 18] on button "Feed 42" at bounding box center [447, 21] width 98 height 41
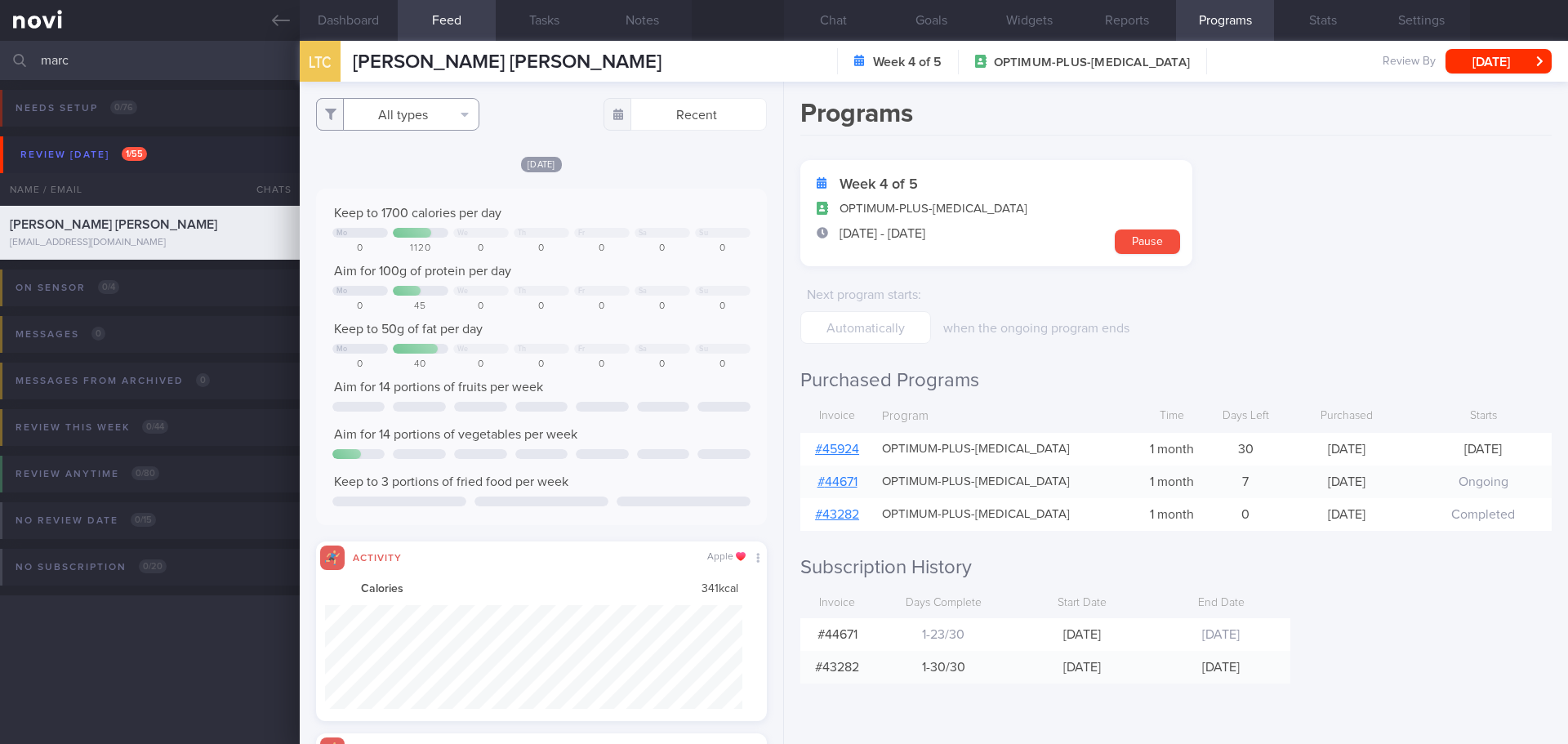
click at [448, 110] on button "All types" at bounding box center [397, 114] width 164 height 32
drag, startPoint x: 414, startPoint y: 173, endPoint x: 609, endPoint y: 205, distance: 197.6
click at [415, 172] on button "Activity" at bounding box center [397, 171] width 162 height 25
checkbox input "false"
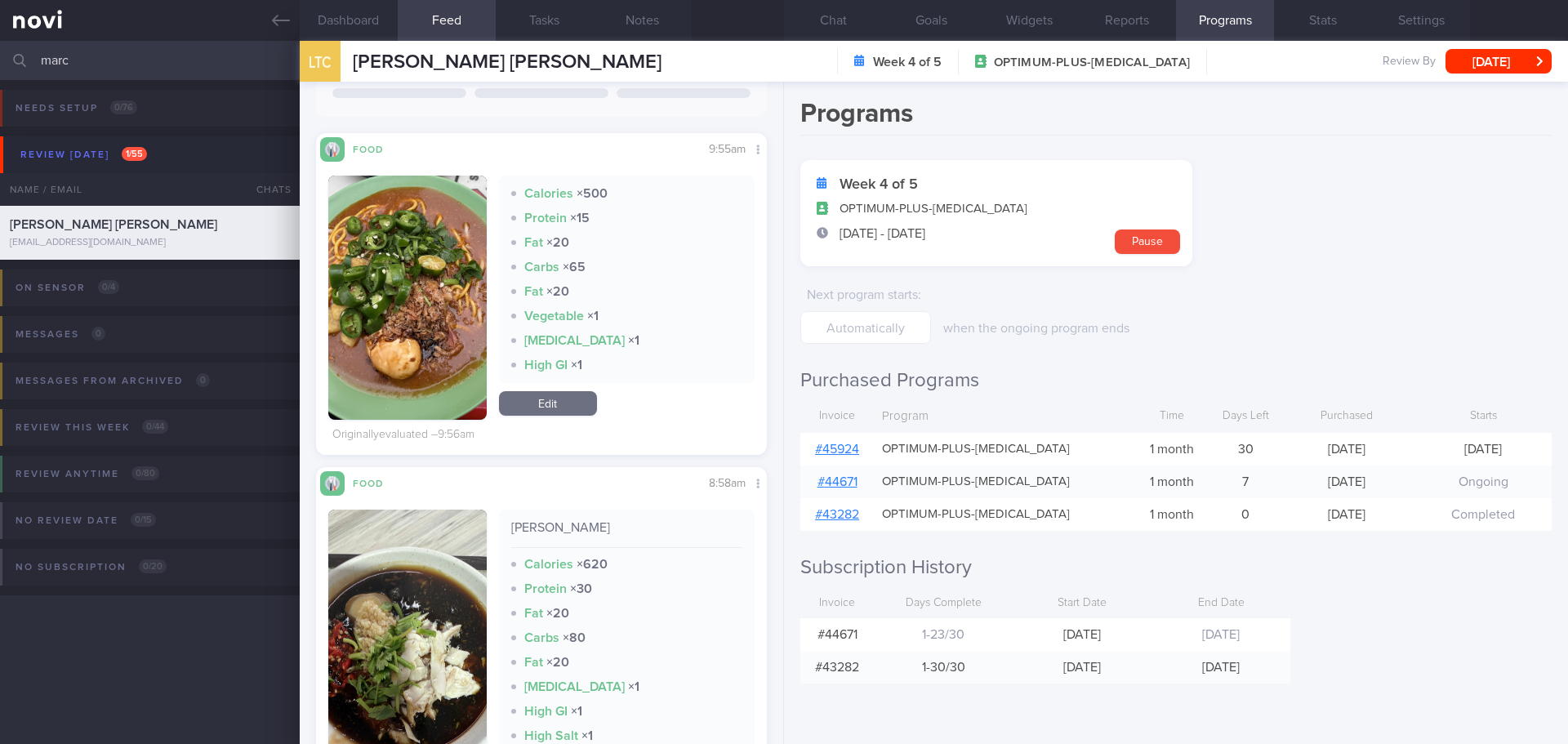
scroll to position [735, 0]
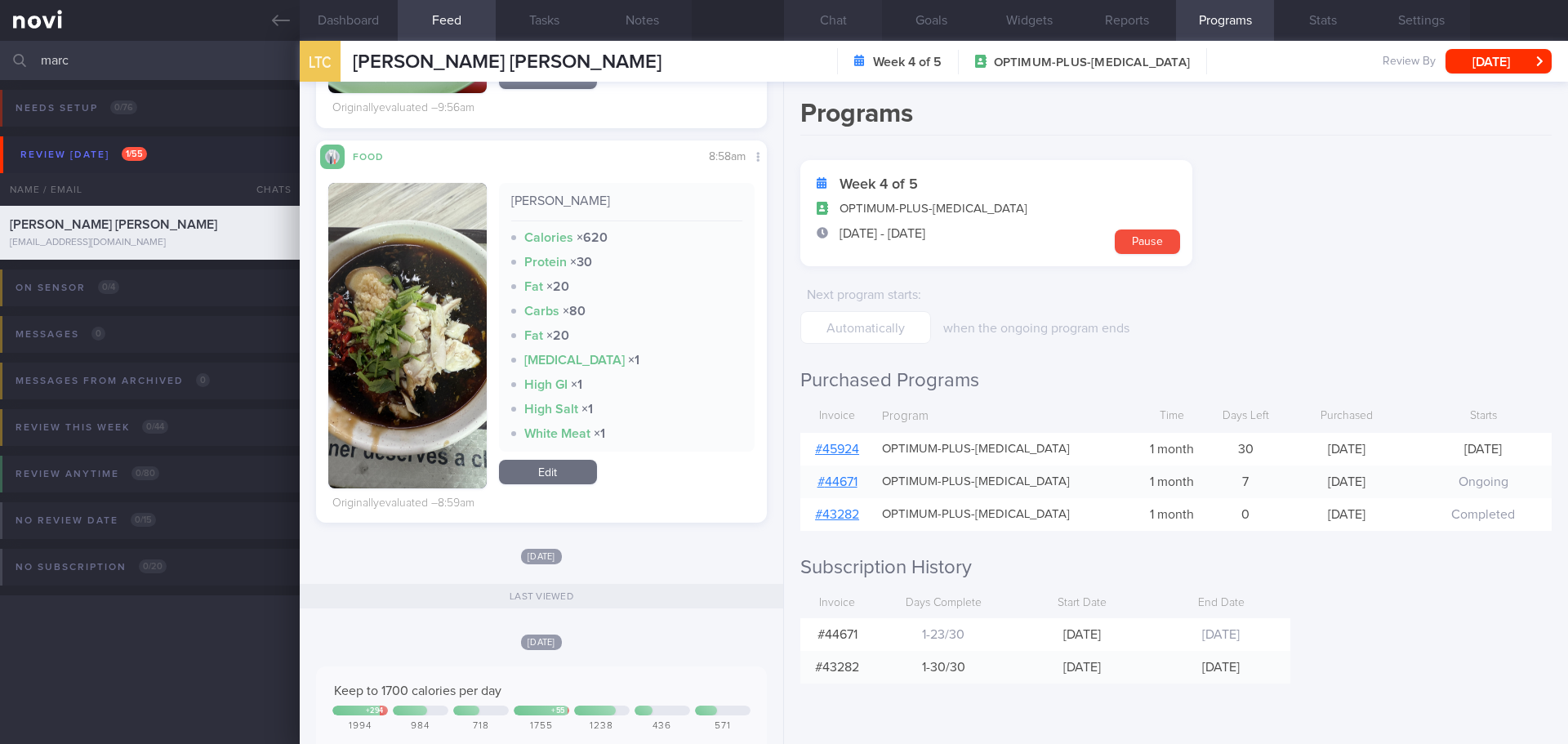
click at [854, 20] on button "Chat" at bounding box center [833, 21] width 98 height 41
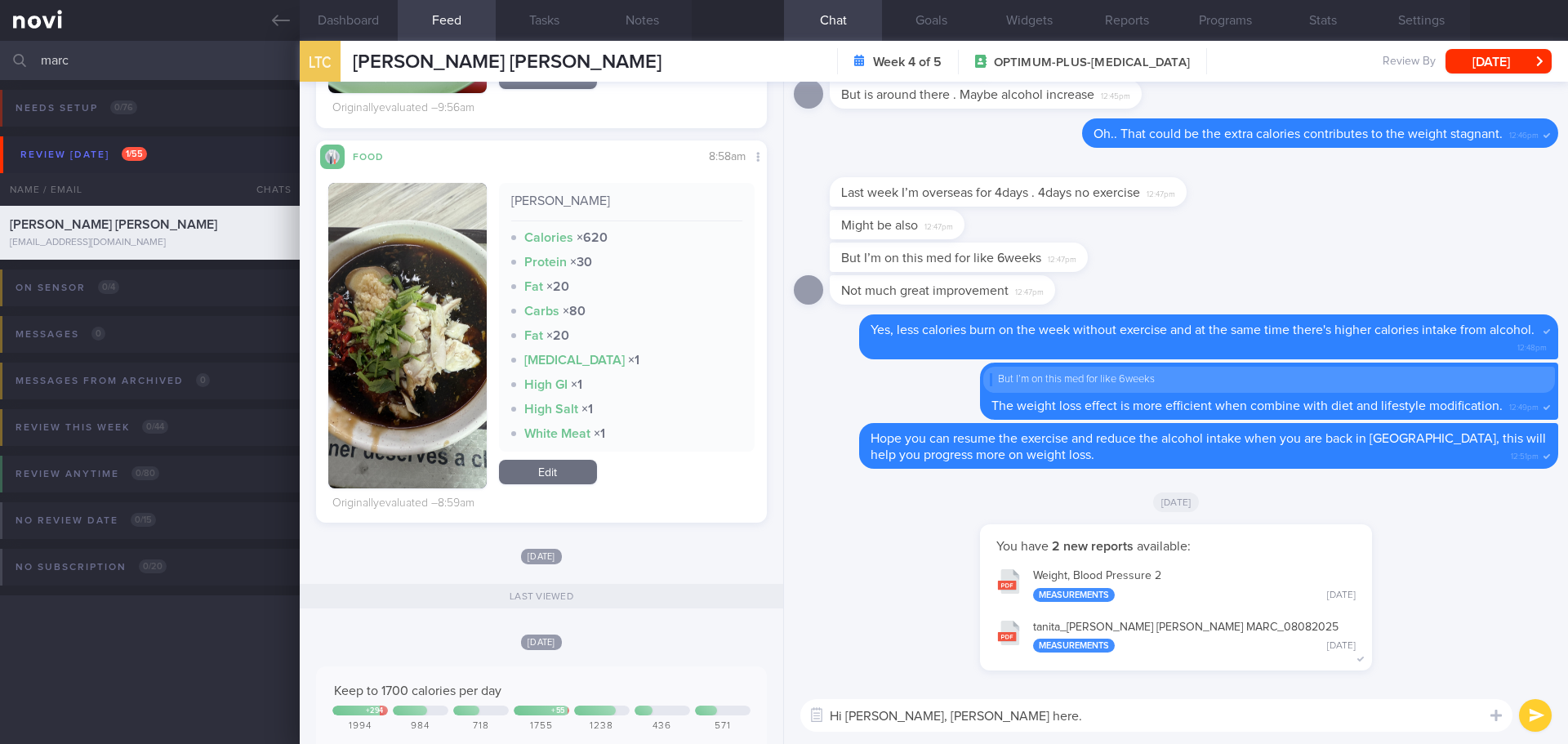
click at [993, 715] on textarea "Hi [PERSON_NAME], [PERSON_NAME] here." at bounding box center [1156, 715] width 712 height 32
type textarea "Hi [PERSON_NAME], [PERSON_NAME] here. How have you been over the past week?"
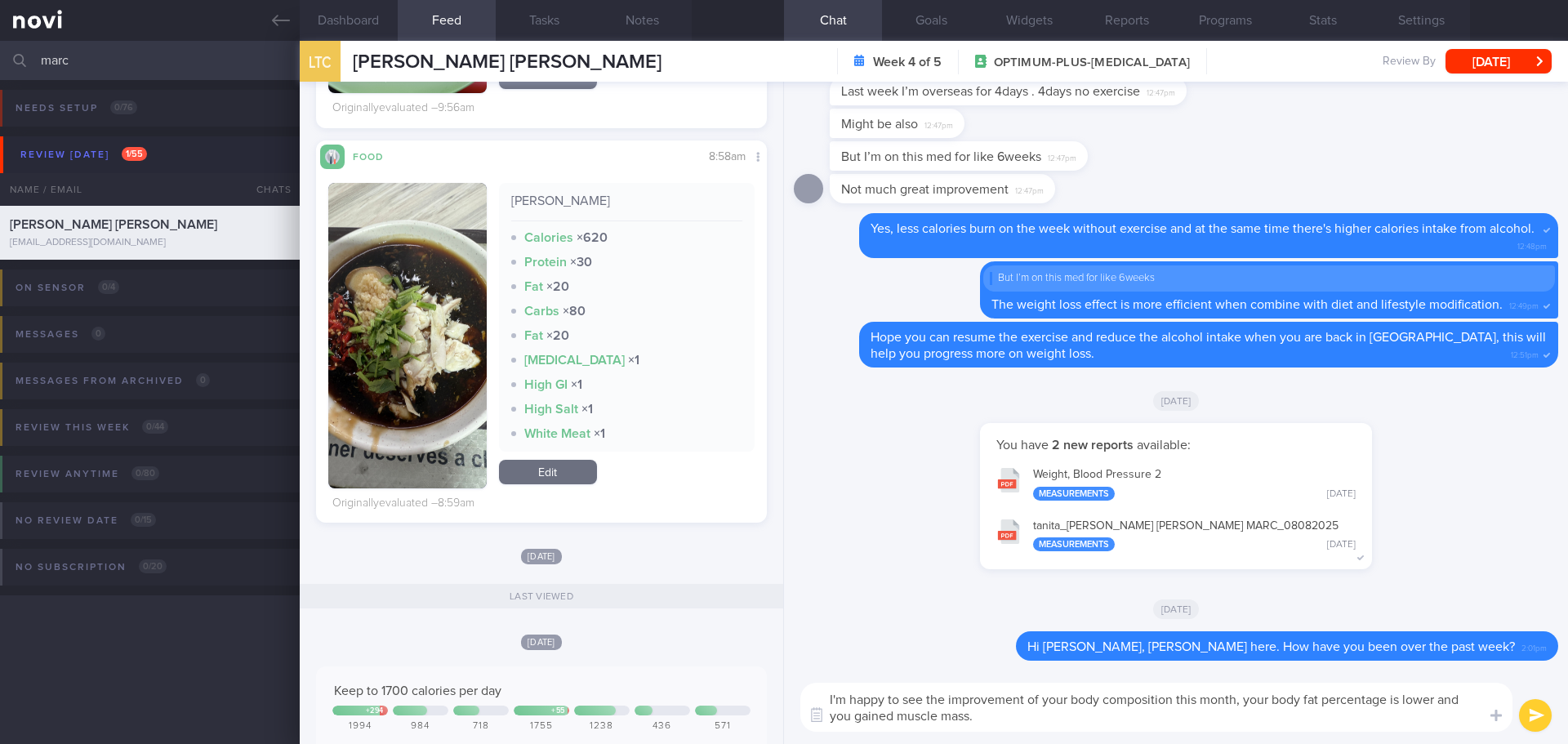
type textarea "I'm happy to see the improvement of your body composition this month, your body…"
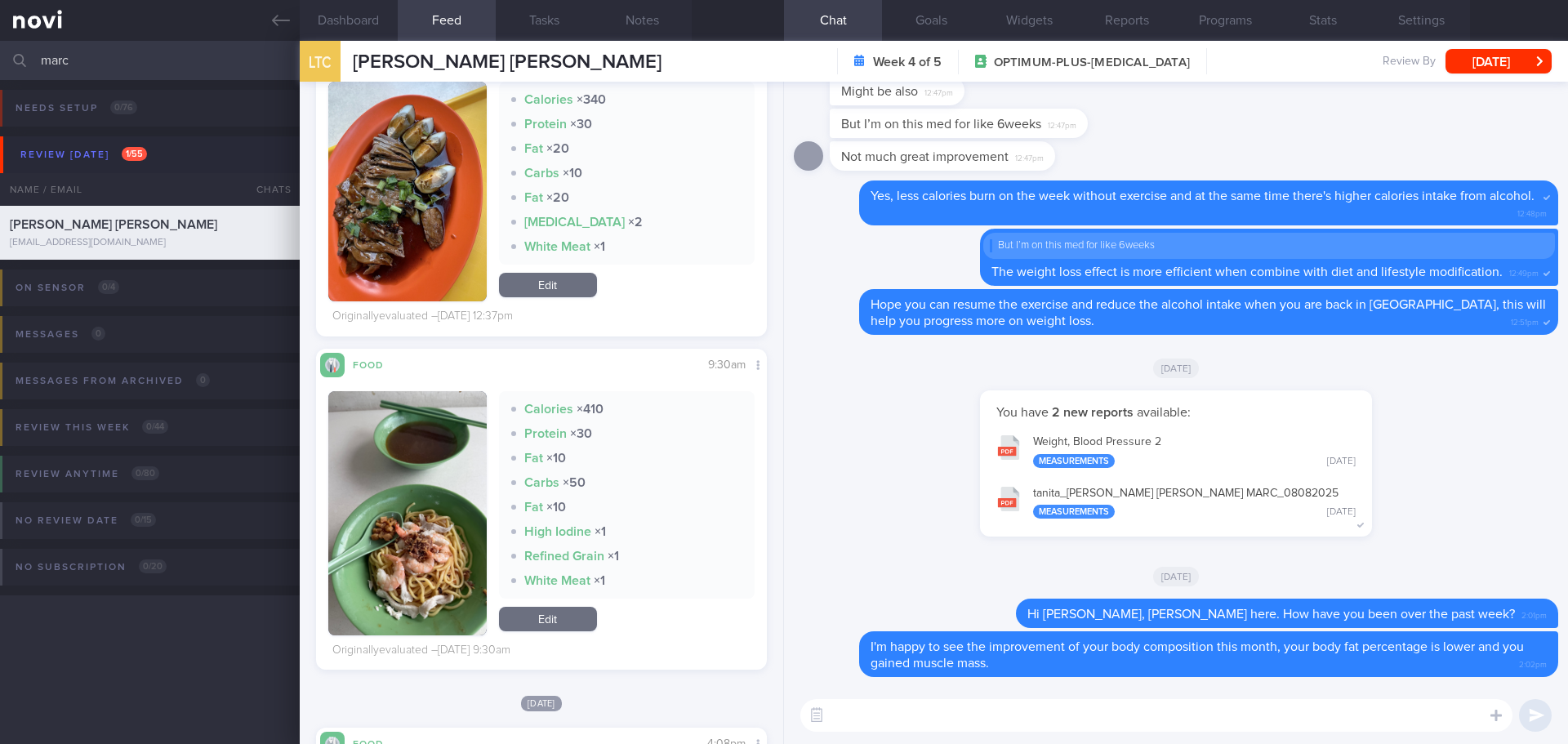
scroll to position [5962, 0]
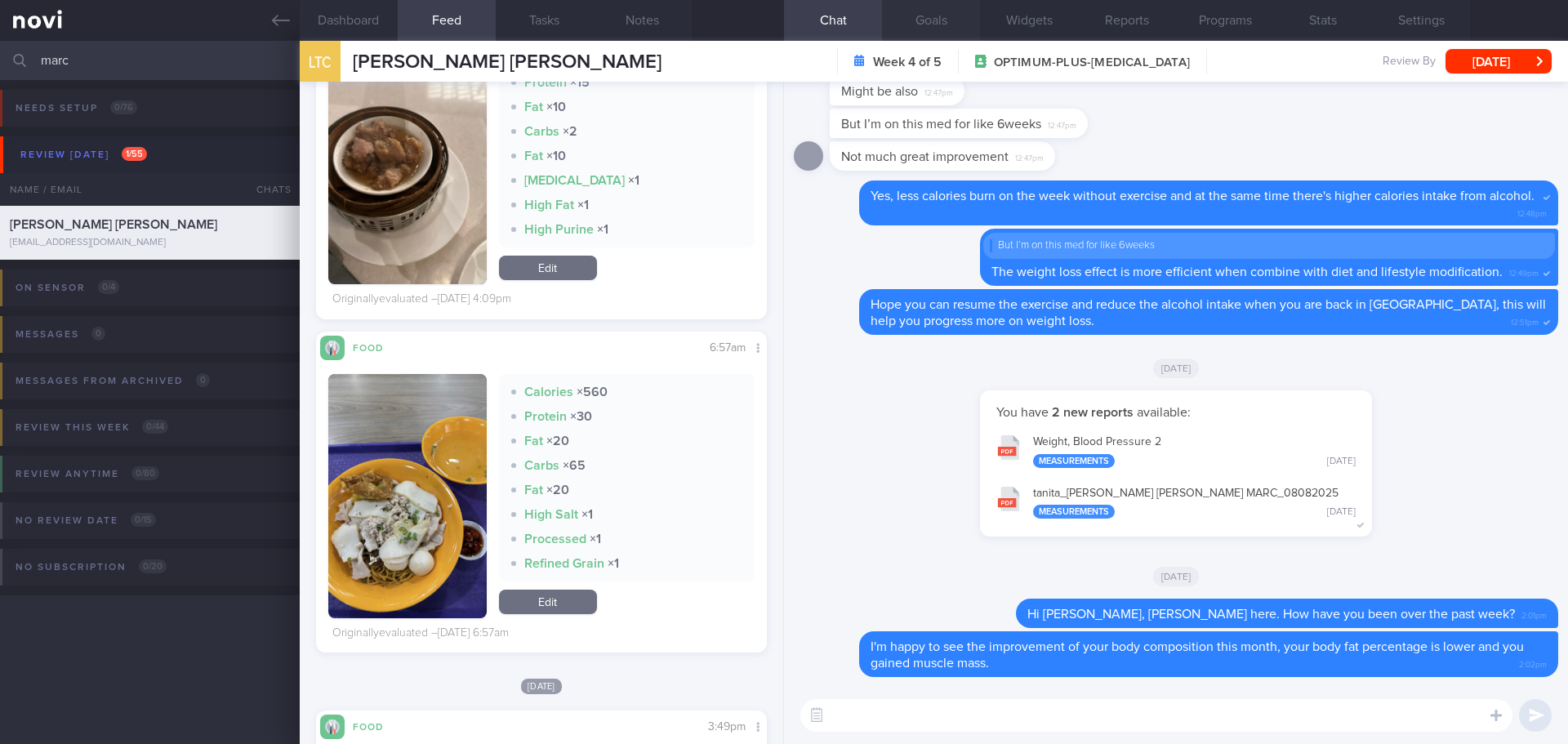
click at [927, 22] on button "Goals" at bounding box center [931, 21] width 98 height 41
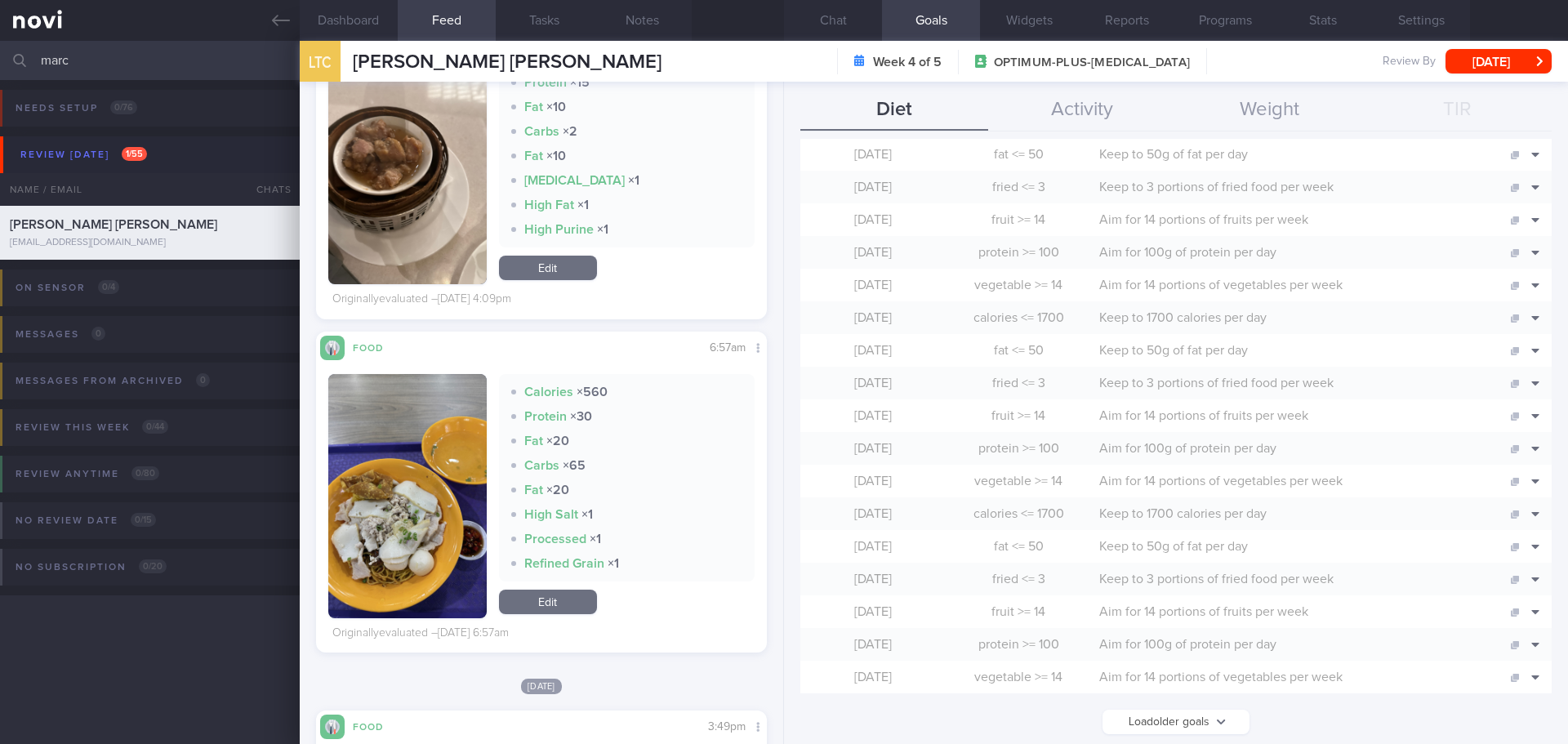
scroll to position [497, 0]
click at [1205, 711] on button "Load older goals" at bounding box center [1176, 715] width 147 height 25
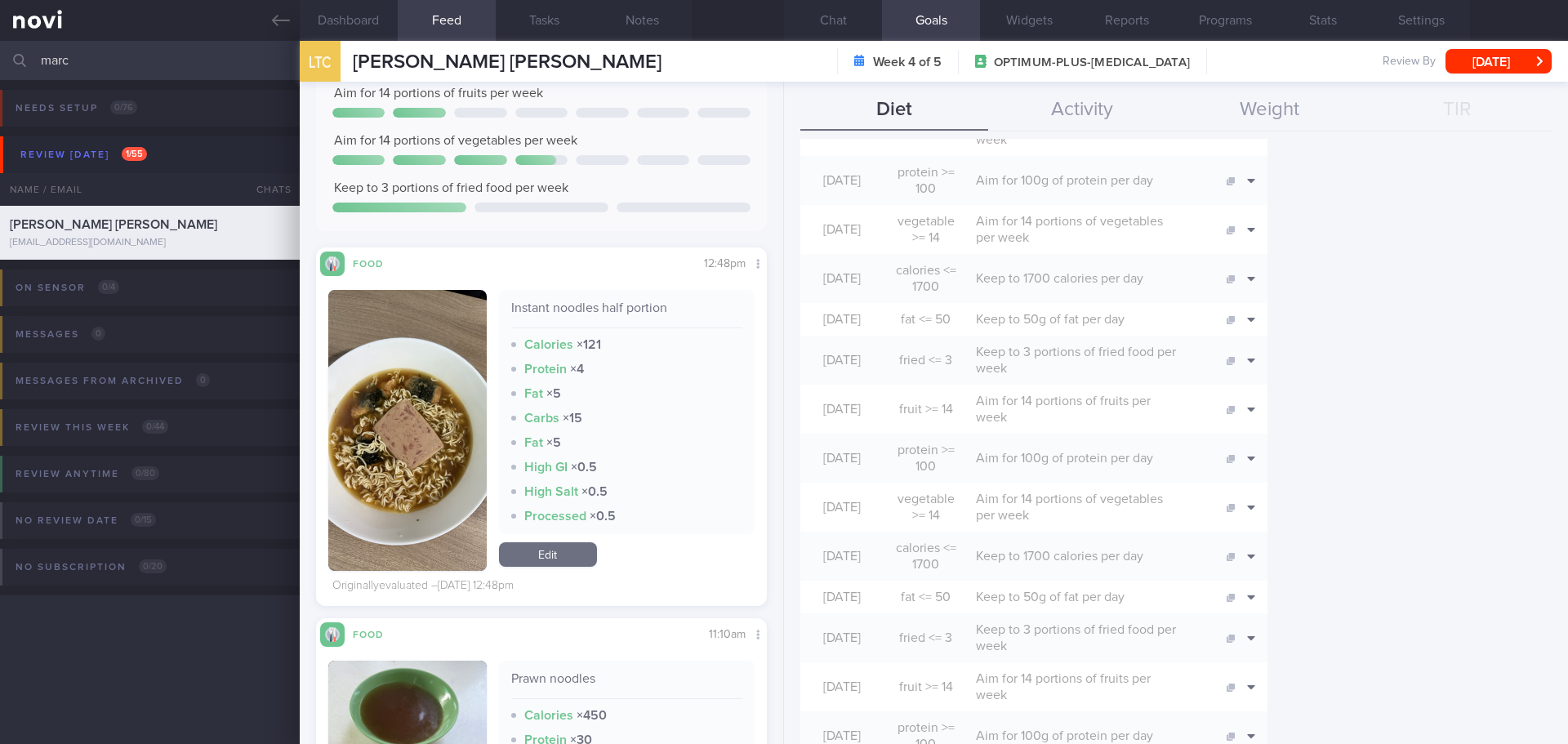
scroll to position [1470, 0]
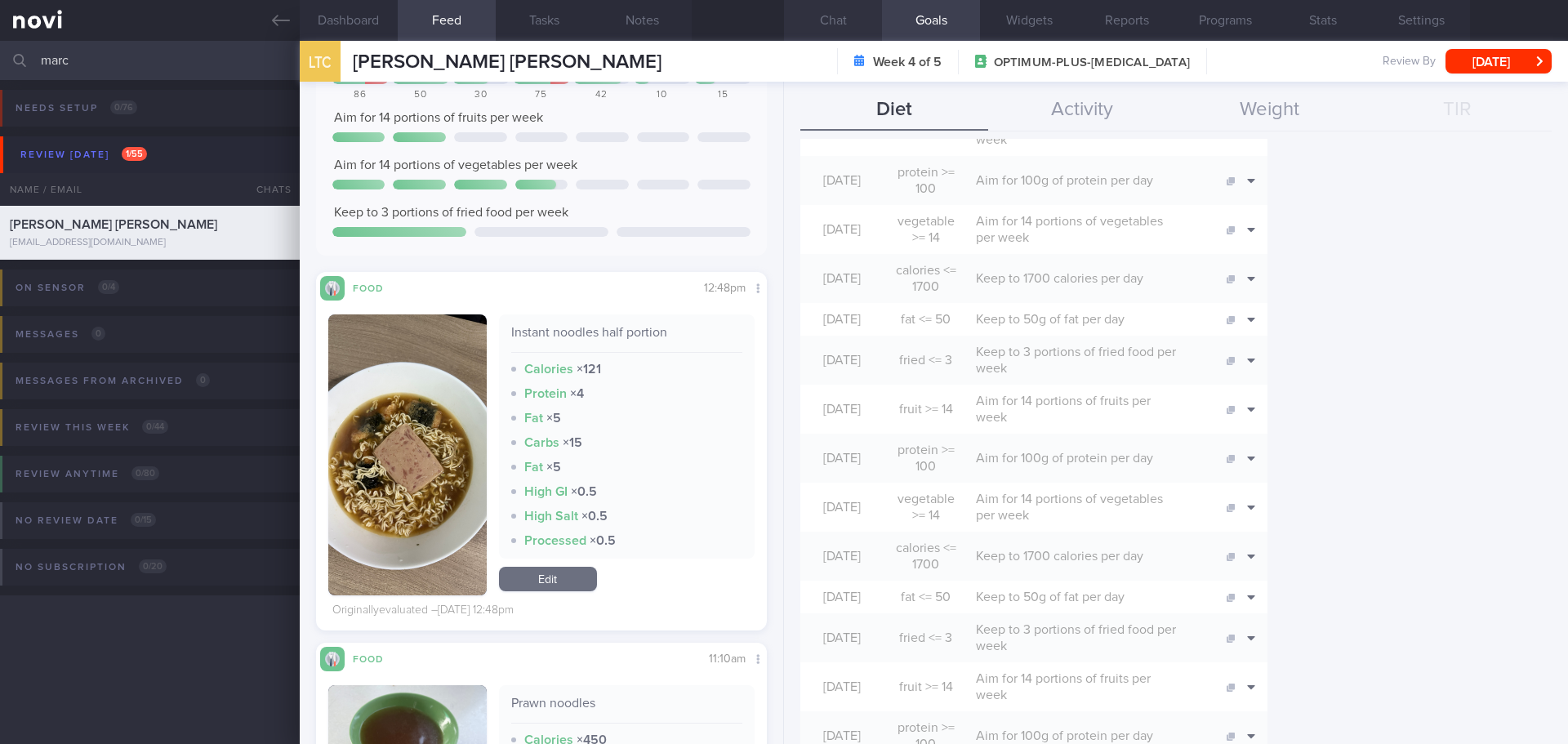
click at [839, 20] on button "Chat" at bounding box center [833, 21] width 98 height 41
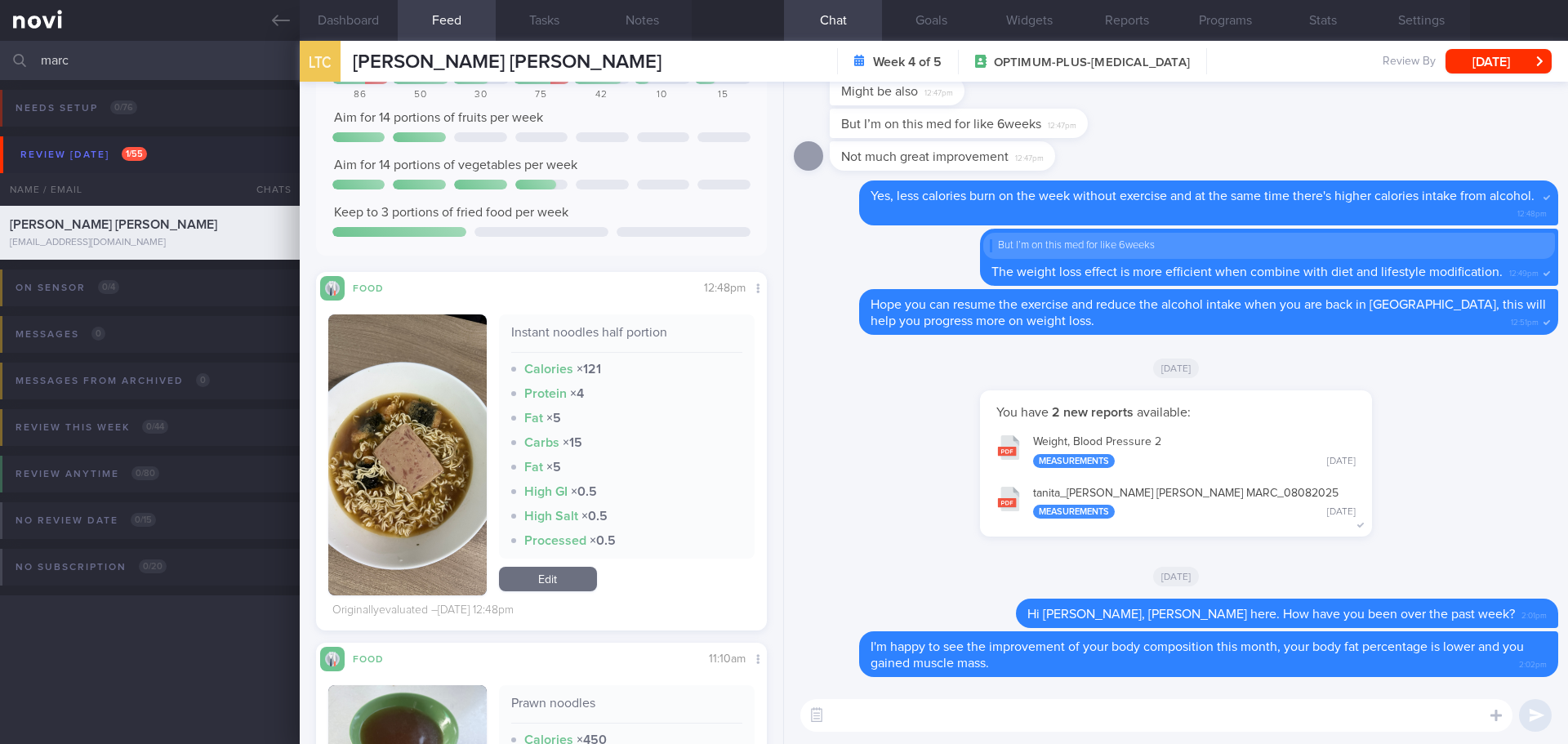
click at [1138, 713] on textarea at bounding box center [1156, 715] width 712 height 32
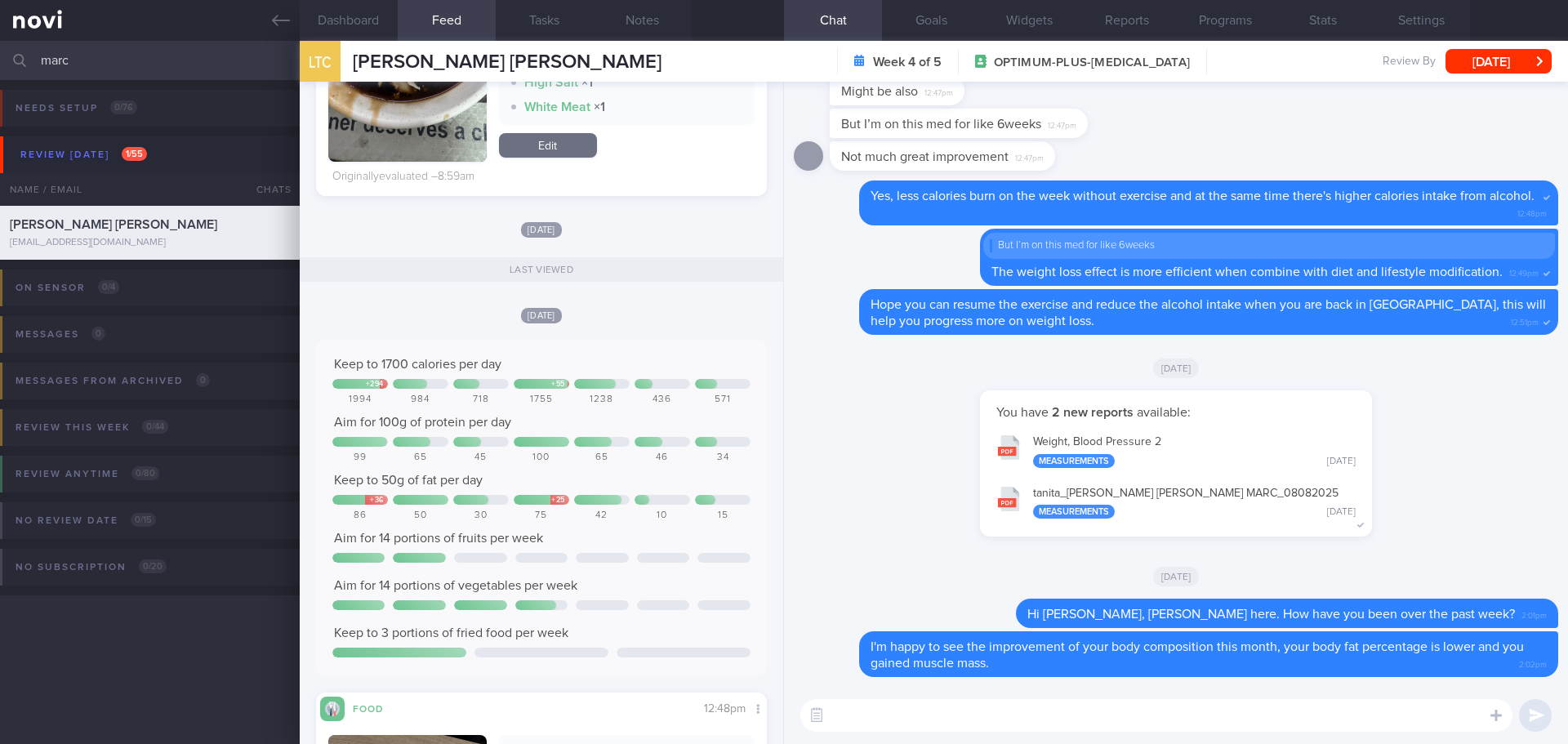
scroll to position [1388, 0]
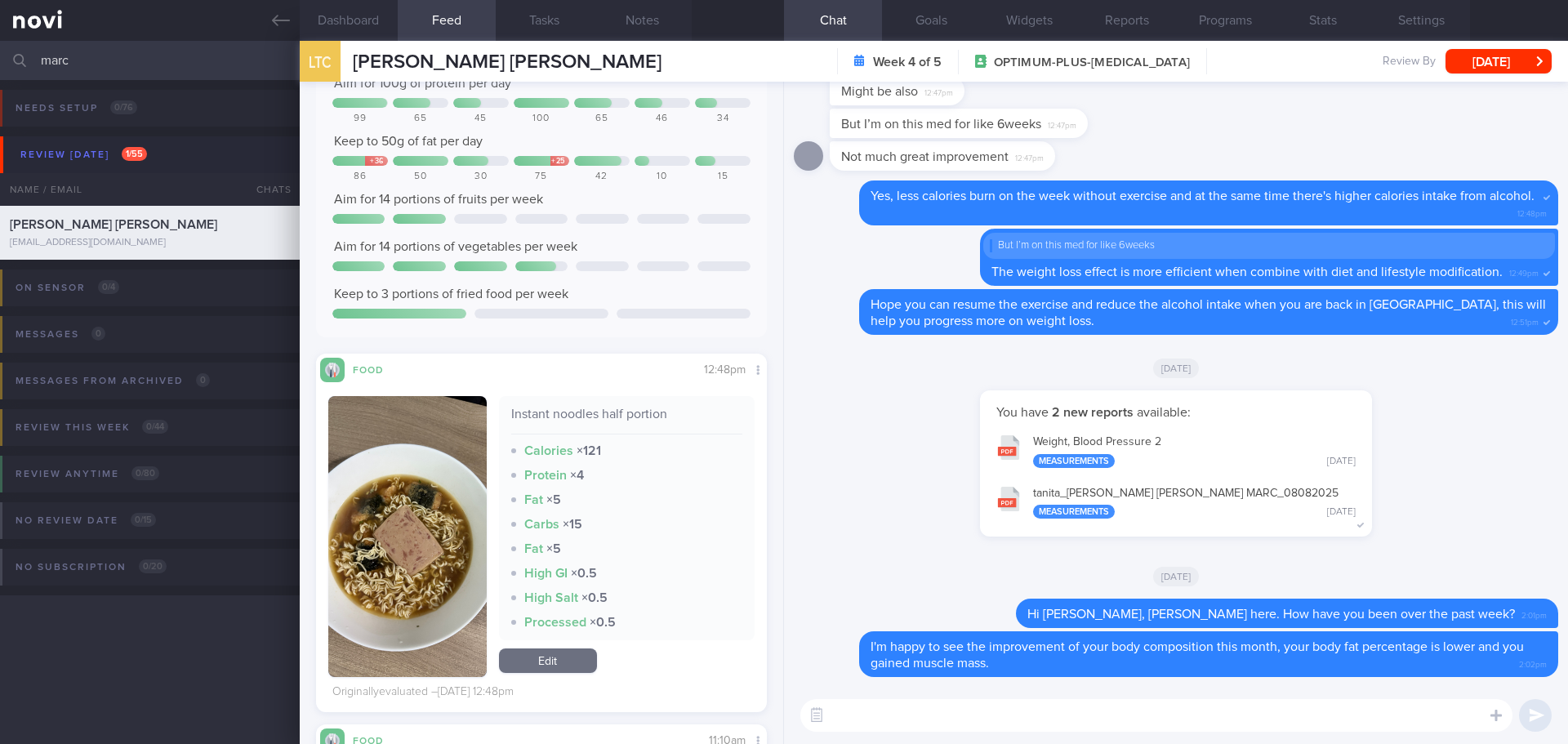
click at [895, 719] on textarea at bounding box center [1156, 715] width 712 height 32
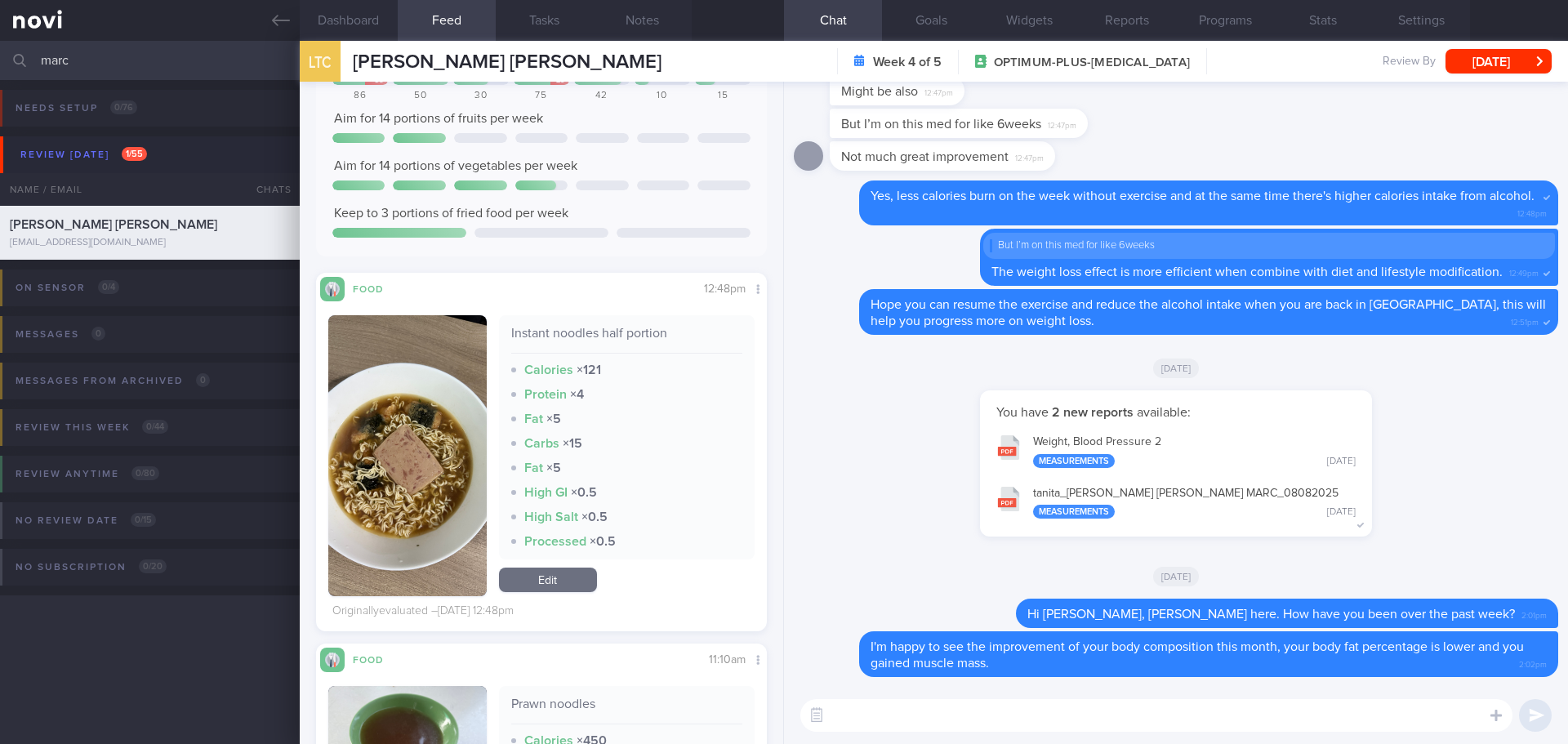
scroll to position [1470, 0]
click at [902, 713] on textarea at bounding box center [1156, 715] width 712 height 32
type textarea "I"
type textarea "S"
type textarea "I see you logged luncheon meat and seaweed chicken with instant noodles."
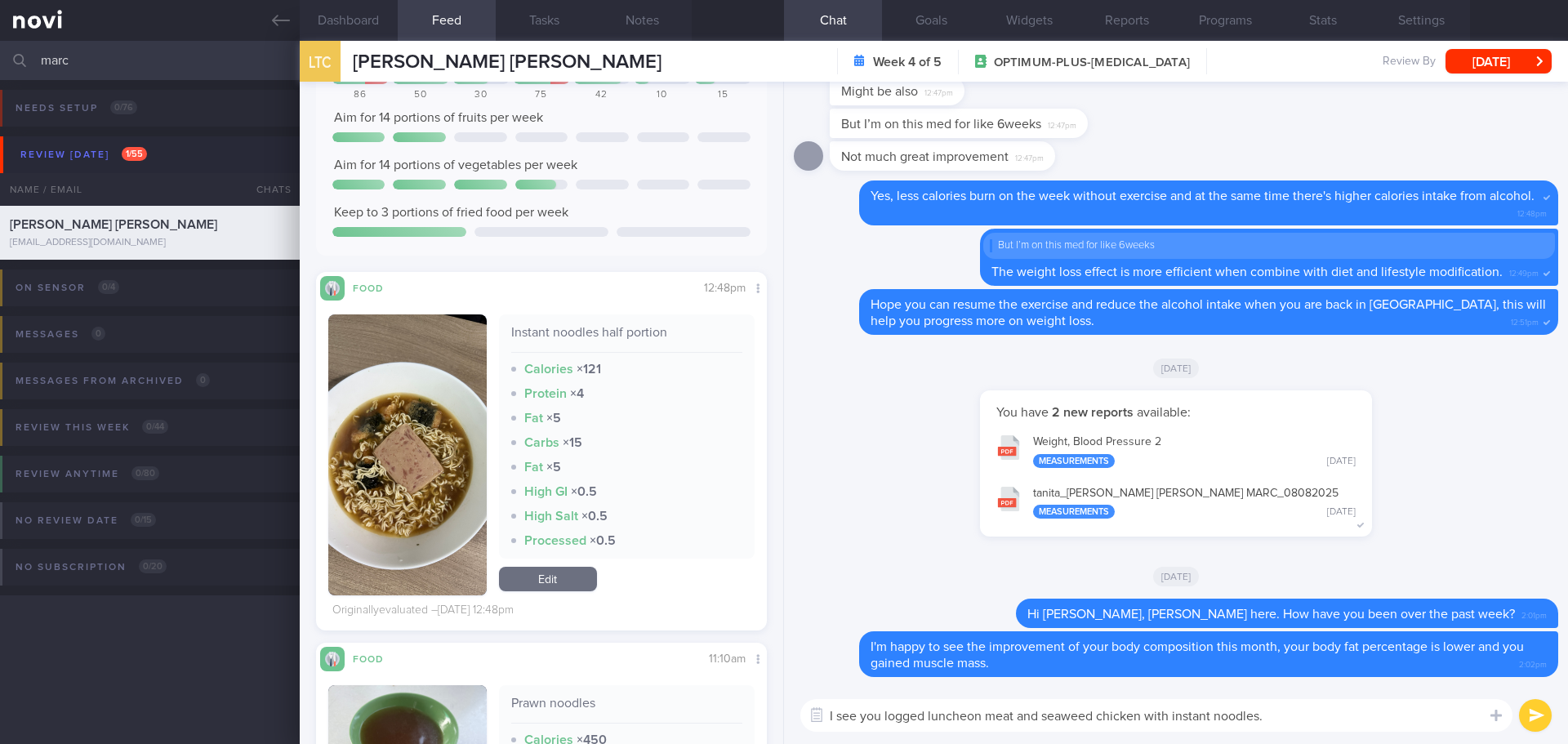
click at [551, 583] on link "Edit" at bounding box center [548, 578] width 98 height 25
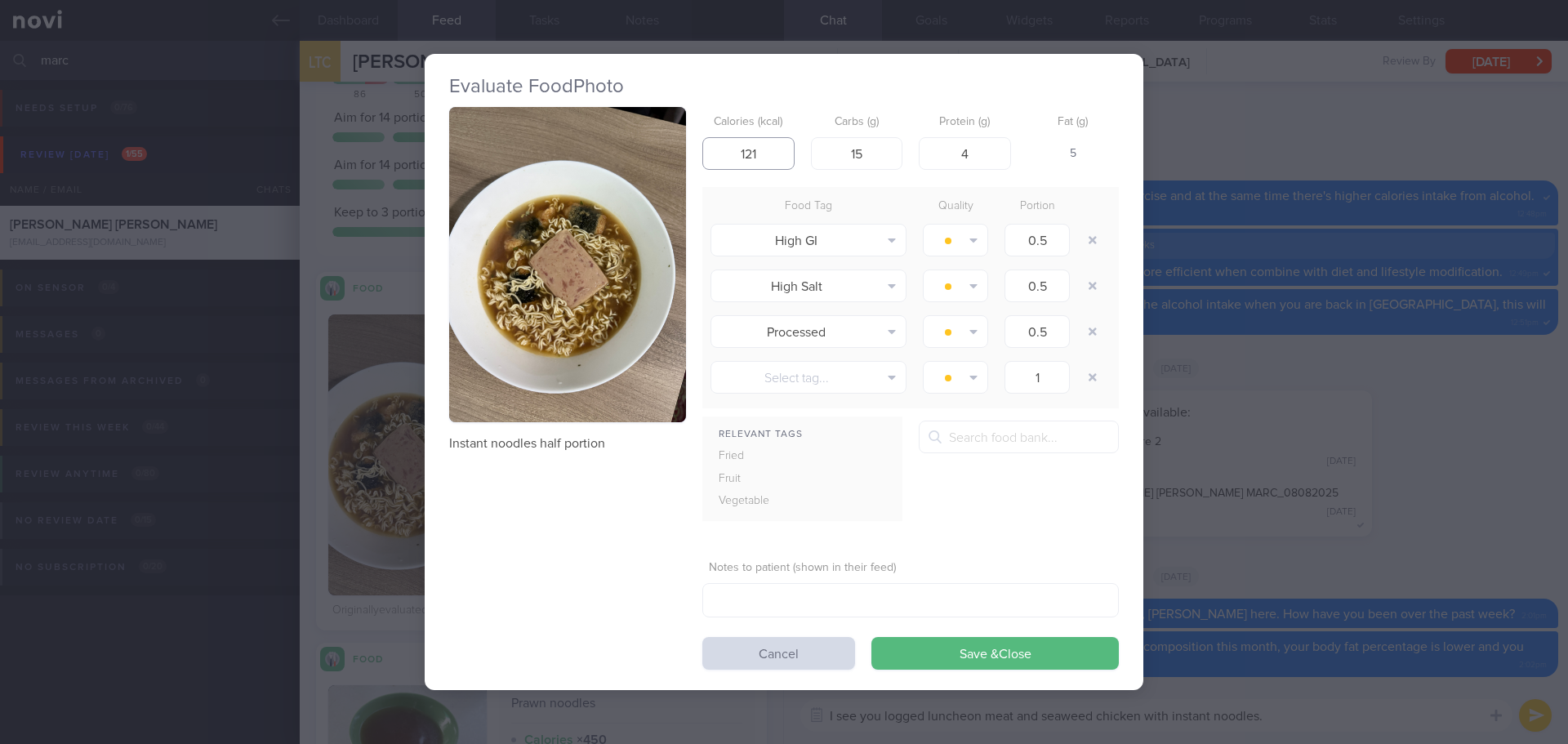
drag, startPoint x: 780, startPoint y: 159, endPoint x: 678, endPoint y: 159, distance: 102.0
click at [678, 159] on div "Instant noodles half portion Calories (kcal) 121 Carbs (g) 15 Protein (g) 4 Fat…" at bounding box center [783, 388] width 669 height 564
type input "250"
click at [971, 161] on input "4" at bounding box center [964, 153] width 92 height 32
type input "6"
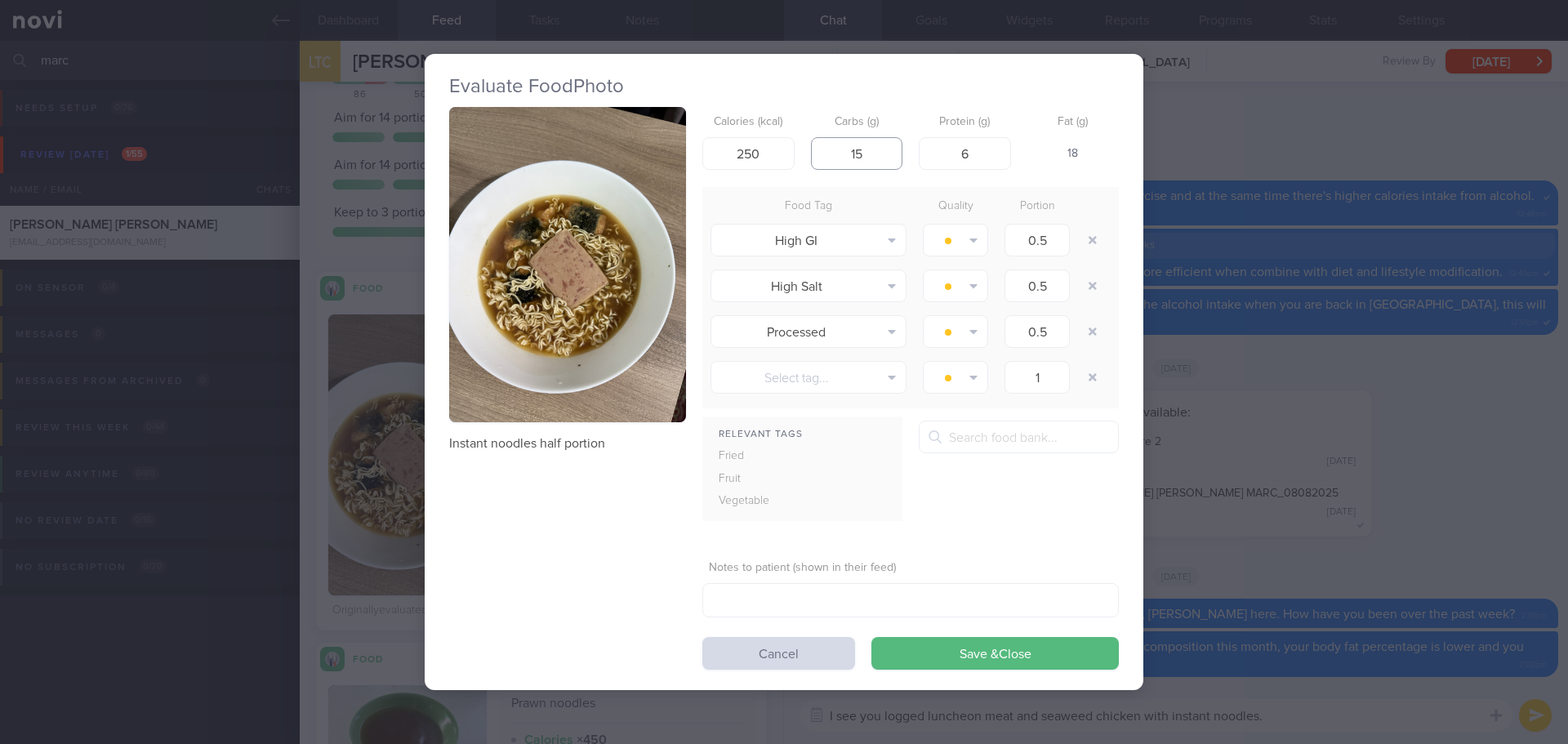
click at [867, 152] on input "15" at bounding box center [857, 153] width 92 height 32
type input "1"
type input "30"
drag, startPoint x: 773, startPoint y: 162, endPoint x: 716, endPoint y: 162, distance: 57.0
click at [716, 162] on input "250" at bounding box center [749, 153] width 92 height 32
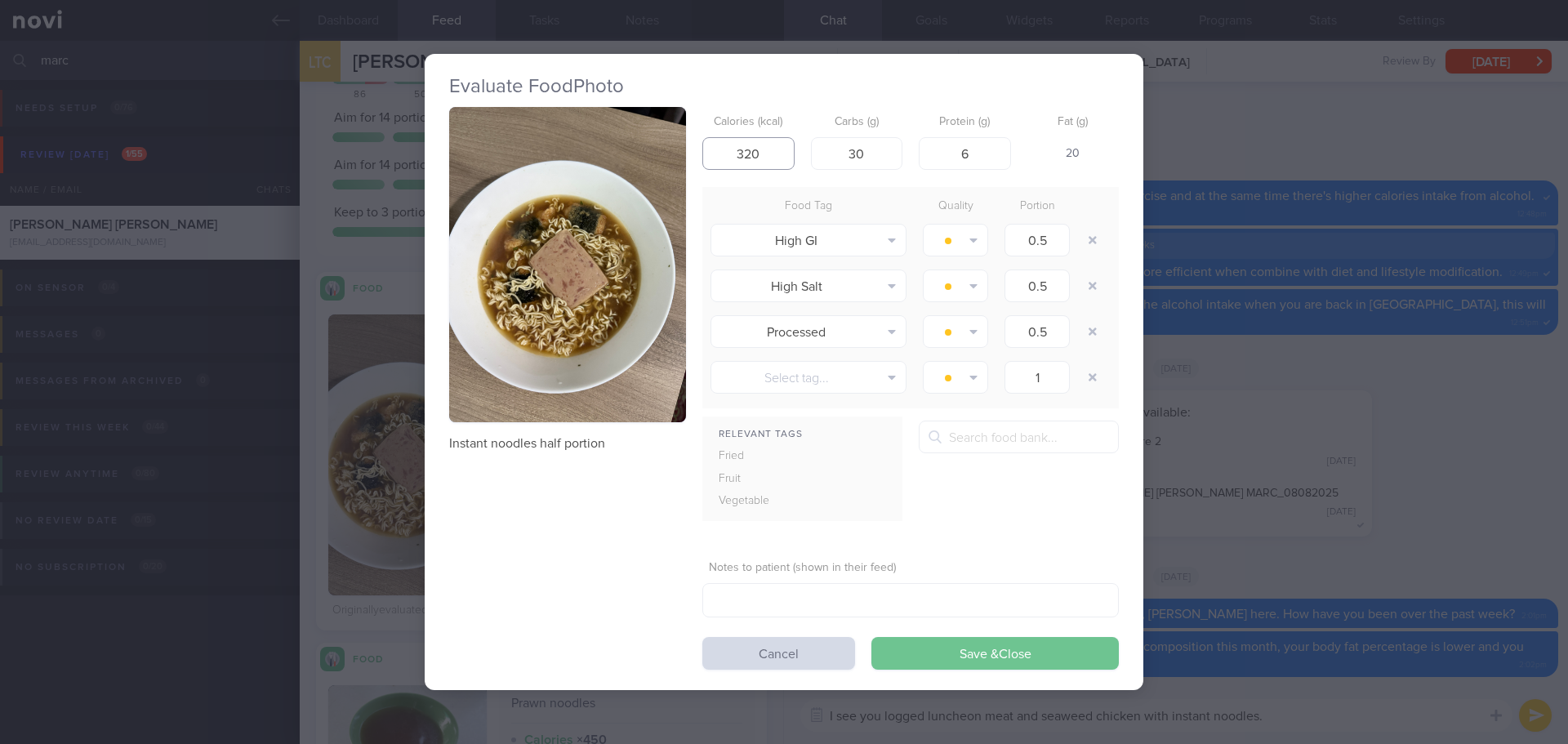
type input "320"
click at [994, 650] on button "Save & Close" at bounding box center [995, 653] width 247 height 32
